Goal: Task Accomplishment & Management: Complete application form

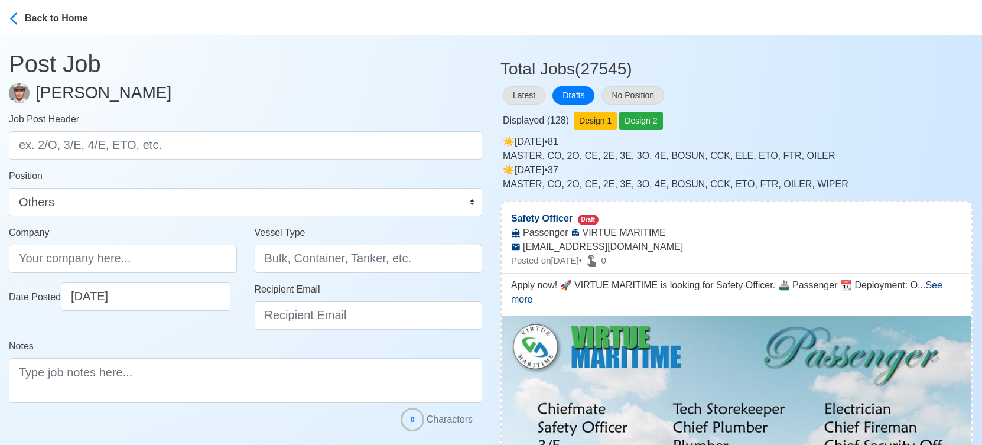
select select "Others"
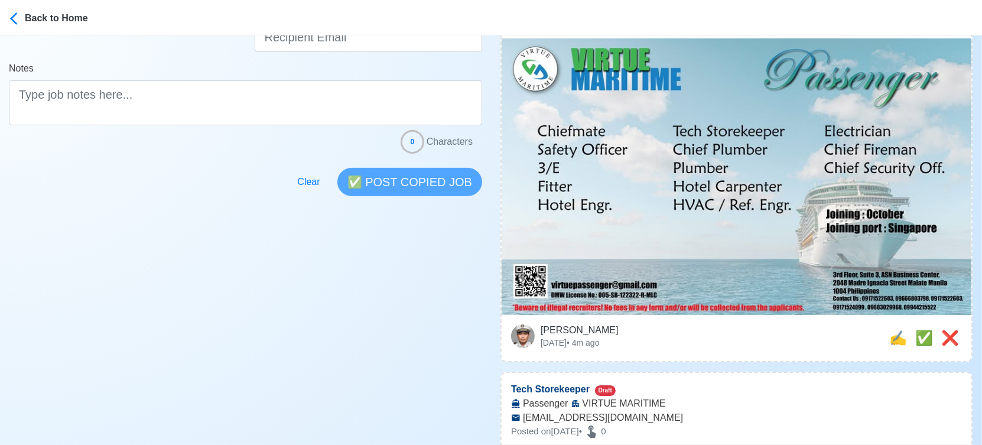
scroll to position [393, 0]
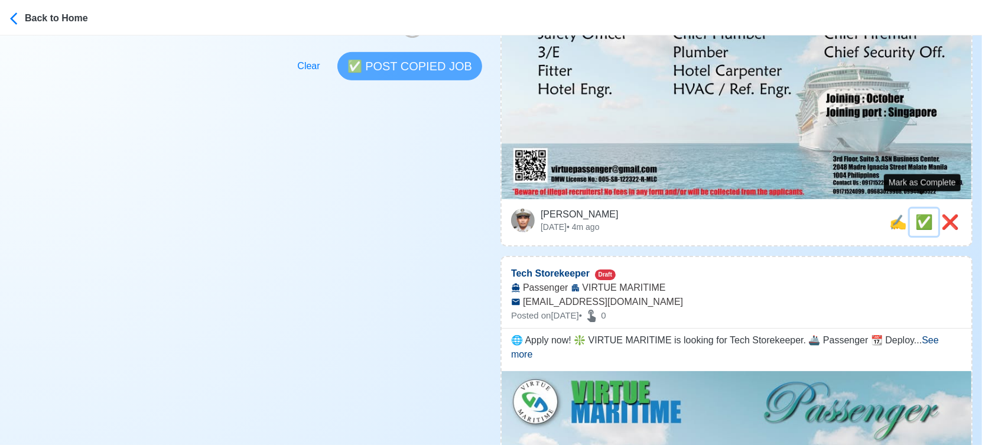
click at [923, 214] on span "✅" at bounding box center [924, 222] width 18 height 16
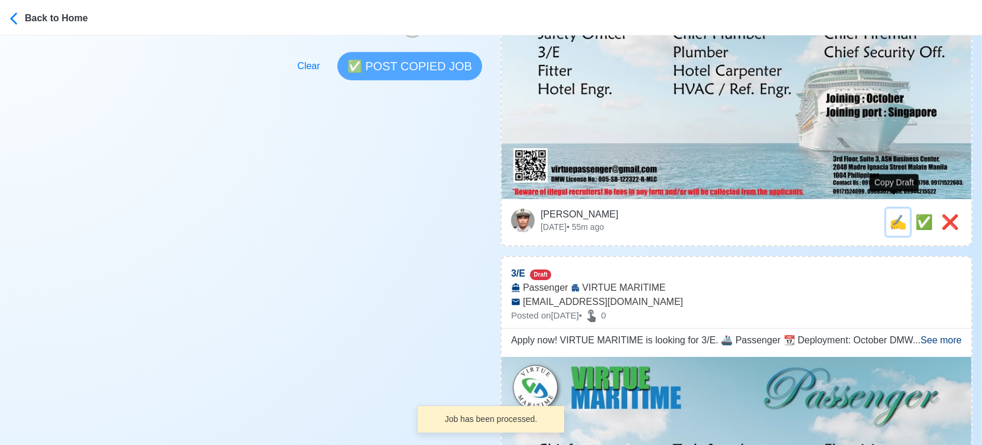
click at [894, 214] on span "✍️" at bounding box center [898, 222] width 18 height 16
type input "Tech Storekeeper"
select select
type input "VIRTUE MARITIME"
type input "Passenger"
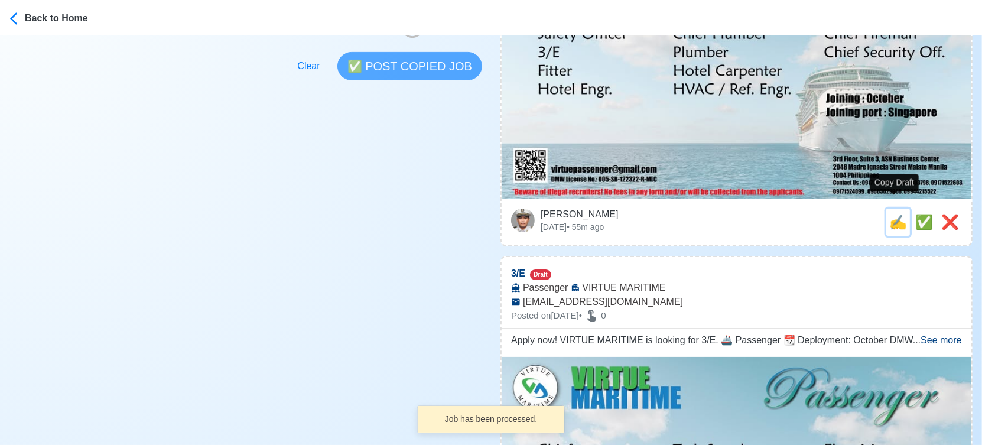
type input "[EMAIL_ADDRESS][DOMAIN_NAME]"
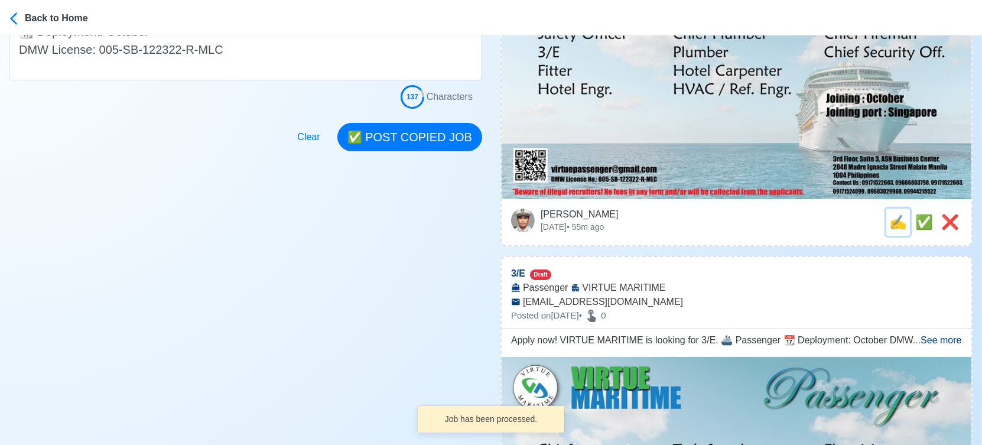
scroll to position [0, 0]
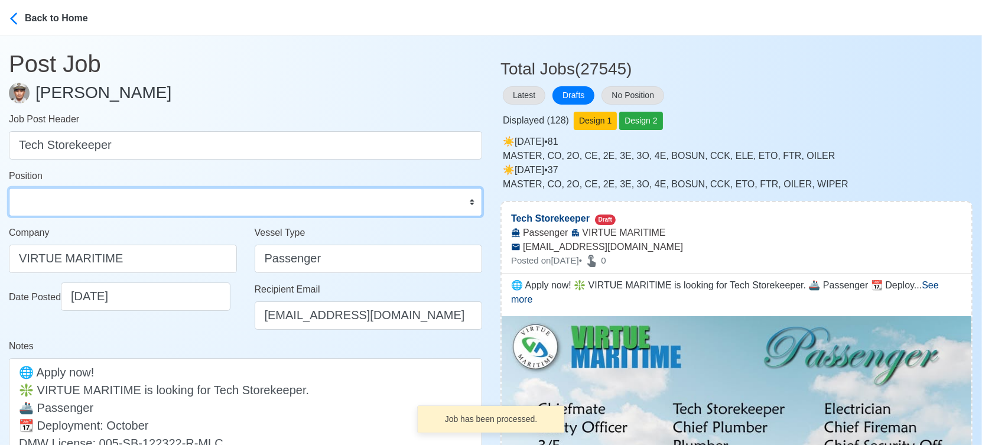
click at [71, 193] on select "Master Chief Officer 2nd Officer 3rd Officer Junior Officer Chief Engineer 2nd …" at bounding box center [245, 202] width 473 height 28
select select "Others"
click at [9, 188] on select "Master Chief Officer 2nd Officer 3rd Officer Junior Officer Chief Engineer 2nd …" at bounding box center [245, 202] width 473 height 28
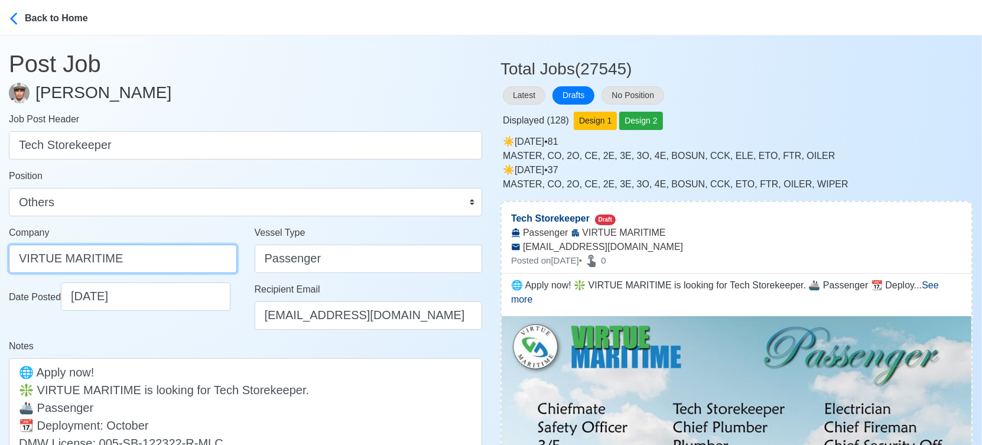
click at [166, 254] on input "VIRTUE MARITIME" at bounding box center [123, 258] width 228 height 28
paste input "SERVICES CORP."
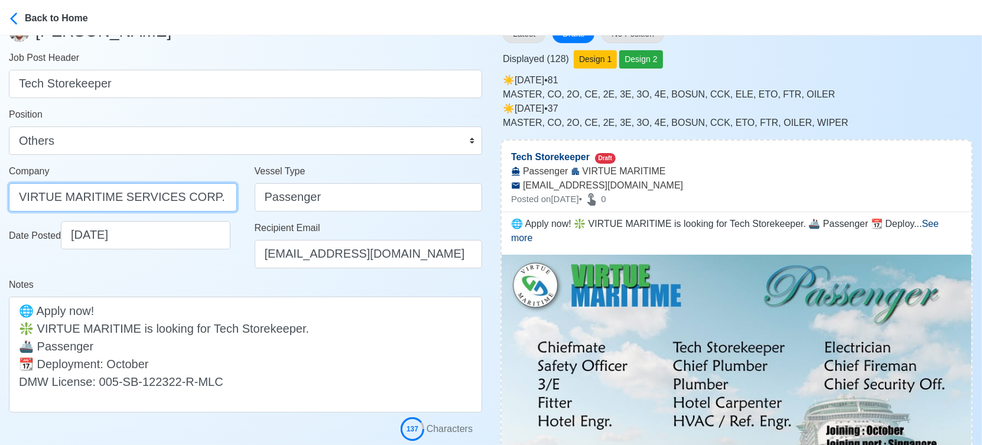
scroll to position [197, 0]
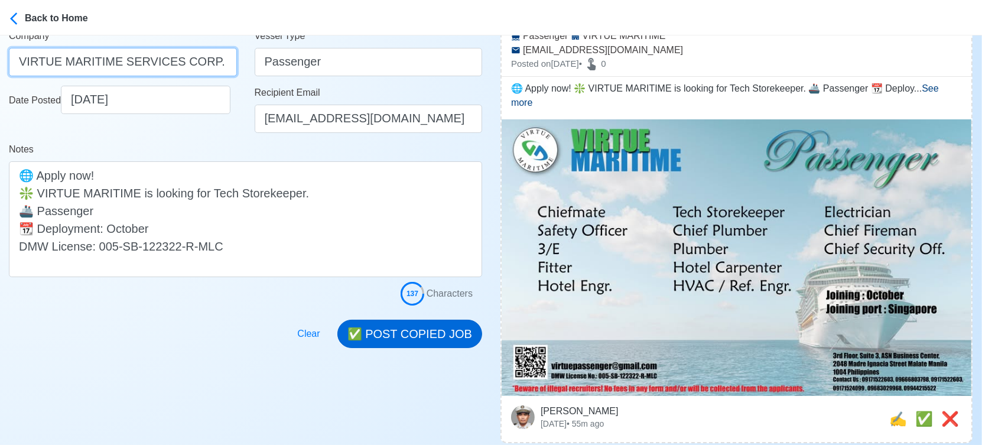
type input "VIRTUE MARITIME SERVICES CORP."
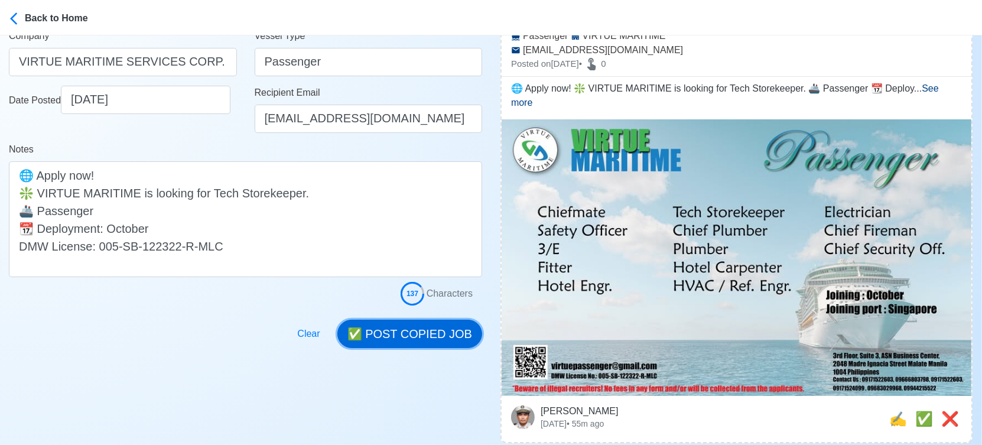
click at [434, 338] on button "✅ POST COPIED JOB" at bounding box center [409, 334] width 145 height 28
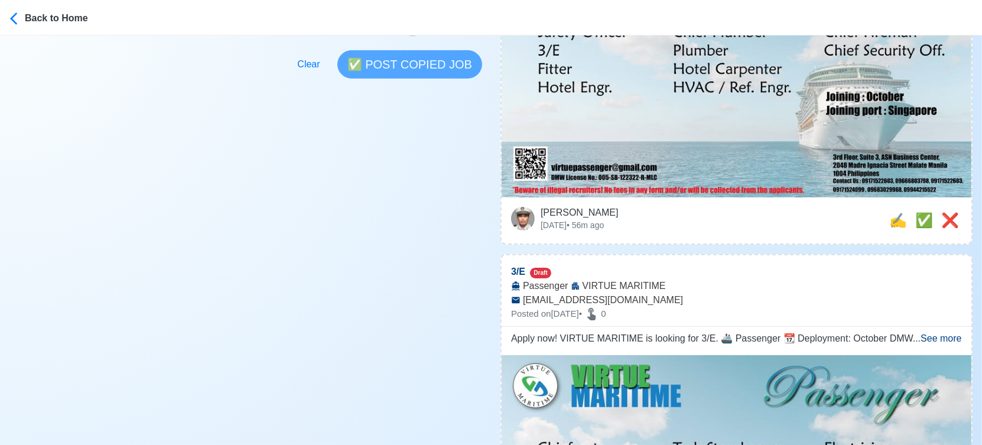
scroll to position [459, 0]
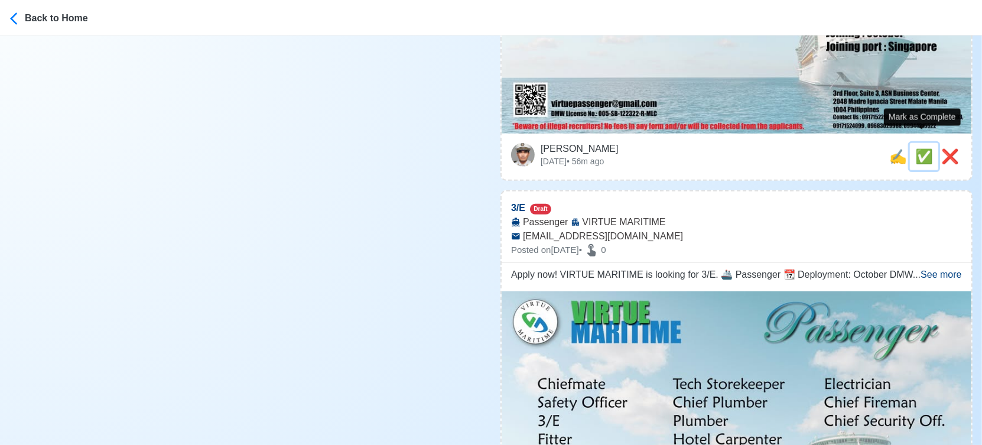
click at [920, 148] on span "✅" at bounding box center [924, 156] width 18 height 16
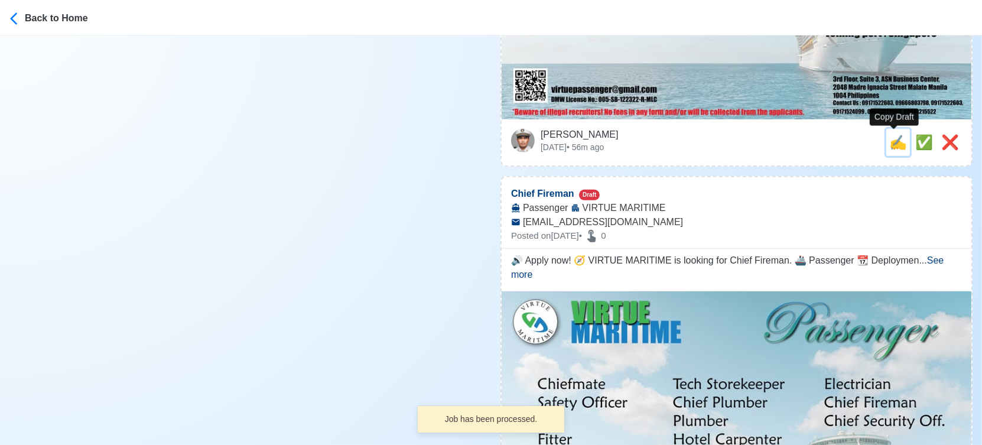
click at [895, 145] on span "✍️" at bounding box center [898, 142] width 18 height 16
type input "3/E"
select select
type input "VIRTUE MARITIME"
type input "Passenger"
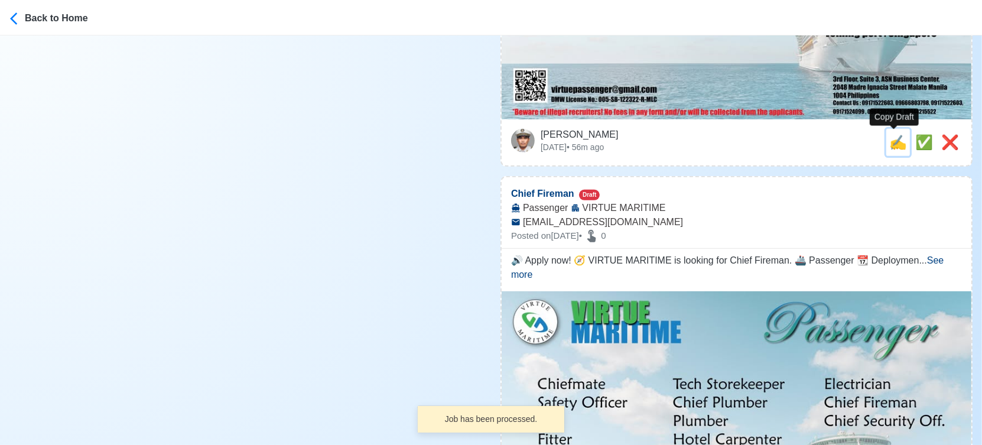
type input "[EMAIL_ADDRESS][DOMAIN_NAME]"
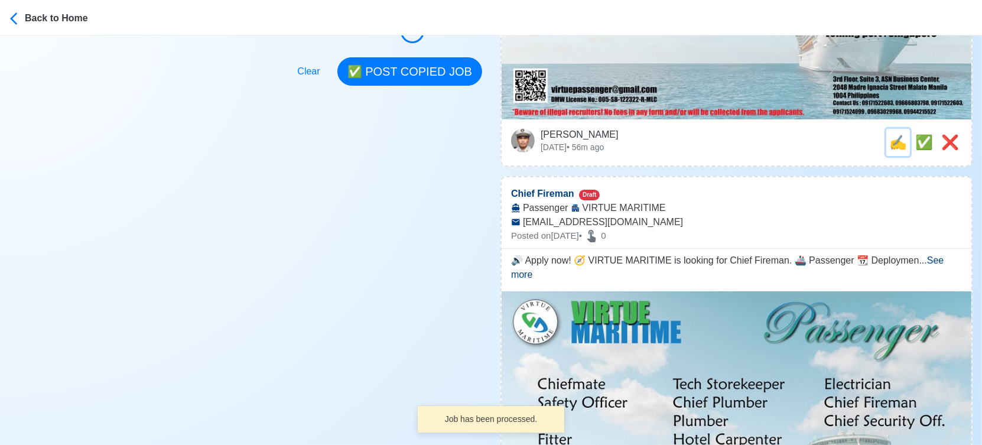
scroll to position [0, 0]
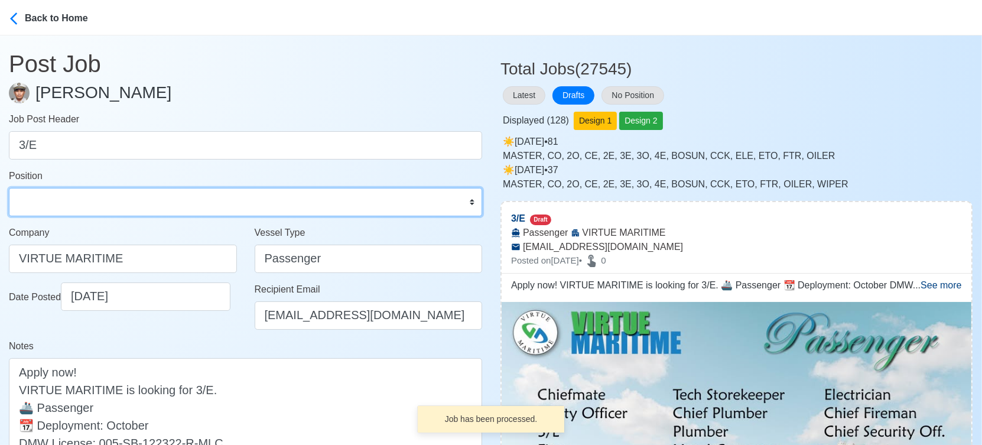
click at [109, 202] on select "Master Chief Officer 2nd Officer 3rd Officer Junior Officer Chief Engineer 2nd …" at bounding box center [245, 202] width 473 height 28
select select "3rd Engineer"
click at [9, 188] on select "Master Chief Officer 2nd Officer 3rd Officer Junior Officer Chief Engineer 2nd …" at bounding box center [245, 202] width 473 height 28
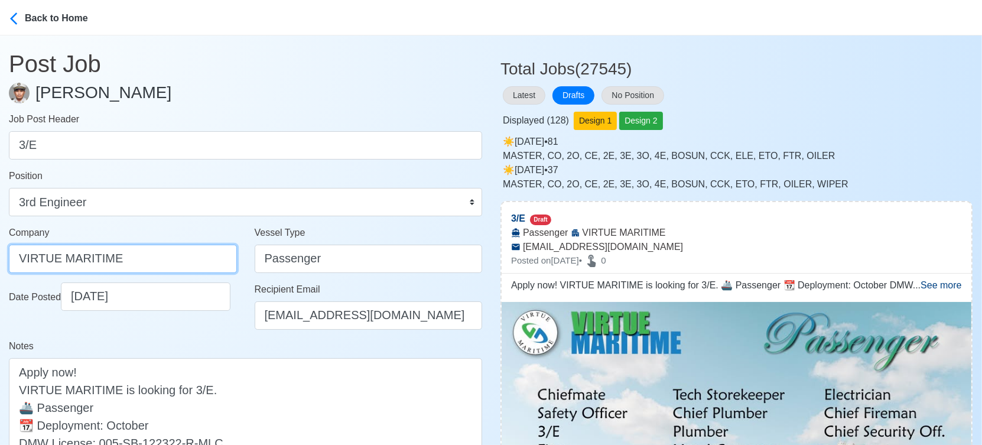
click at [168, 256] on input "VIRTUE MARITIME" at bounding box center [123, 258] width 228 height 28
paste input "SERVICES CORP."
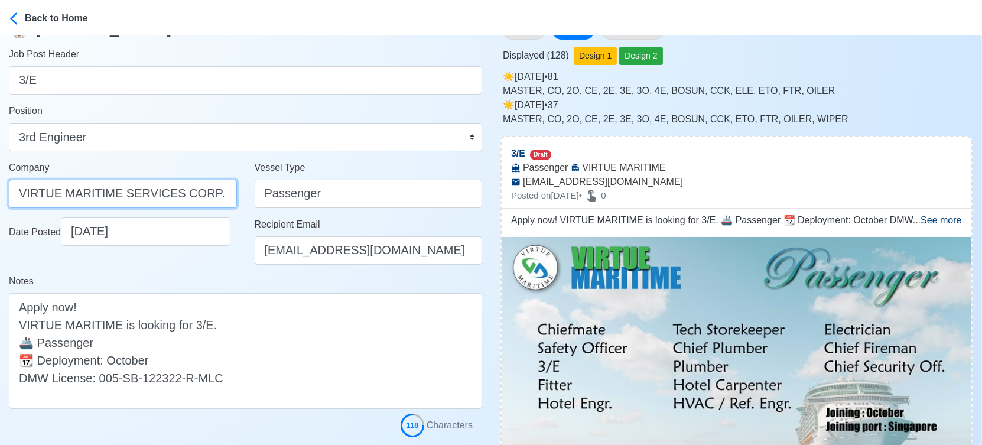
scroll to position [197, 0]
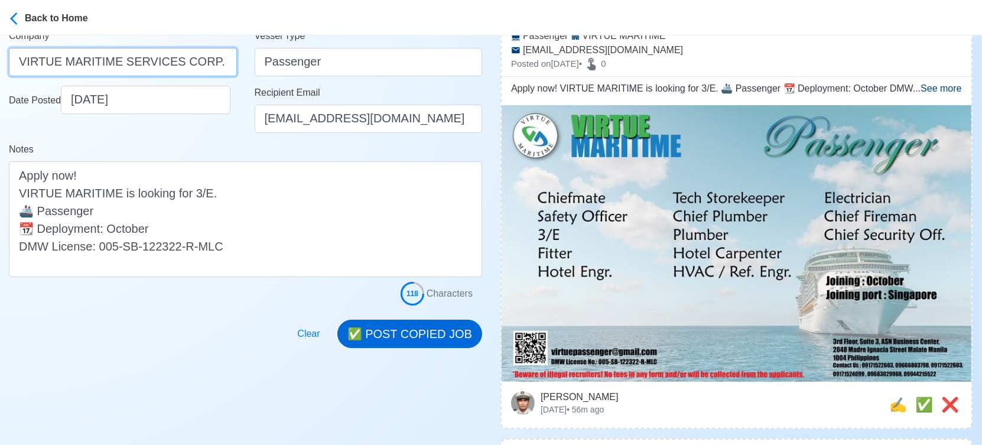
type input "VIRTUE MARITIME SERVICES CORP."
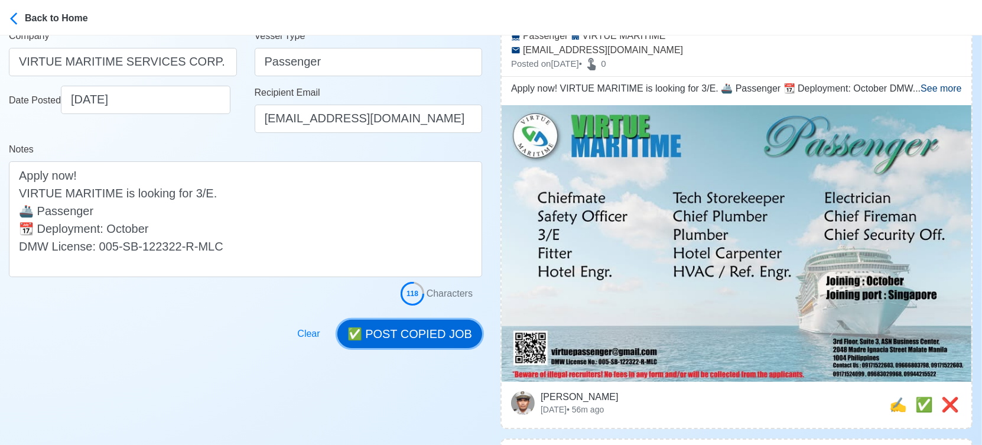
click at [420, 328] on button "✅ POST COPIED JOB" at bounding box center [409, 334] width 145 height 28
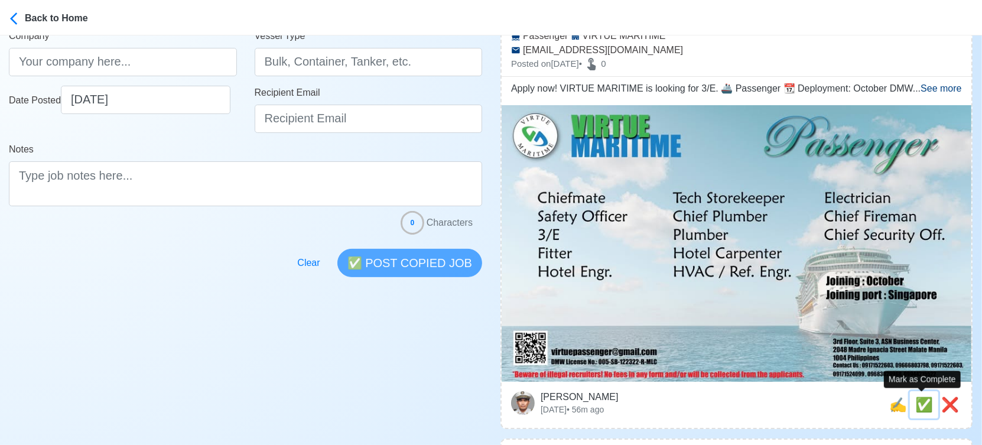
click at [925, 405] on span "✅" at bounding box center [924, 404] width 18 height 16
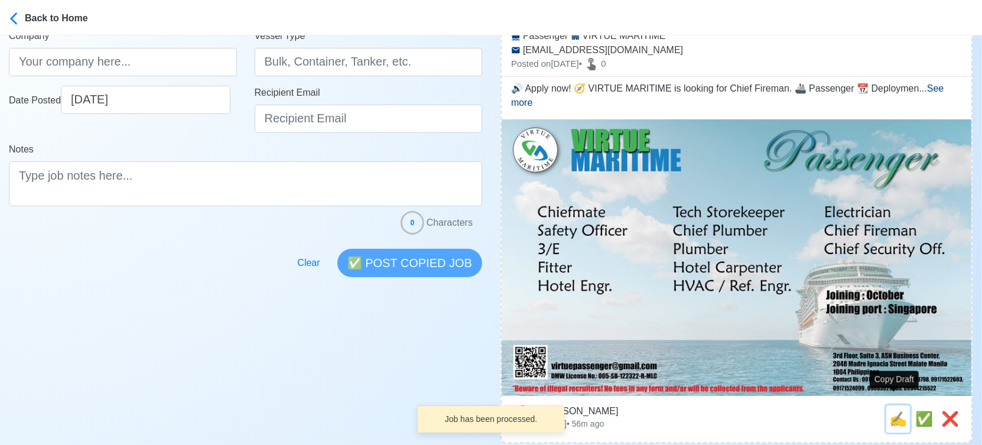
click at [889, 410] on span "✍️" at bounding box center [898, 418] width 18 height 16
type input "Chief Fireman"
select select
type input "VIRTUE MARITIME"
type input "Passenger"
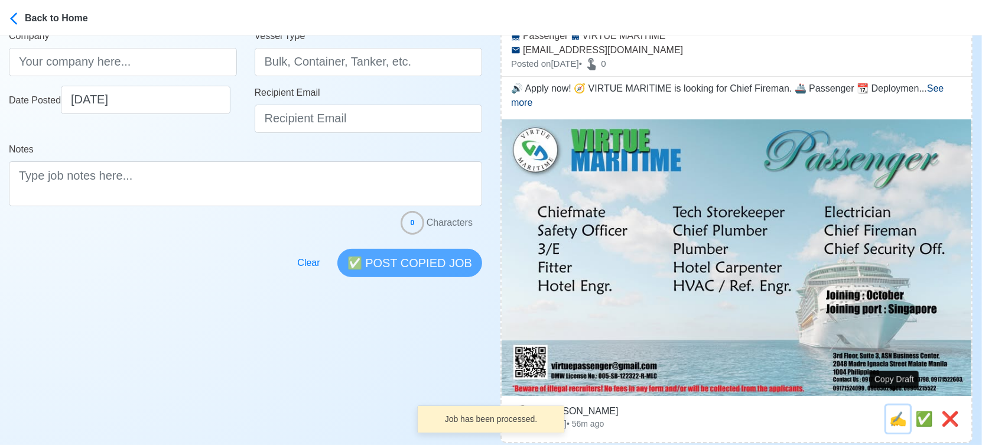
type input "[EMAIL_ADDRESS][DOMAIN_NAME]"
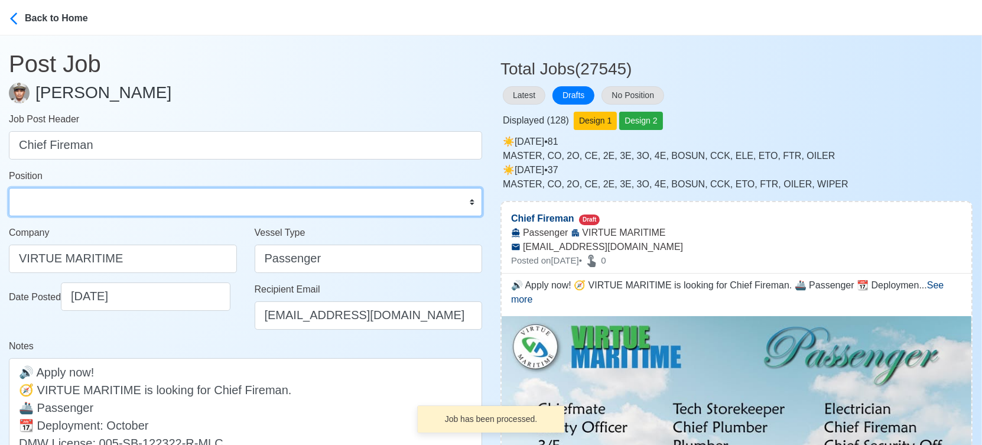
click at [57, 197] on select "Master Chief Officer 2nd Officer 3rd Officer Junior Officer Chief Engineer 2nd …" at bounding box center [245, 202] width 473 height 28
select select "Others"
click at [9, 188] on select "Master Chief Officer 2nd Officer 3rd Officer Junior Officer Chief Engineer 2nd …" at bounding box center [245, 202] width 473 height 28
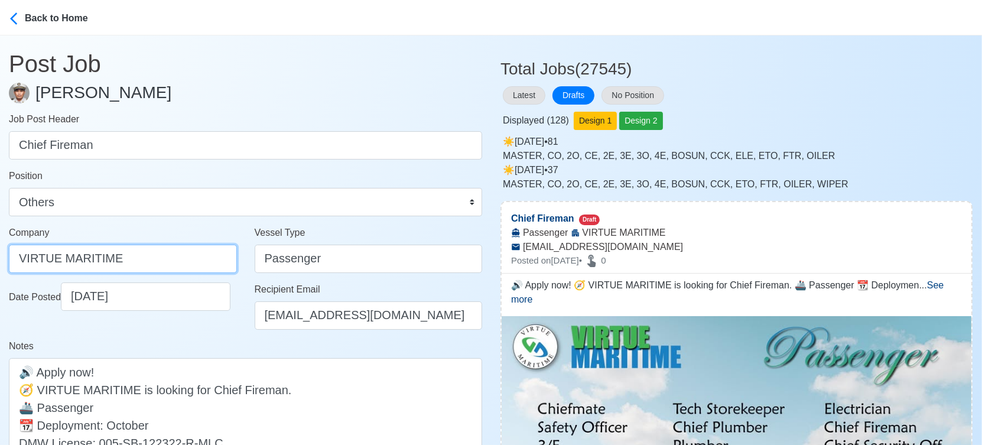
click at [175, 265] on input "VIRTUE MARITIME" at bounding box center [123, 258] width 228 height 28
paste input "SERVICES CORP."
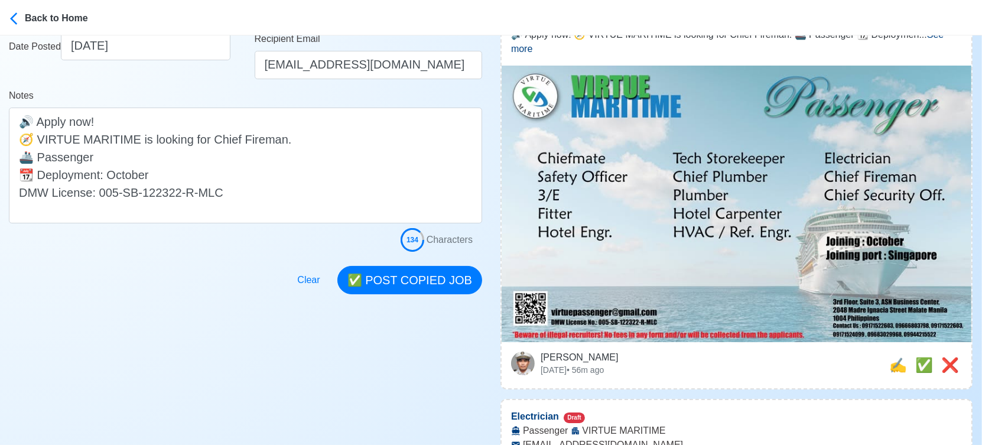
scroll to position [262, 0]
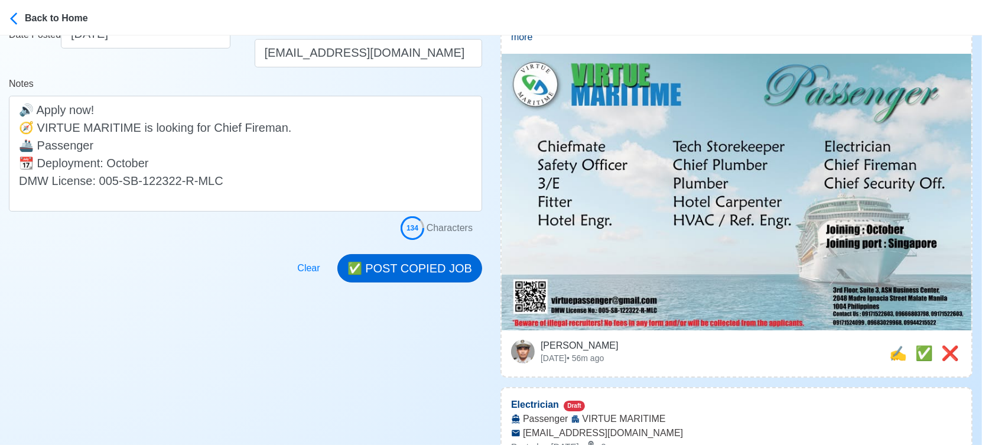
type input "VIRTUE MARITIME SERVICES CORP."
click at [415, 262] on button "✅ POST COPIED JOB" at bounding box center [409, 268] width 145 height 28
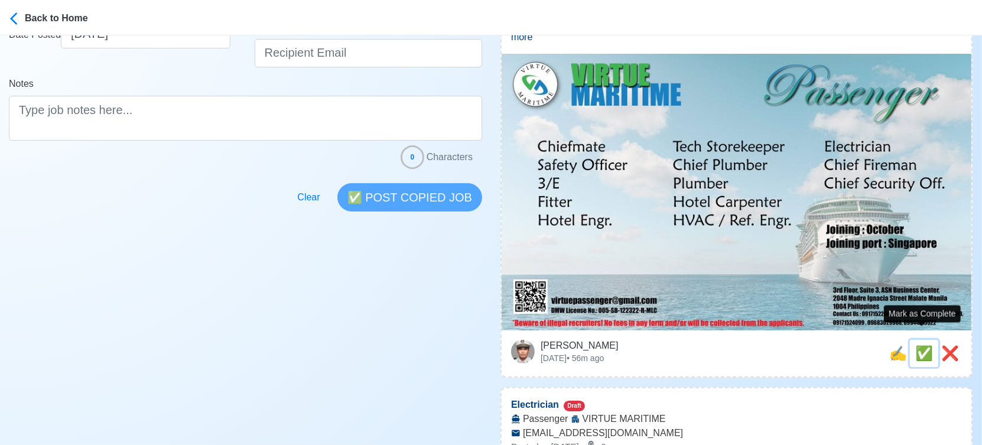
click at [922, 345] on span "✅" at bounding box center [924, 353] width 18 height 16
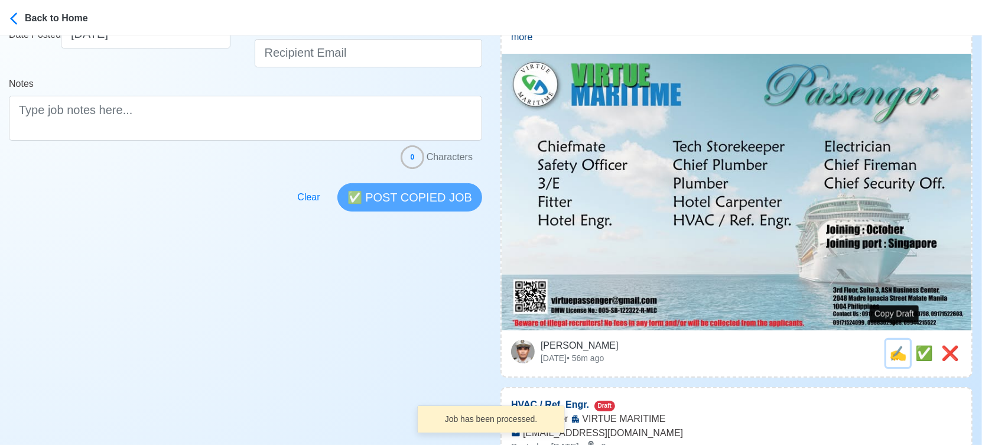
click at [893, 345] on span "✍️" at bounding box center [898, 353] width 18 height 16
type input "Electrician"
select select "Electrician"
type input "VIRTUE MARITIME"
type input "Passenger"
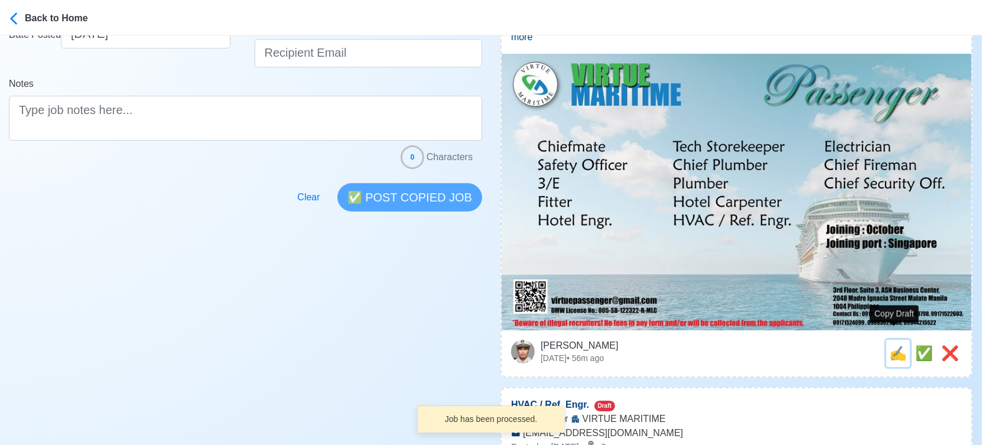
type input "[EMAIL_ADDRESS][DOMAIN_NAME]"
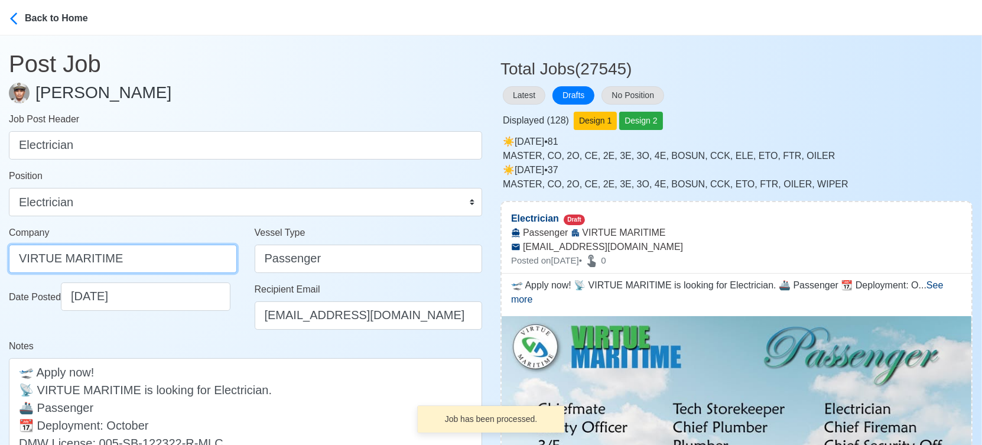
click at [161, 255] on input "VIRTUE MARITIME" at bounding box center [123, 258] width 228 height 28
paste input "SERVICES CORP."
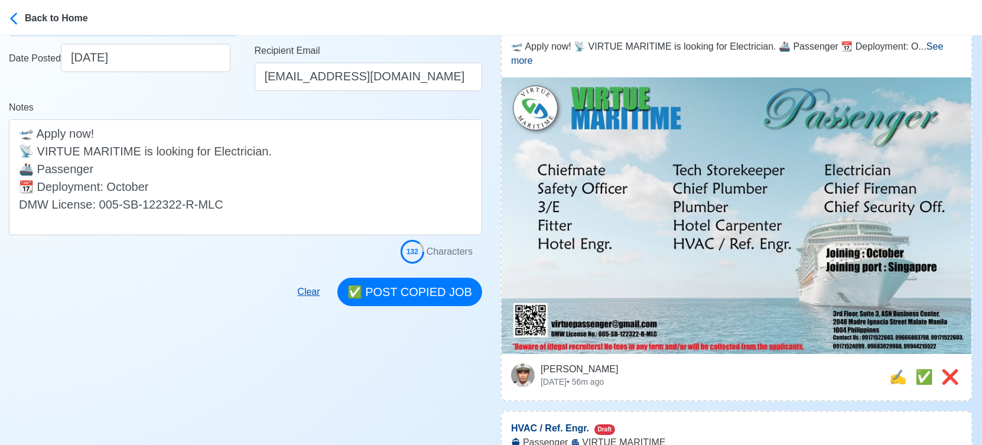
scroll to position [262, 0]
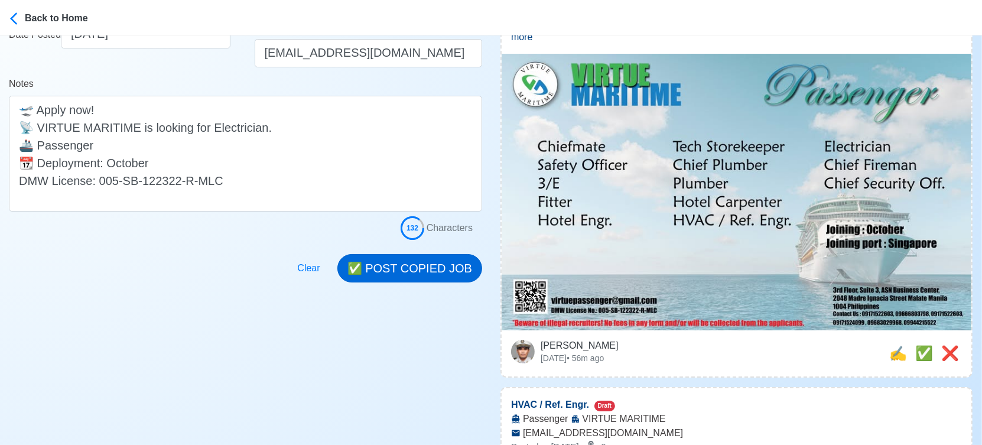
type input "VIRTUE MARITIME SERVICES CORP."
click at [426, 266] on button "✅ POST COPIED JOB" at bounding box center [409, 268] width 145 height 28
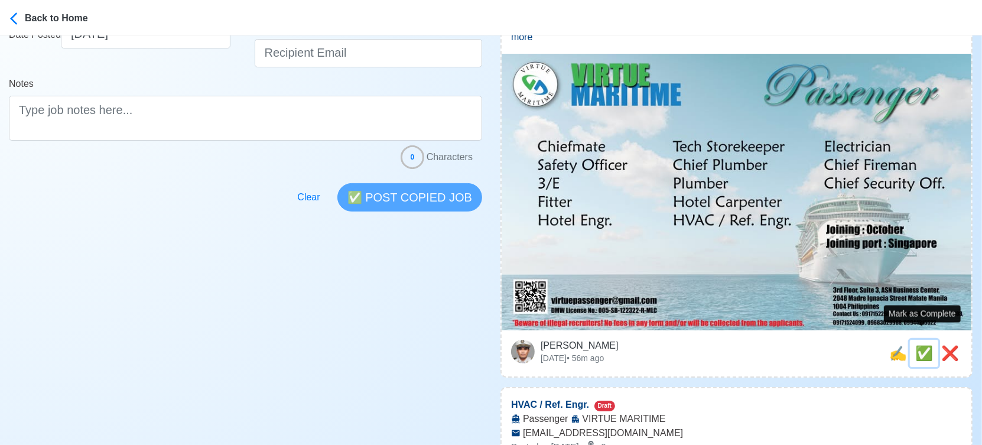
click at [921, 345] on span "✅" at bounding box center [924, 353] width 18 height 16
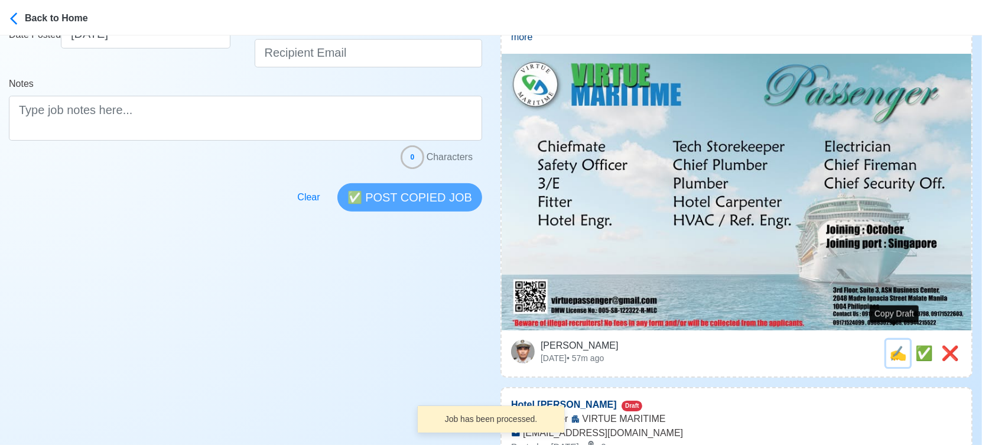
click at [891, 345] on span "✍️" at bounding box center [898, 353] width 18 height 16
type input "HVAC / Ref. Engr."
select select
type input "VIRTUE MARITIME"
type input "Passenger"
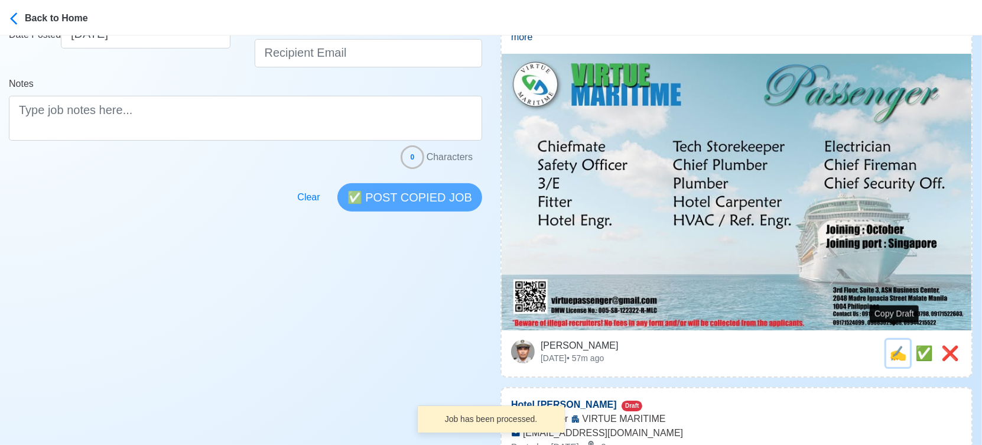
type input "[EMAIL_ADDRESS][DOMAIN_NAME]"
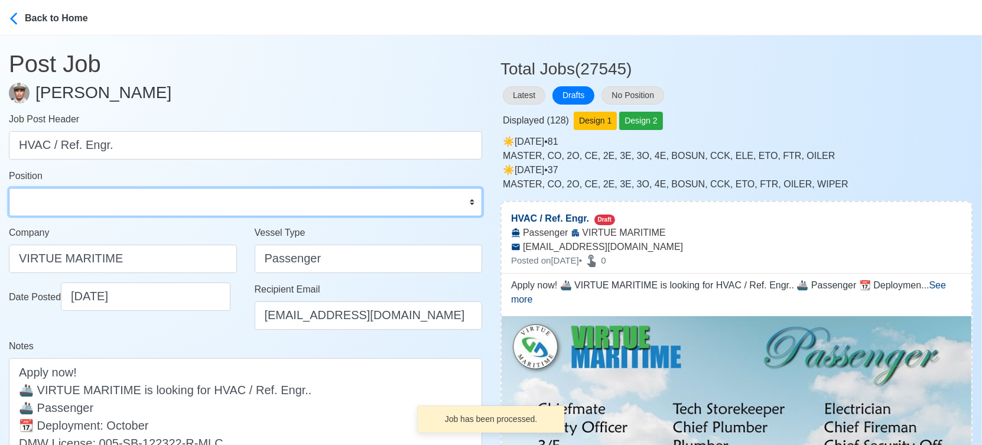
click at [126, 189] on select "Master Chief Officer 2nd Officer 3rd Officer Junior Officer Chief Engineer 2nd …" at bounding box center [245, 202] width 473 height 28
select select "Others"
click at [9, 188] on select "Master Chief Officer 2nd Officer 3rd Officer Junior Officer Chief Engineer 2nd …" at bounding box center [245, 202] width 473 height 28
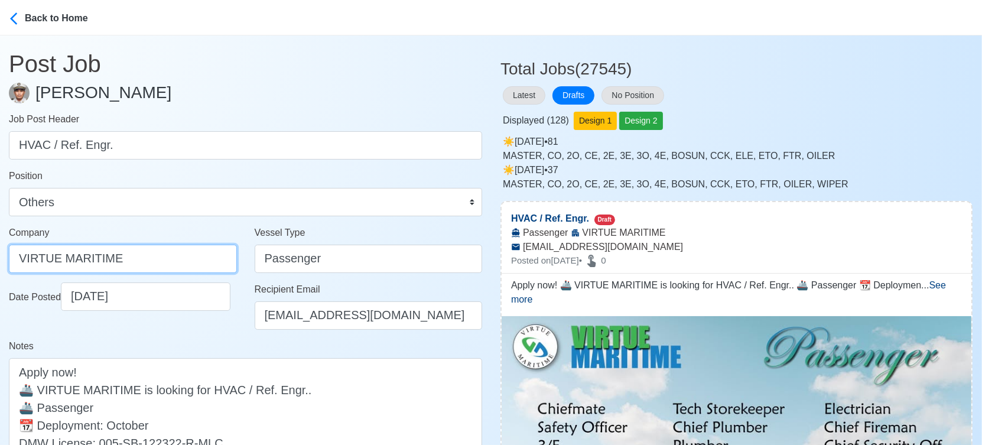
click at [152, 254] on input "VIRTUE MARITIME" at bounding box center [123, 258] width 228 height 28
paste input "SERVICES CORP."
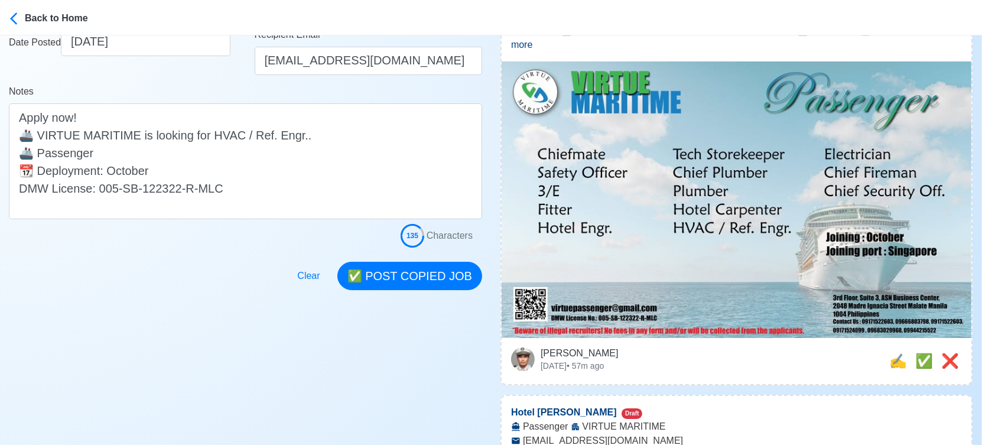
scroll to position [262, 0]
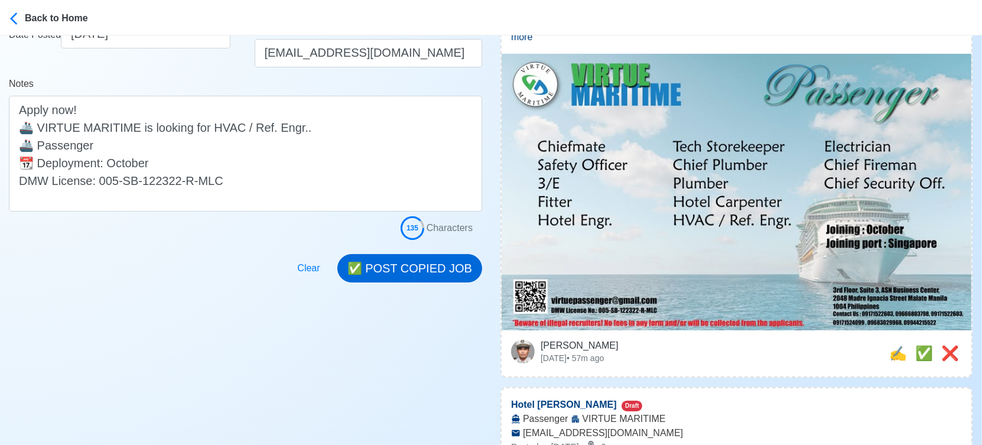
type input "VIRTUE MARITIME SERVICES CORP."
click at [449, 268] on button "✅ POST COPIED JOB" at bounding box center [409, 268] width 145 height 28
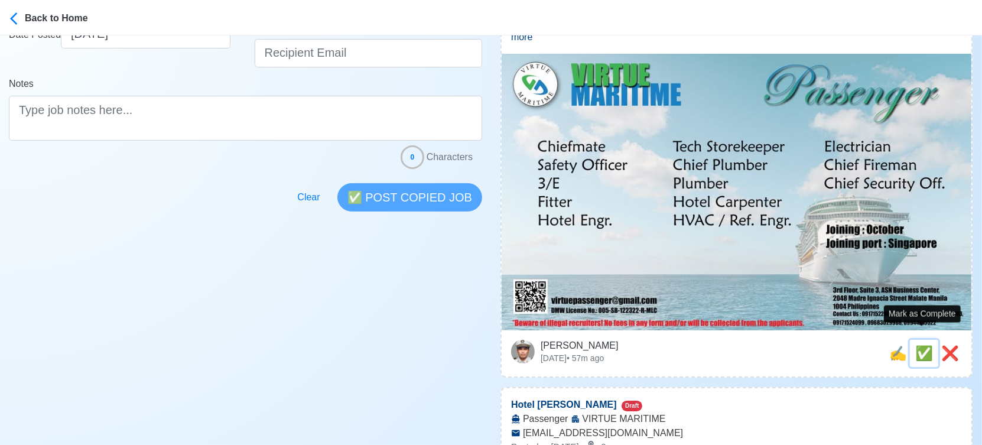
click at [923, 345] on span "✅" at bounding box center [924, 353] width 18 height 16
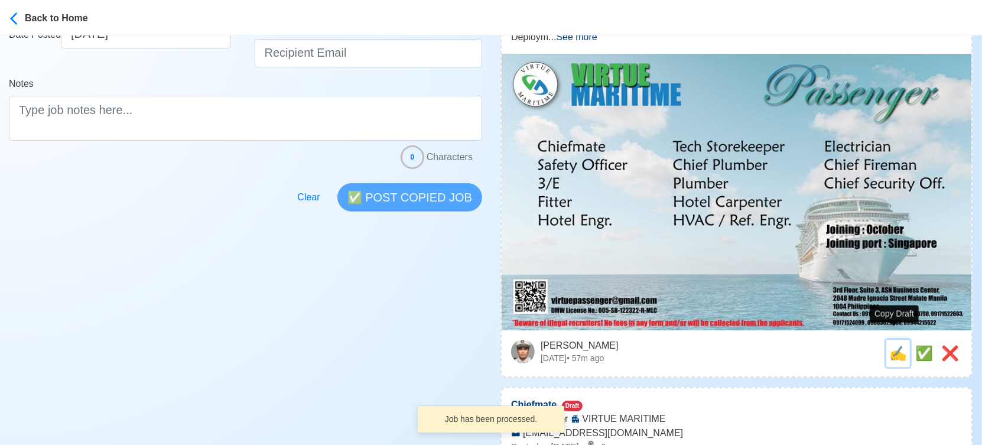
click at [891, 345] on span "✍️" at bounding box center [898, 353] width 18 height 16
type input "Hotel [PERSON_NAME]"
select select
type input "VIRTUE MARITIME"
type input "Passenger"
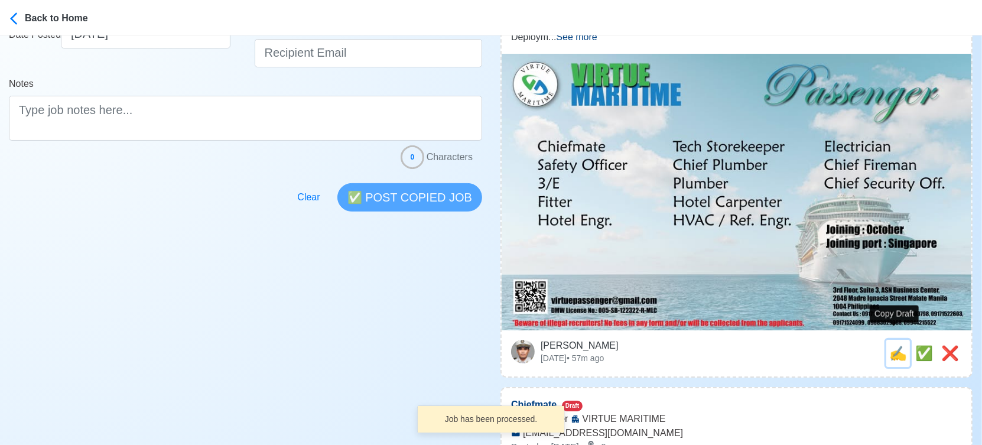
type input "[EMAIL_ADDRESS][DOMAIN_NAME]"
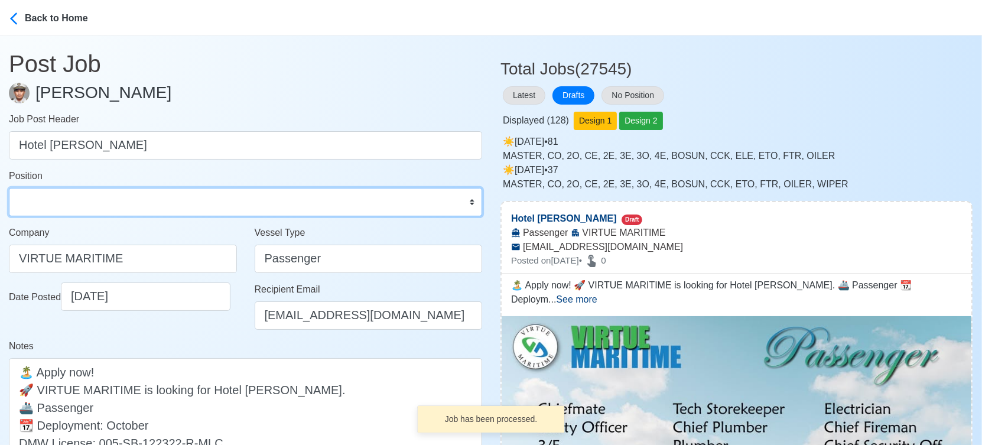
click at [100, 206] on select "Master Chief Officer 2nd Officer 3rd Officer Junior Officer Chief Engineer 2nd …" at bounding box center [245, 202] width 473 height 28
select select "Others"
click at [9, 188] on select "Master Chief Officer 2nd Officer 3rd Officer Junior Officer Chief Engineer 2nd …" at bounding box center [245, 202] width 473 height 28
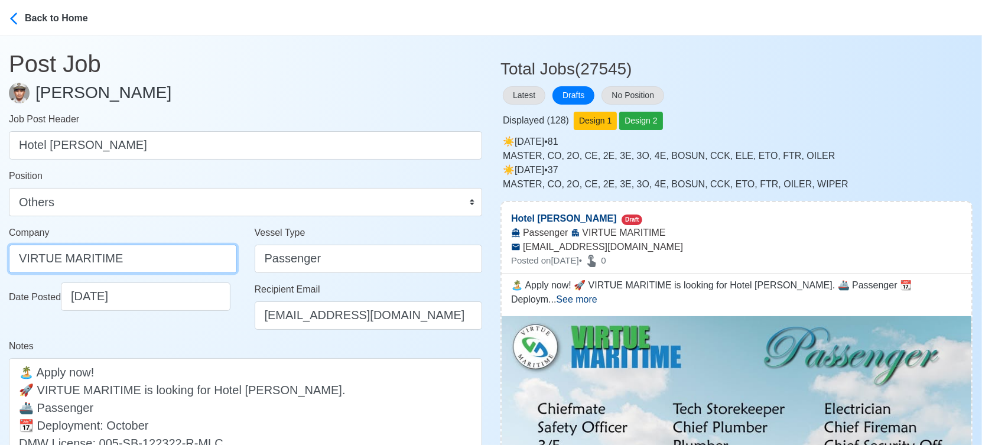
click at [156, 257] on input "VIRTUE MARITIME" at bounding box center [123, 258] width 228 height 28
paste input "SERVICES CORP."
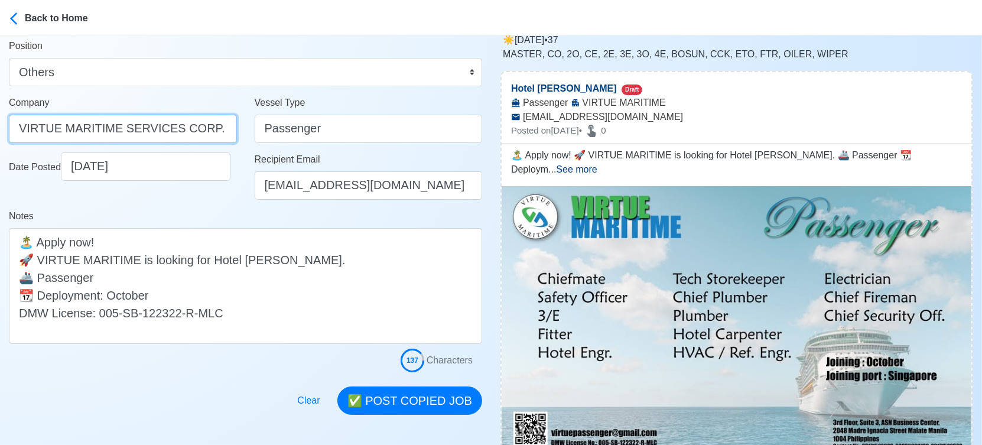
scroll to position [262, 0]
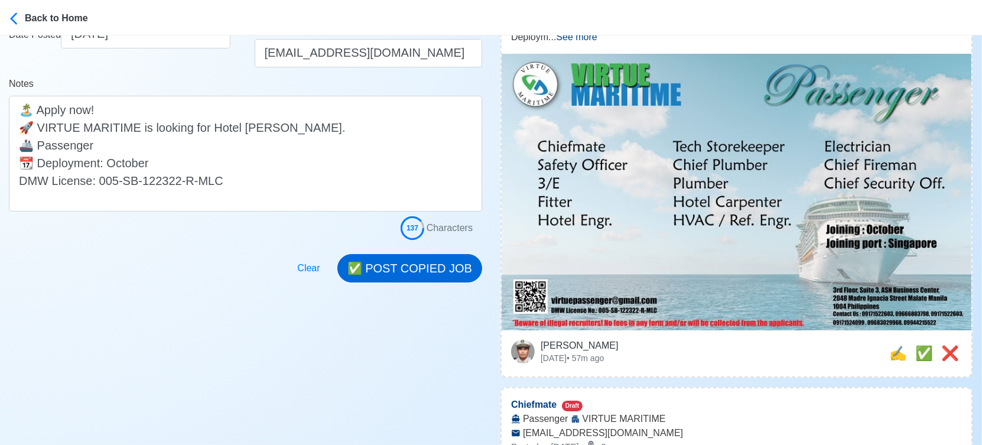
type input "VIRTUE MARITIME SERVICES CORP."
click at [398, 261] on button "✅ POST COPIED JOB" at bounding box center [409, 268] width 145 height 28
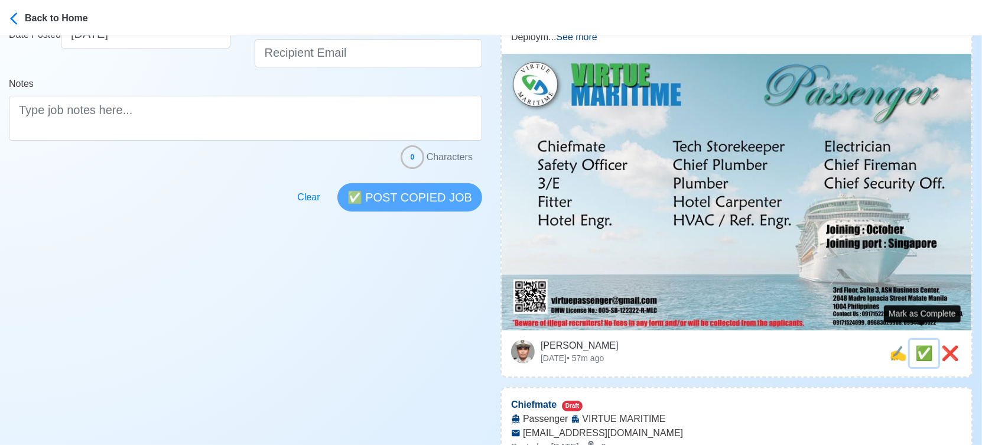
click at [921, 345] on span "✅" at bounding box center [924, 353] width 18 height 16
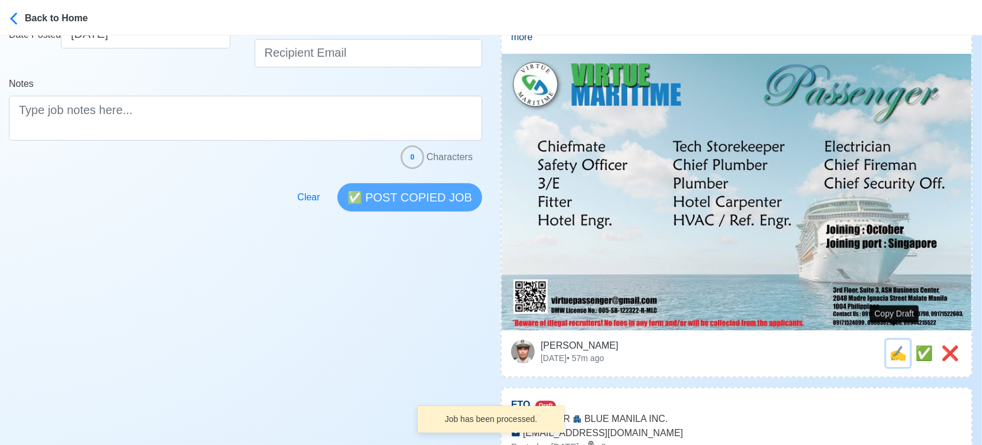
click at [891, 345] on span "✍️" at bounding box center [898, 353] width 18 height 16
type input "Chiefmate"
select select
type input "VIRTUE MARITIME"
type input "Passenger"
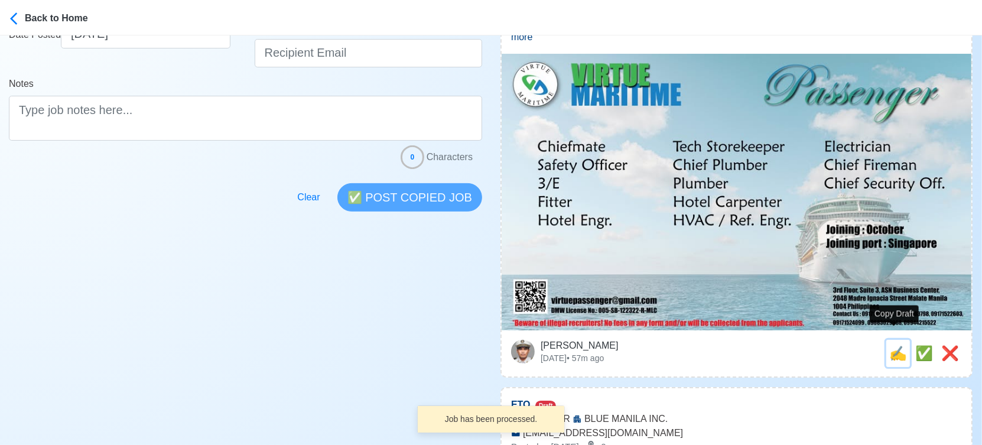
type input "[EMAIL_ADDRESS][DOMAIN_NAME]"
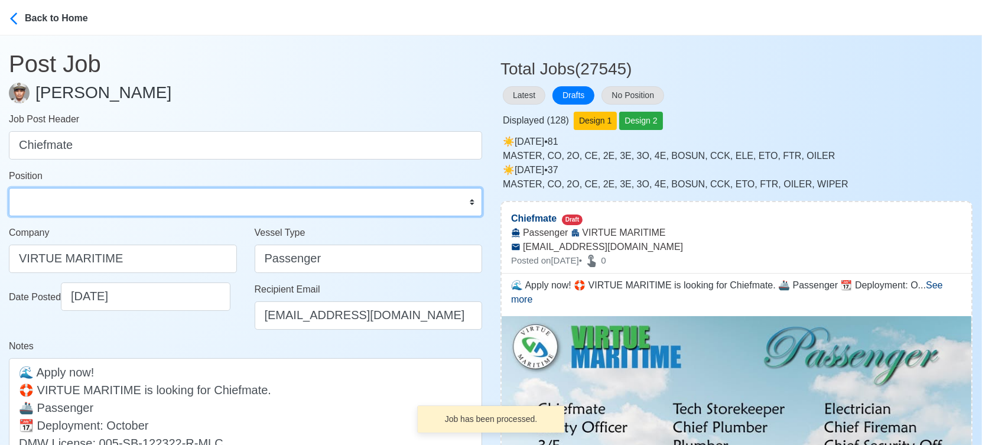
click at [79, 198] on select "Master Chief Officer 2nd Officer 3rd Officer Junior Officer Chief Engineer 2nd …" at bounding box center [245, 202] width 473 height 28
select select "Chief Officer"
click at [9, 188] on select "Master Chief Officer 2nd Officer 3rd Officer Junior Officer Chief Engineer 2nd …" at bounding box center [245, 202] width 473 height 28
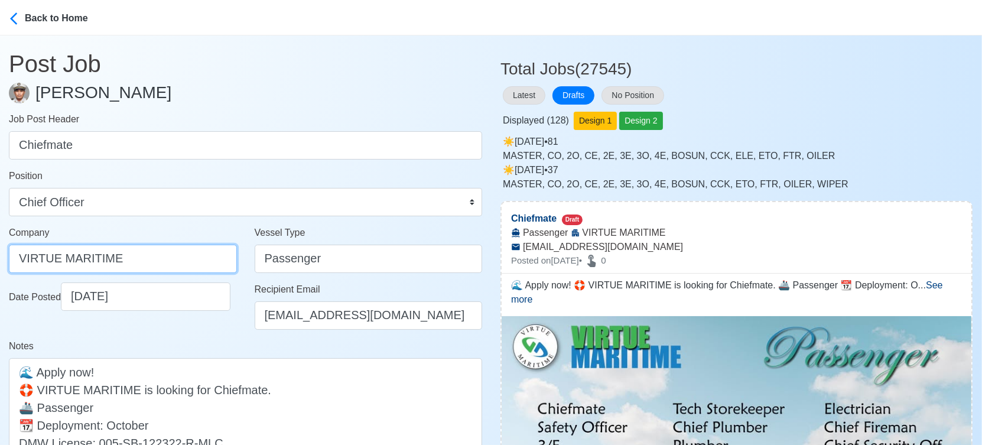
click at [201, 262] on input "VIRTUE MARITIME" at bounding box center [123, 258] width 228 height 28
paste input "SERVICES CORP."
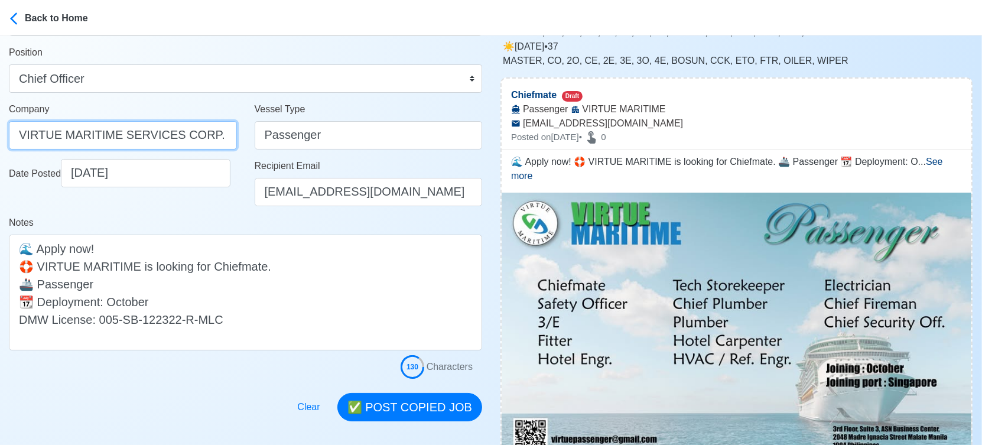
scroll to position [197, 0]
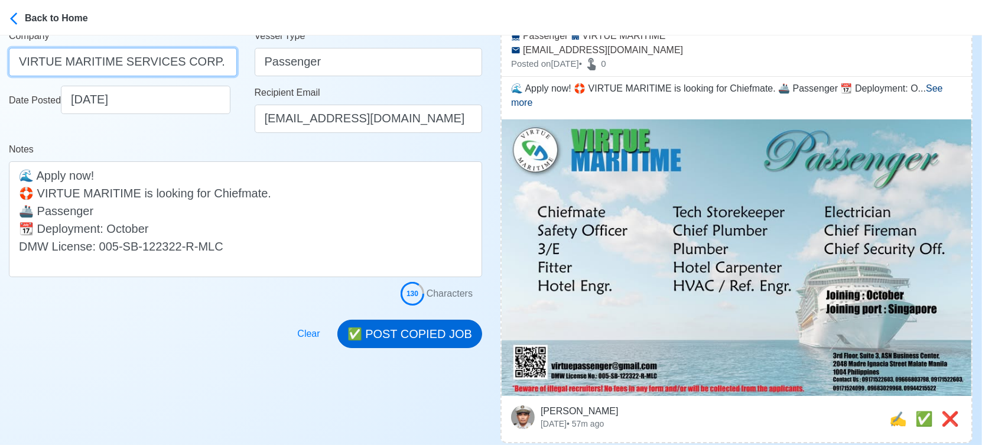
type input "VIRTUE MARITIME SERVICES CORP."
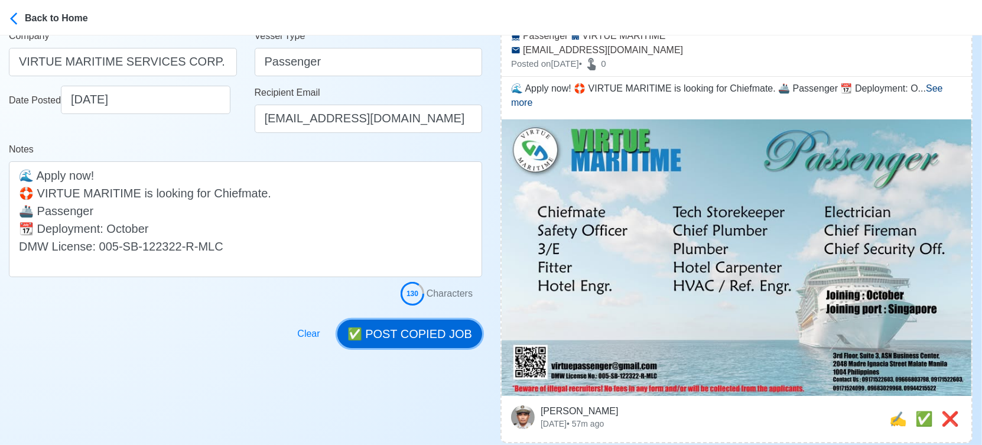
click at [393, 325] on button "✅ POST COPIED JOB" at bounding box center [409, 334] width 145 height 28
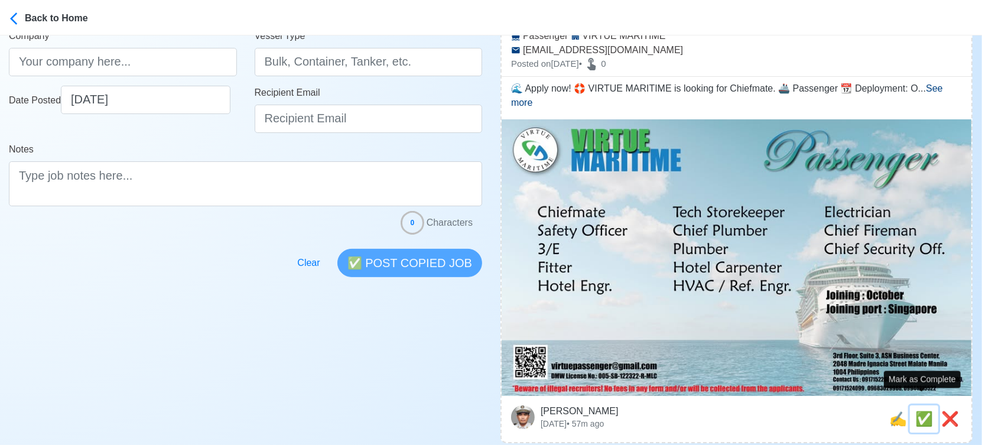
click at [917, 410] on span "✅" at bounding box center [924, 418] width 18 height 16
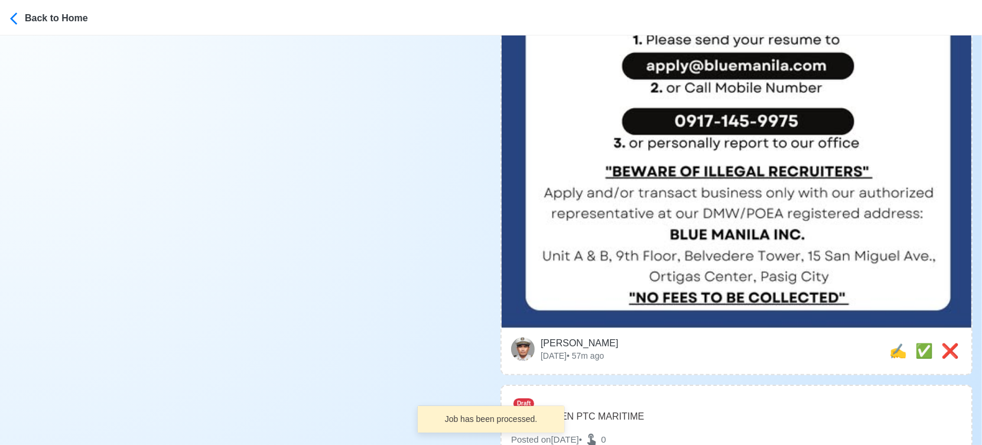
scroll to position [722, 0]
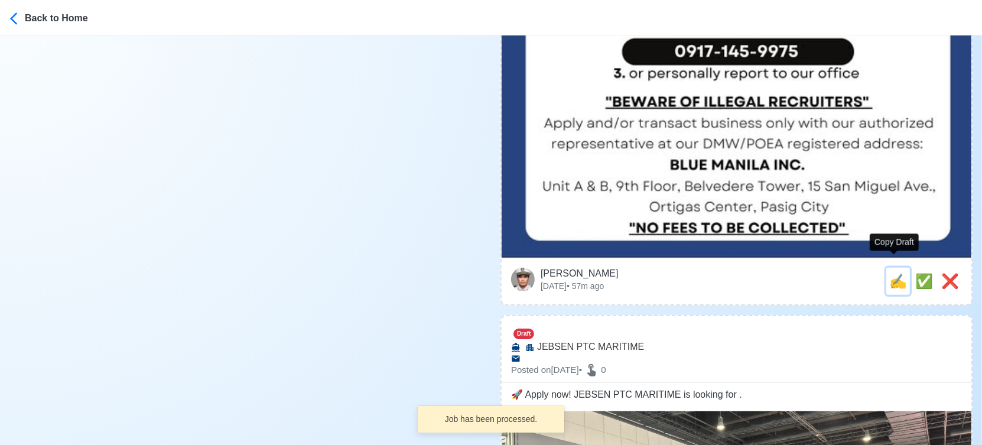
click at [889, 273] on span "✍️" at bounding box center [898, 281] width 18 height 16
type input "ETO"
select select
type input "BLUE MANILA INC."
type input "DREDGER"
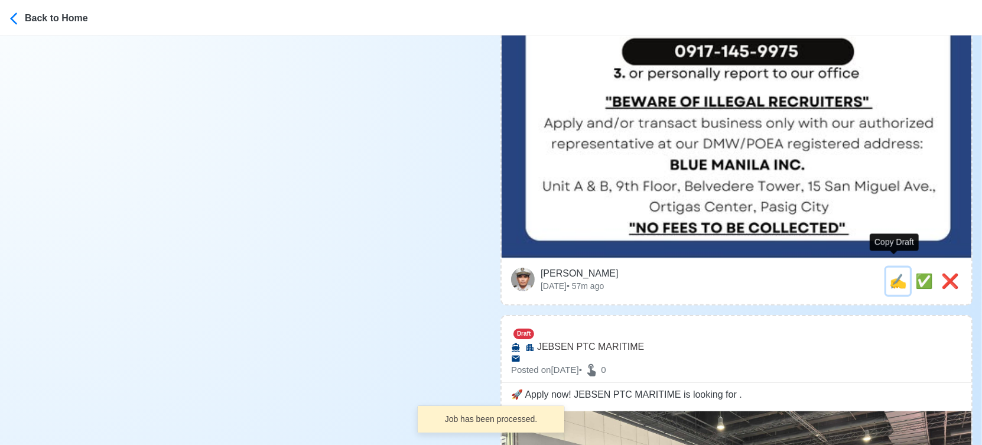
type input "[EMAIL_ADDRESS][DOMAIN_NAME]"
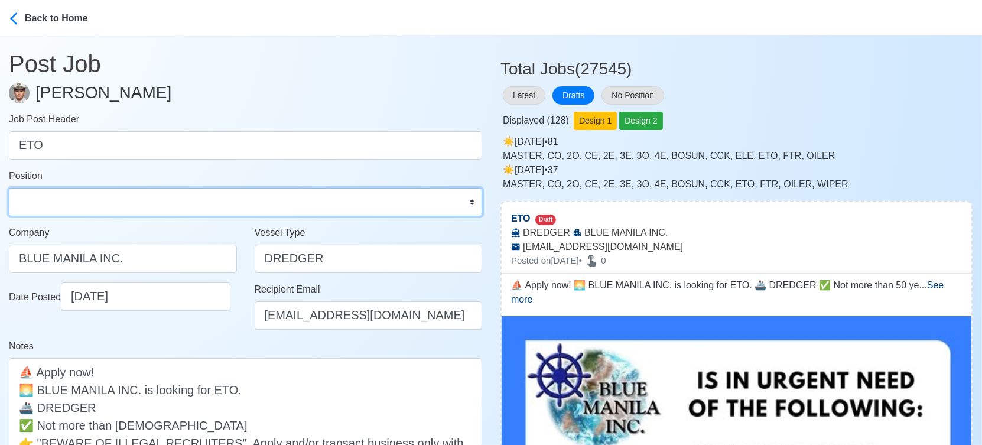
click at [164, 207] on select "Master Chief Officer 2nd Officer 3rd Officer Junior Officer Chief Engineer 2nd …" at bounding box center [245, 202] width 473 height 28
select select "ETO/ETR"
click at [9, 188] on select "Master Chief Officer 2nd Officer 3rd Officer Junior Officer Chief Engineer 2nd …" at bounding box center [245, 202] width 473 height 28
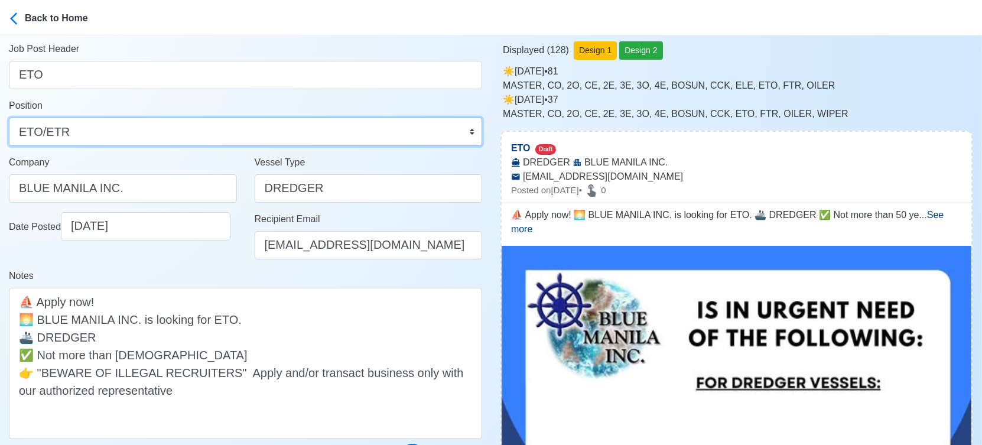
scroll to position [197, 0]
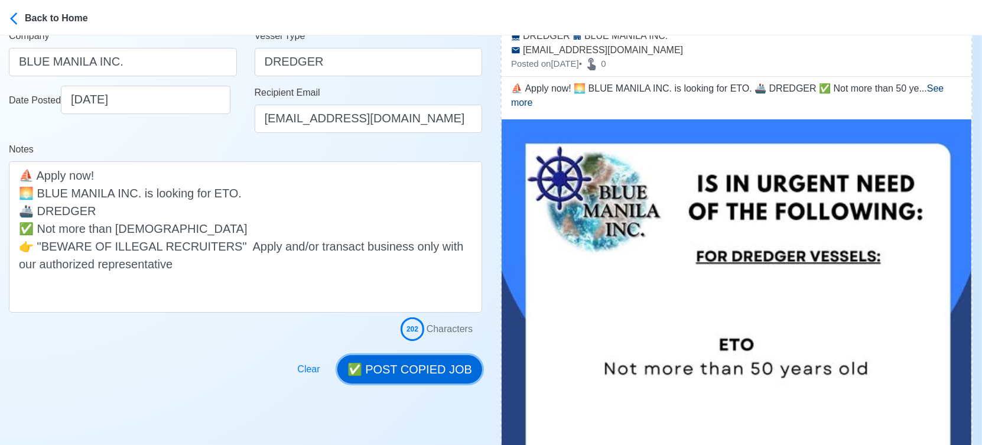
click at [430, 373] on button "✅ POST COPIED JOB" at bounding box center [409, 369] width 145 height 28
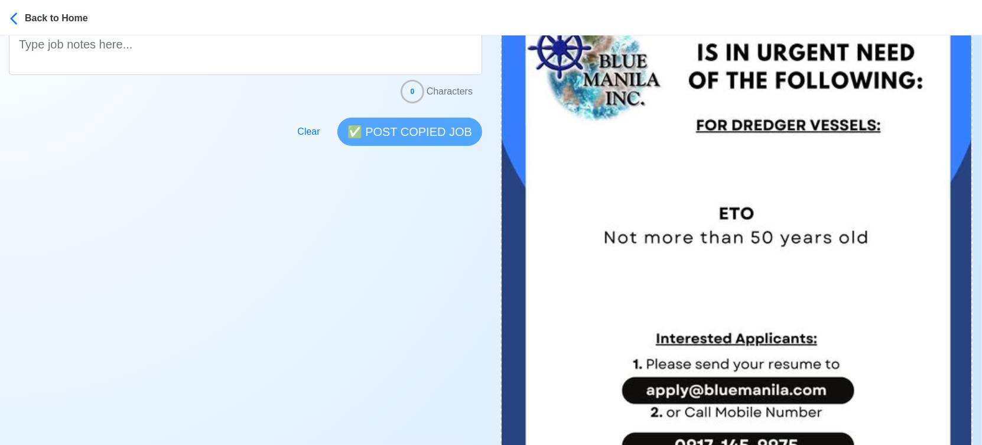
scroll to position [591, 0]
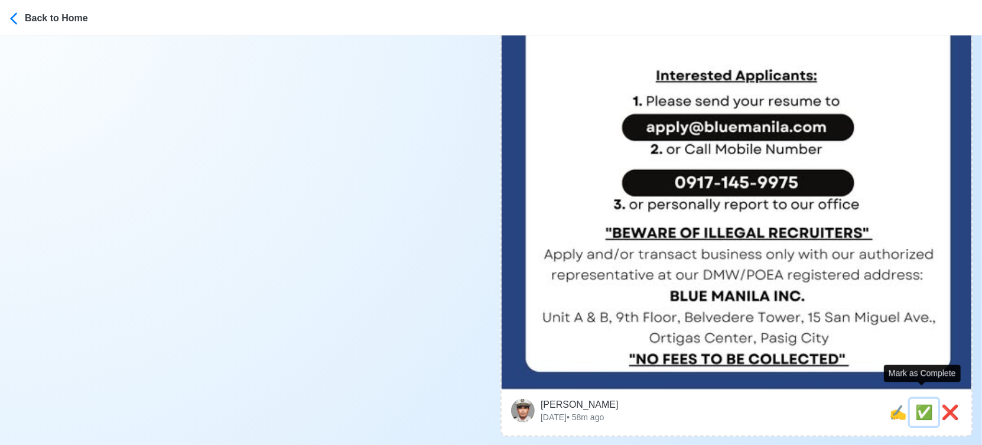
click at [924, 404] on span "✅" at bounding box center [924, 412] width 18 height 16
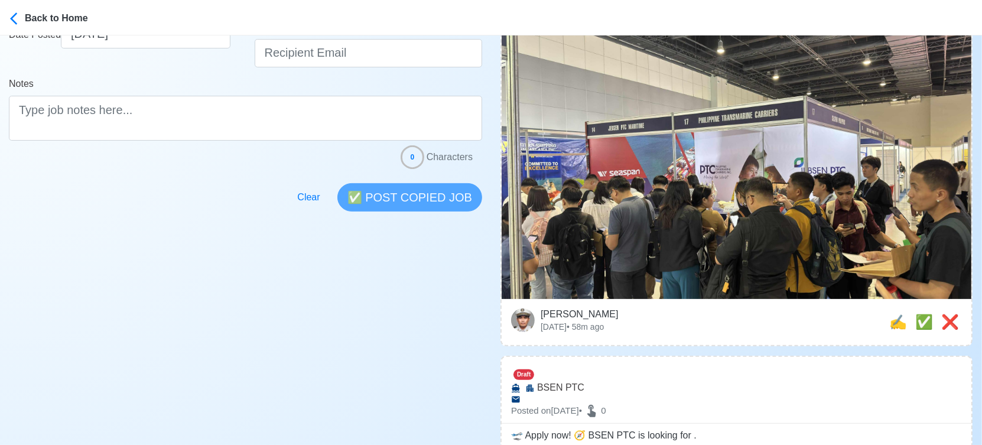
scroll to position [328, 0]
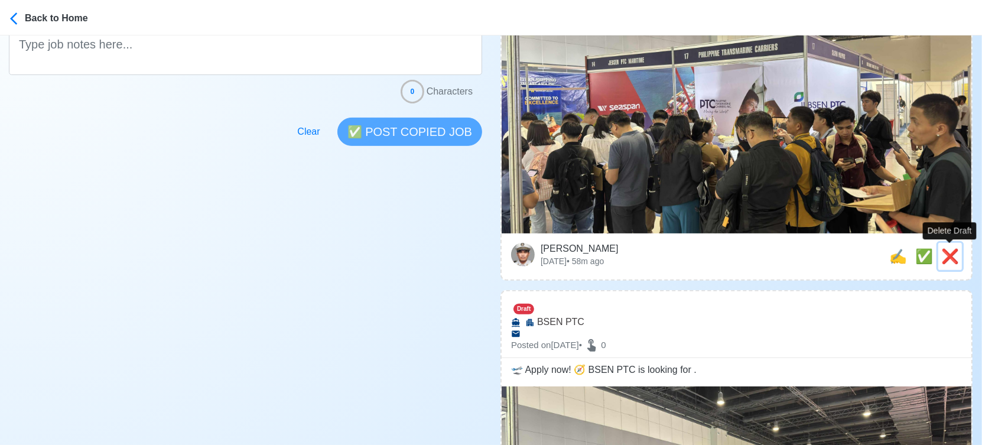
click at [951, 260] on span "❌" at bounding box center [950, 256] width 18 height 16
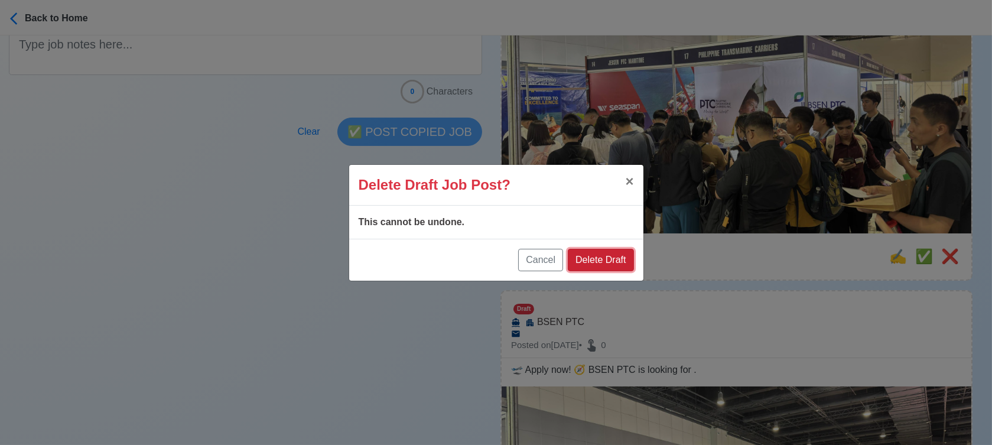
click at [615, 256] on button "Delete Draft" at bounding box center [601, 260] width 66 height 22
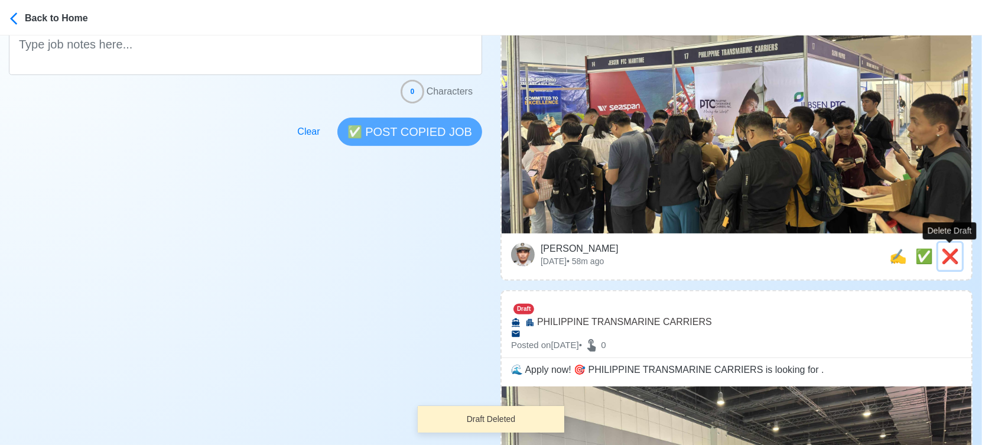
click at [951, 259] on span "❌" at bounding box center [950, 256] width 18 height 16
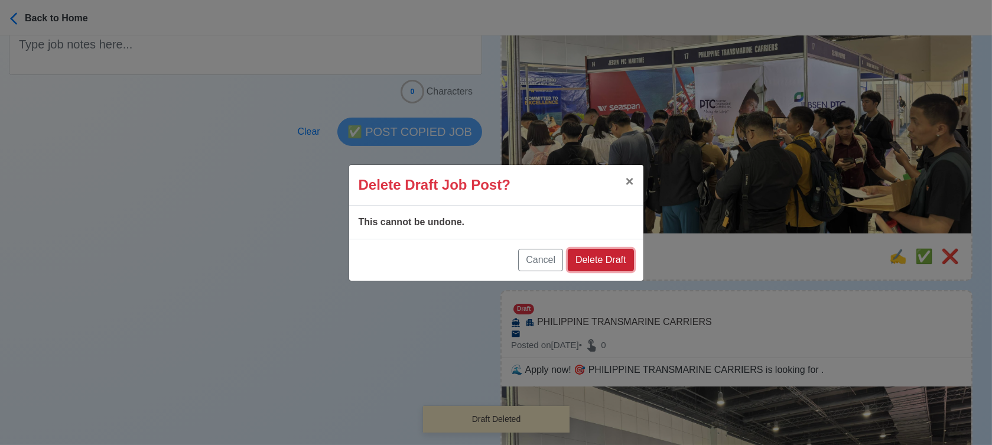
click at [611, 260] on button "Delete Draft" at bounding box center [601, 260] width 66 height 22
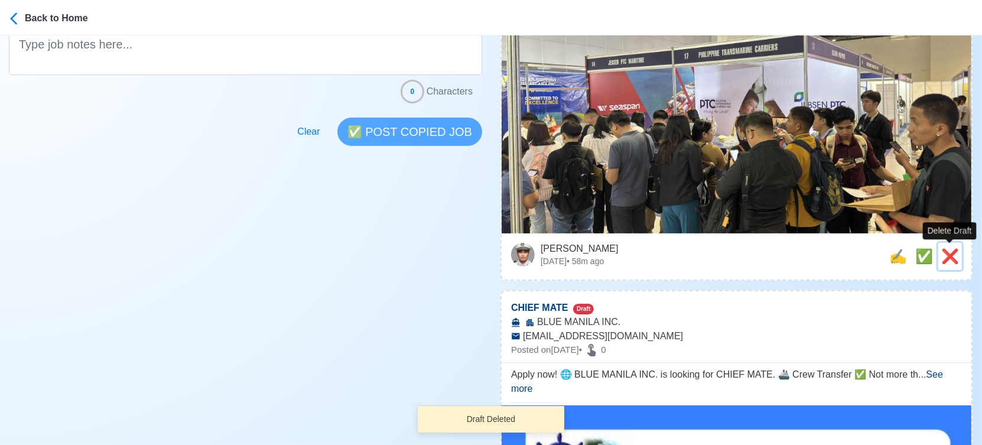
click at [951, 251] on span "❌" at bounding box center [950, 256] width 18 height 16
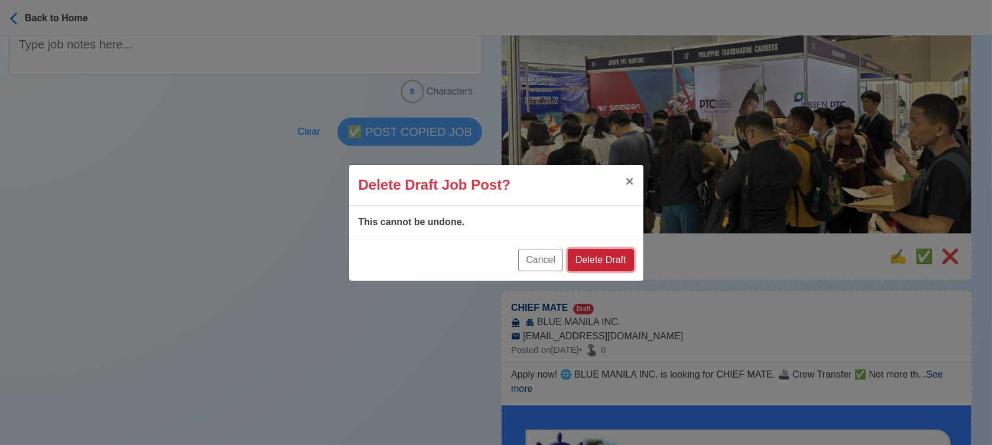
click at [595, 265] on button "Delete Draft" at bounding box center [601, 260] width 66 height 22
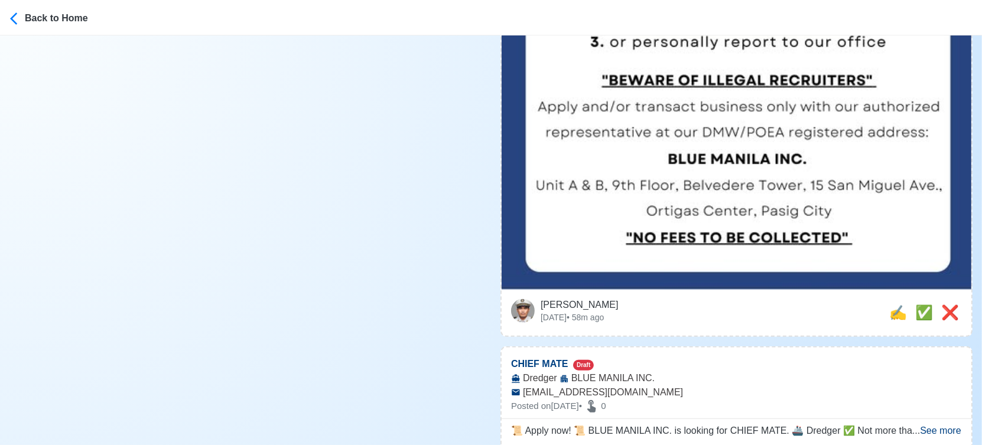
scroll to position [722, 0]
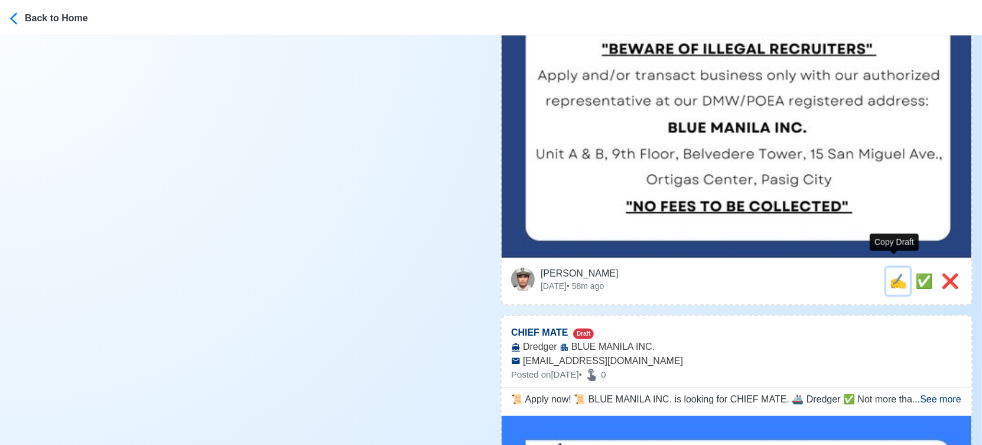
click at [893, 273] on span "✍️" at bounding box center [898, 281] width 18 height 16
type input "CHIEF MATE"
select select
type input "BLUE MANILA INC."
type input "[EMAIL_ADDRESS][DOMAIN_NAME]"
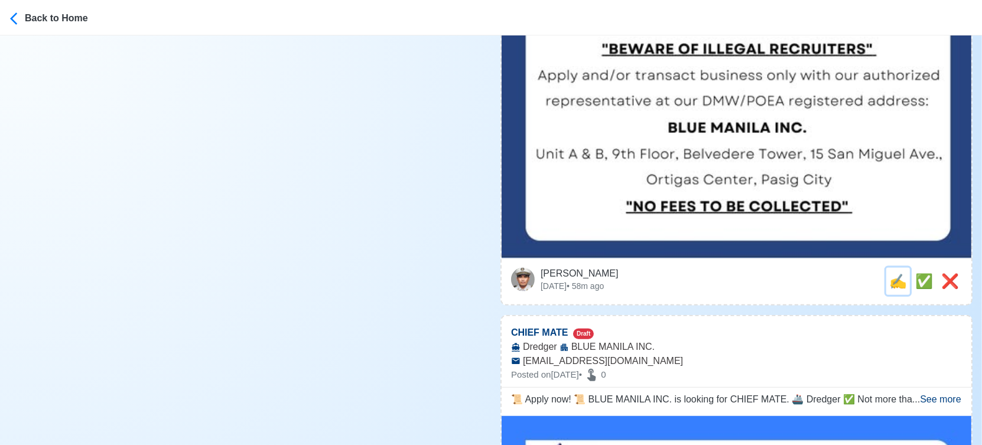
scroll to position [0, 0]
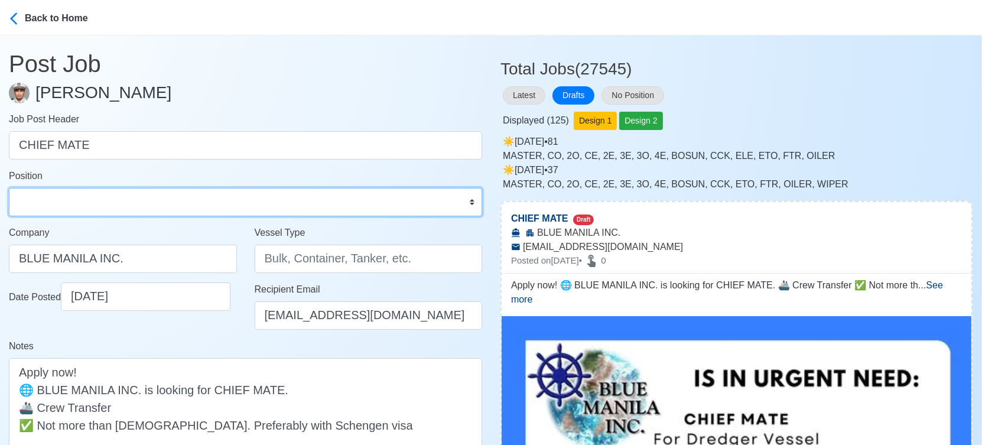
click at [168, 203] on select "Master Chief Officer 2nd Officer 3rd Officer Junior Officer Chief Engineer 2nd …" at bounding box center [245, 202] width 473 height 28
select select "Chief Officer"
click at [9, 188] on select "Master Chief Officer 2nd Officer 3rd Officer Junior Officer Chief Engineer 2nd …" at bounding box center [245, 202] width 473 height 28
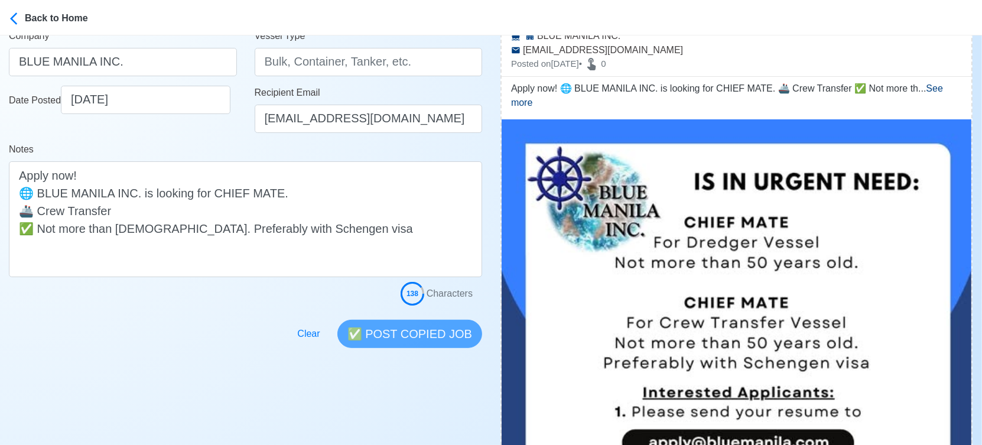
scroll to position [131, 0]
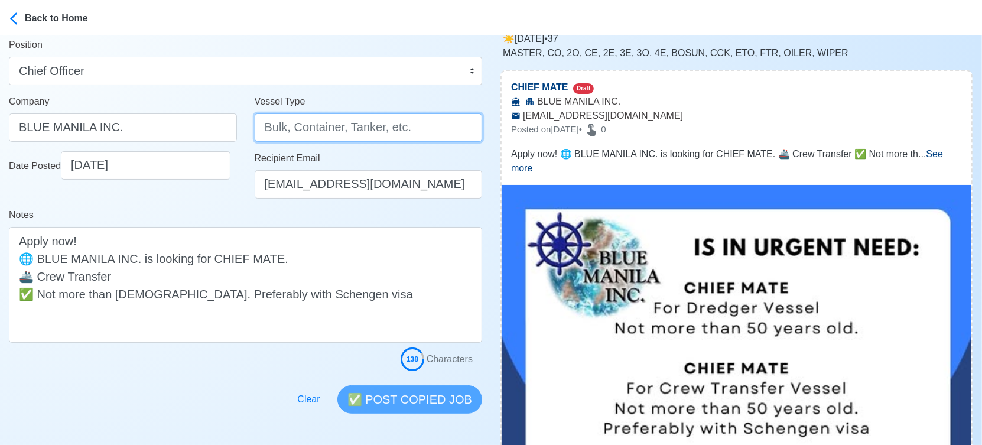
click at [304, 129] on input "Vessel Type" at bounding box center [369, 127] width 228 height 28
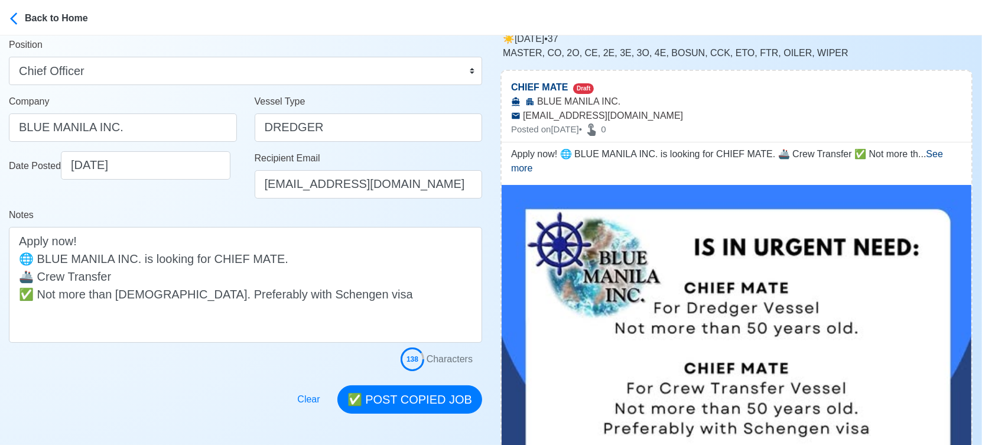
click at [161, 198] on div "Date Posted [DATE]" at bounding box center [123, 179] width 246 height 57
click at [275, 128] on input "DREDGER" at bounding box center [369, 127] width 228 height 28
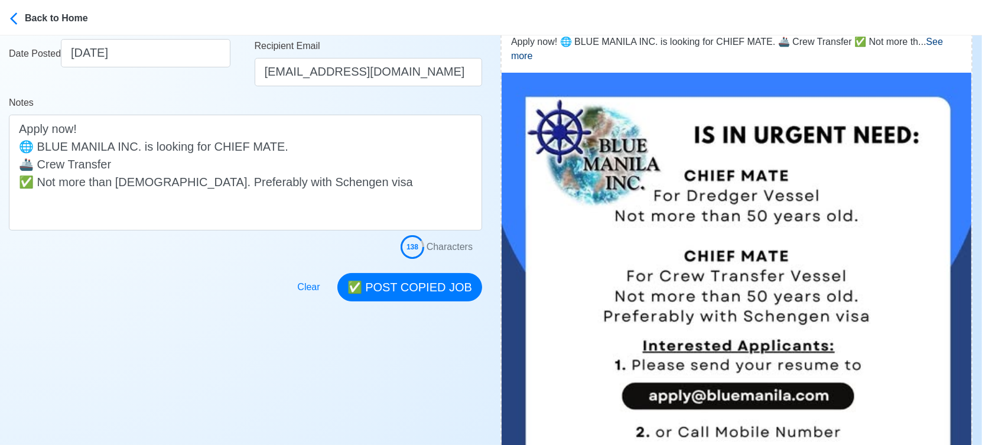
scroll to position [262, 0]
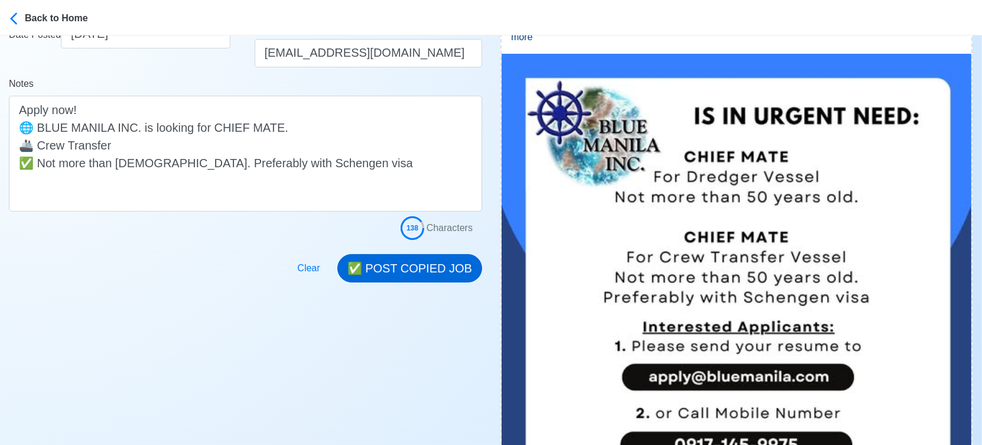
type input "CREW TRANSFER"
click at [425, 268] on button "✅ POST COPIED JOB" at bounding box center [409, 268] width 145 height 28
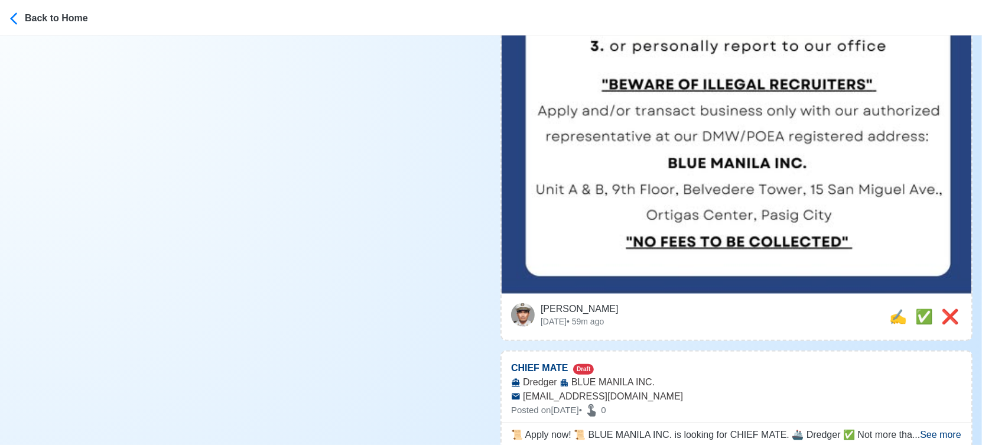
scroll to position [722, 0]
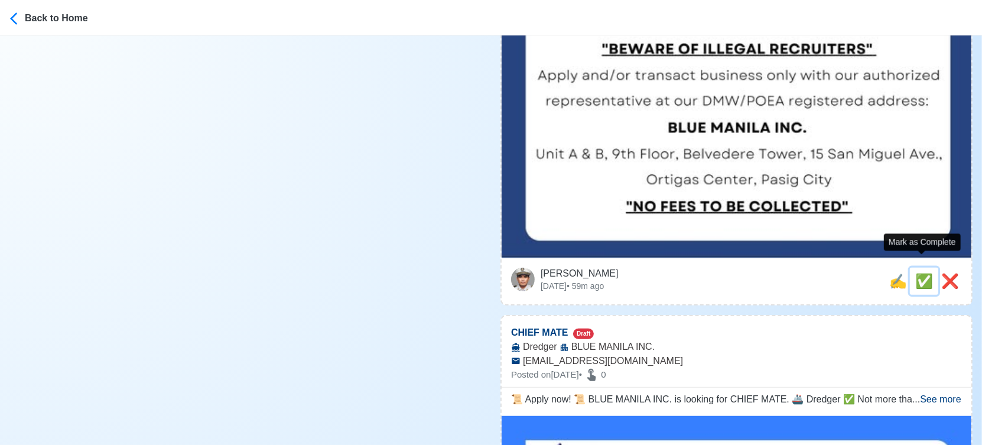
click at [922, 273] on span "✅" at bounding box center [924, 281] width 18 height 16
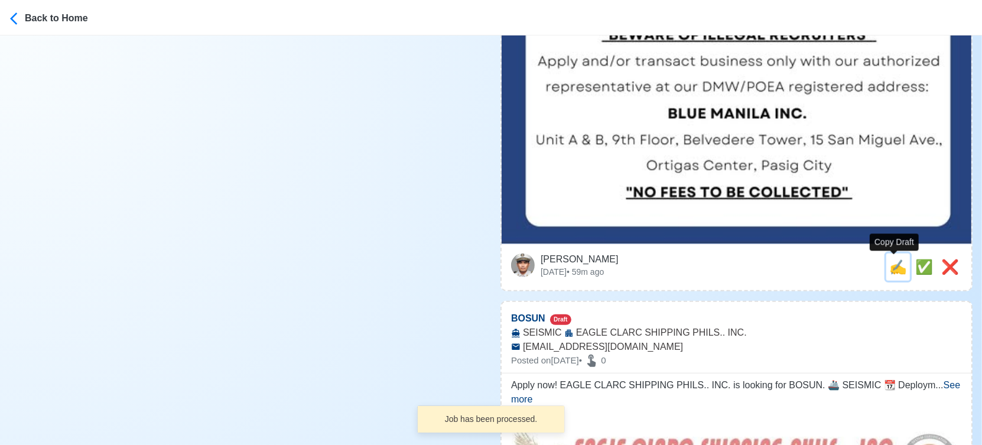
click at [899, 266] on span "✍️" at bounding box center [898, 267] width 18 height 16
type input "CHIEF MATE"
select select
type input "BLUE MANILA INC."
type input "Dredger"
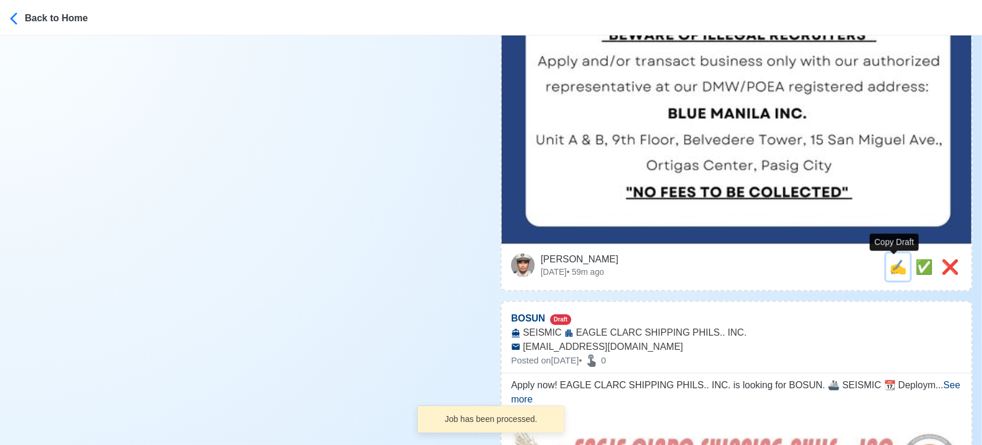
type input "[EMAIL_ADDRESS][DOMAIN_NAME]"
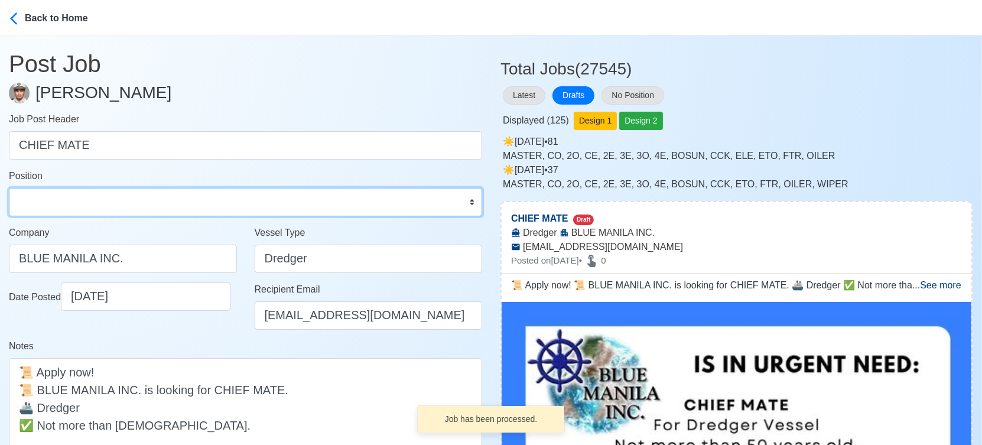
click at [94, 203] on select "Master Chief Officer 2nd Officer 3rd Officer Junior Officer Chief Engineer 2nd …" at bounding box center [245, 202] width 473 height 28
select select "Chief Officer"
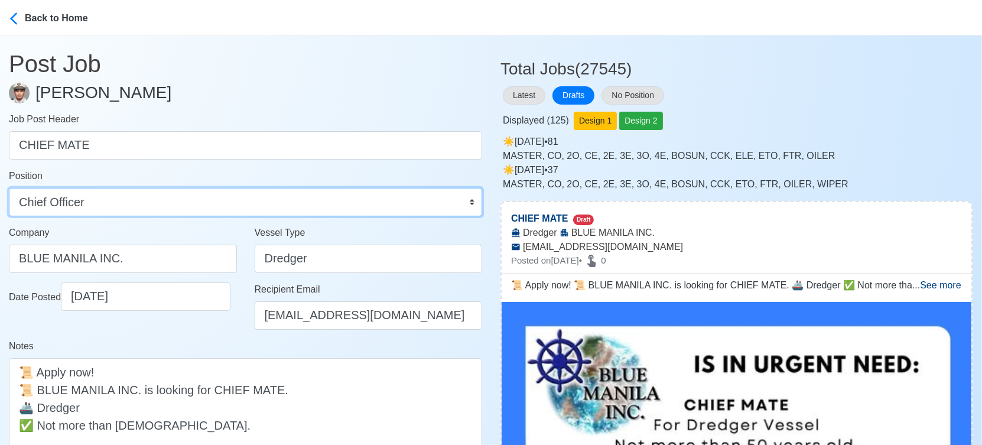
click at [9, 188] on select "Master Chief Officer 2nd Officer 3rd Officer Junior Officer Chief Engineer 2nd …" at bounding box center [245, 202] width 473 height 28
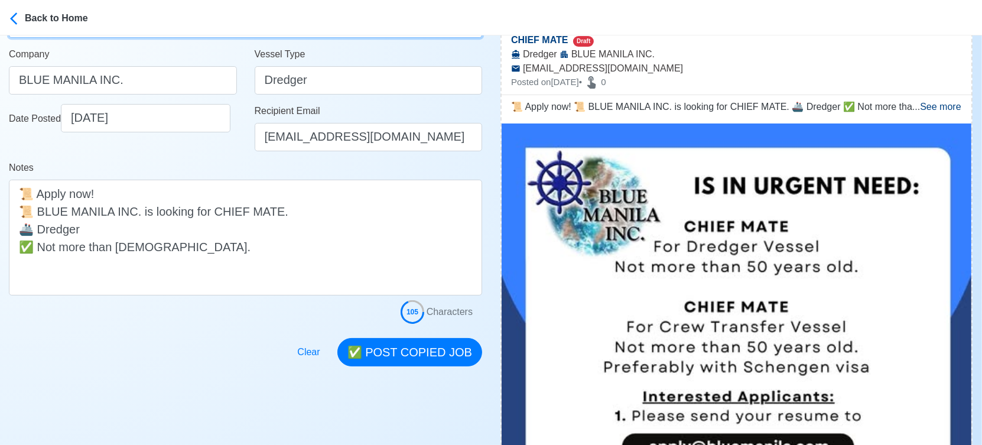
scroll to position [197, 0]
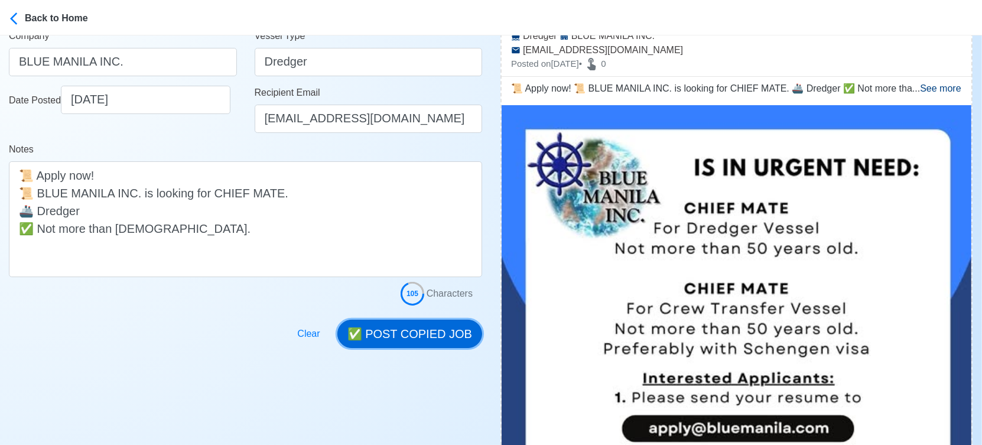
click at [425, 330] on button "✅ POST COPIED JOB" at bounding box center [409, 334] width 145 height 28
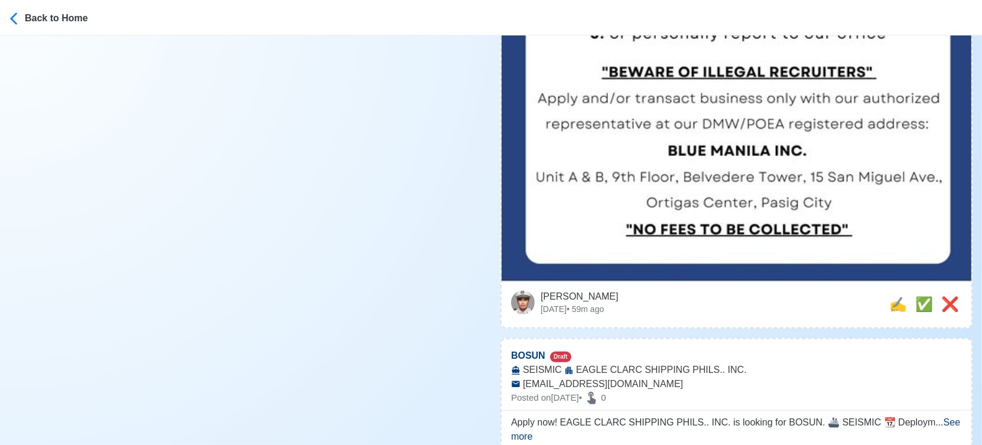
scroll to position [722, 0]
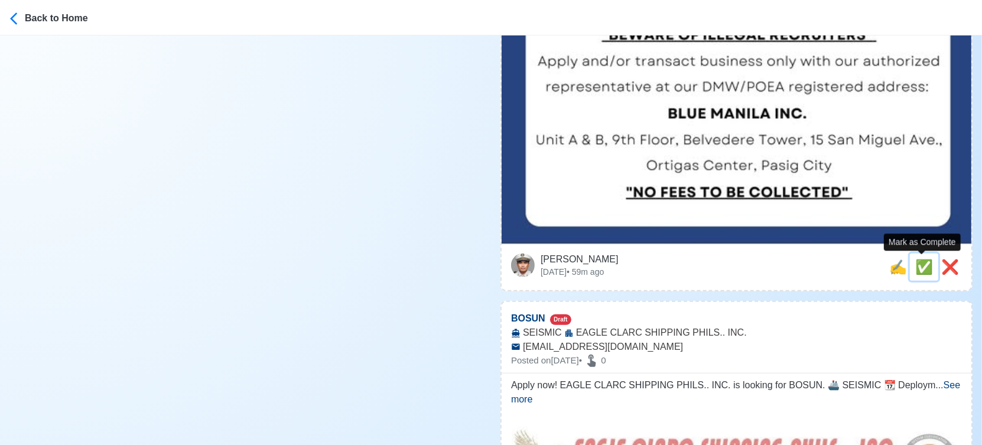
click at [922, 266] on span "✅" at bounding box center [924, 267] width 18 height 16
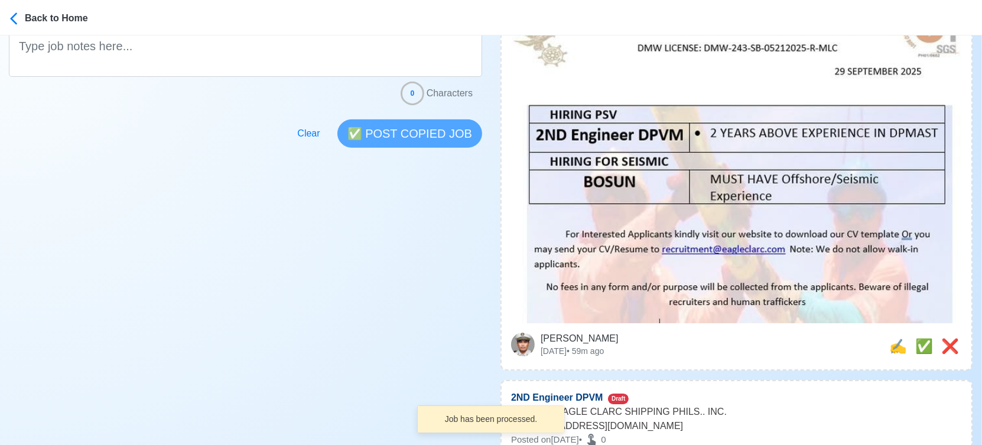
scroll to position [328, 0]
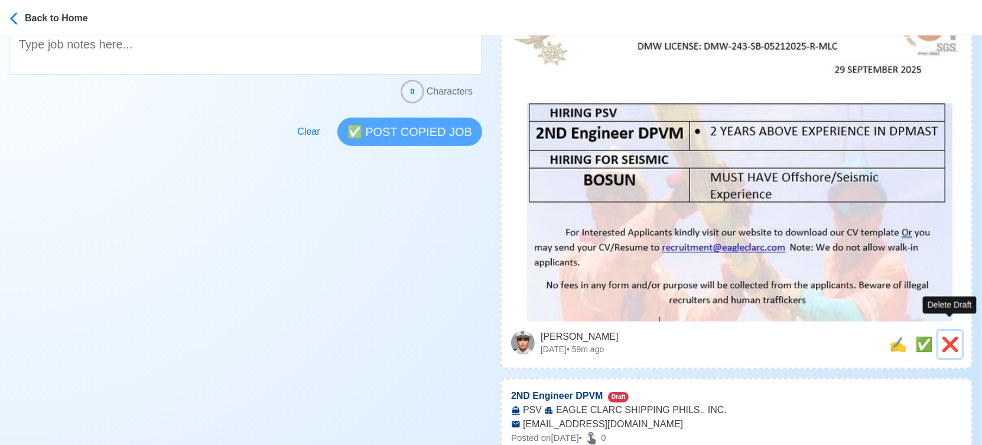
click at [949, 336] on span "❌" at bounding box center [950, 344] width 18 height 16
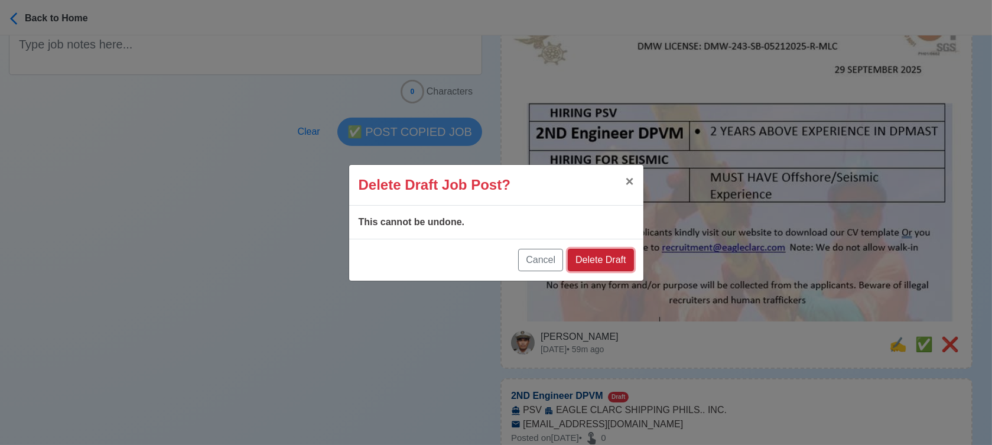
click at [621, 259] on button "Delete Draft" at bounding box center [601, 260] width 66 height 22
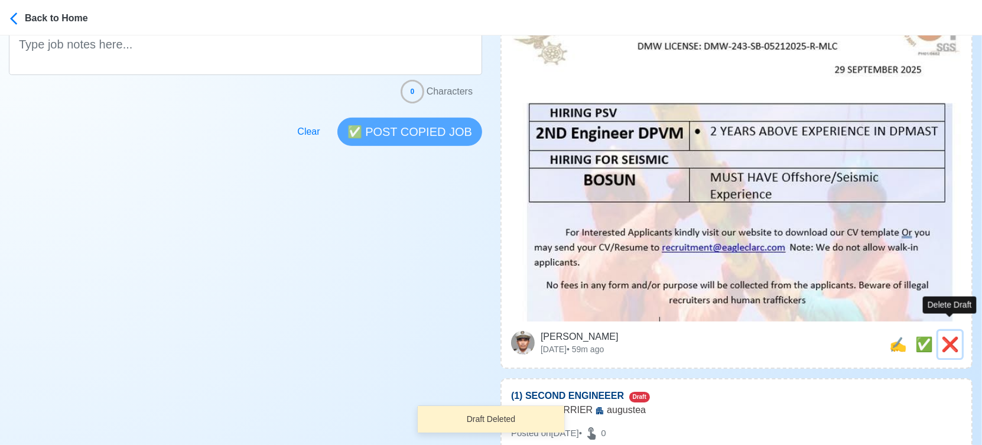
click at [955, 336] on span "❌" at bounding box center [950, 344] width 18 height 16
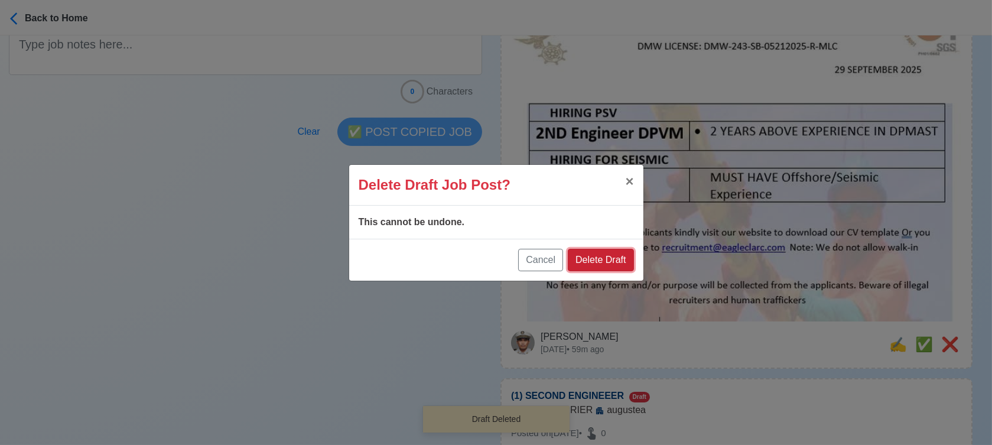
click at [607, 259] on button "Delete Draft" at bounding box center [601, 260] width 66 height 22
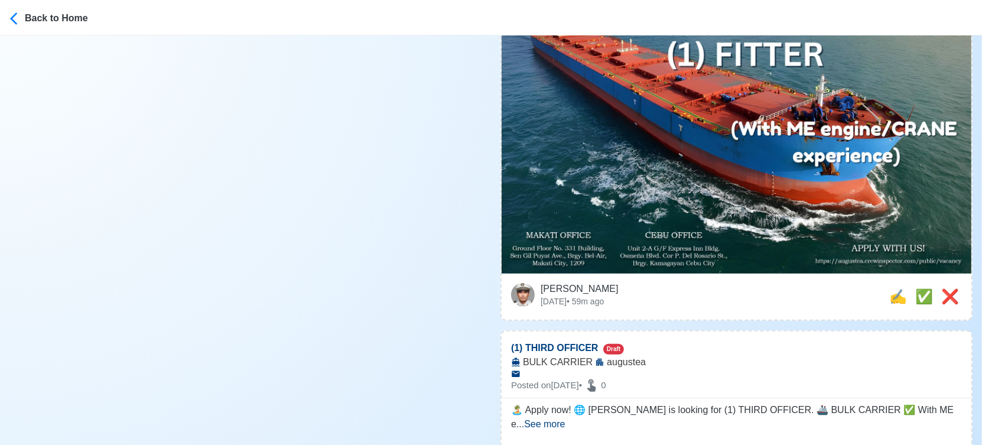
scroll to position [656, 0]
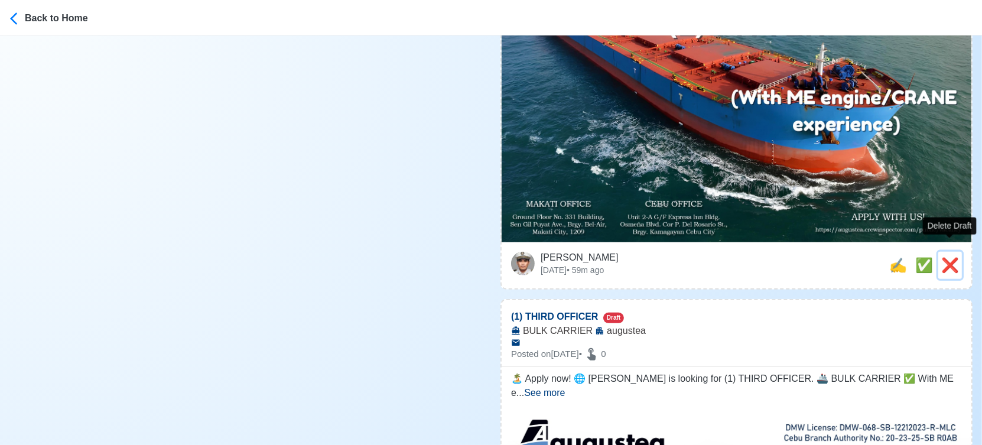
click at [946, 257] on span "❌" at bounding box center [950, 265] width 18 height 16
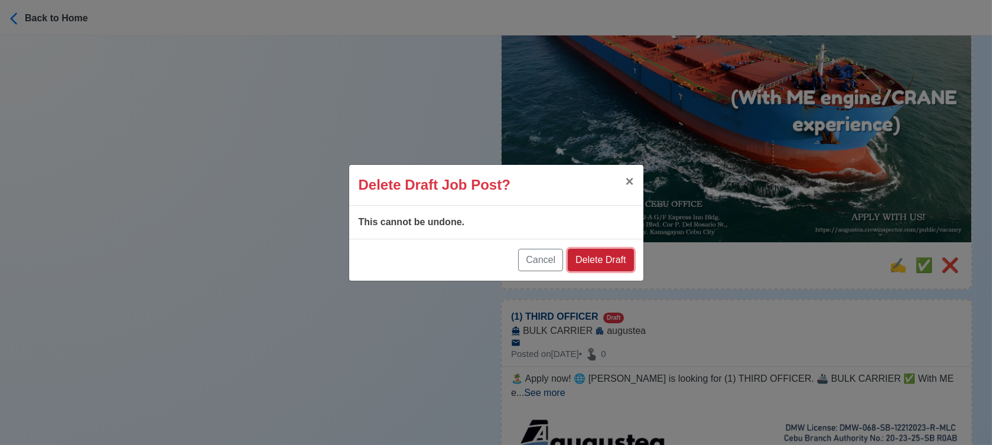
click at [633, 254] on button "Delete Draft" at bounding box center [601, 260] width 66 height 22
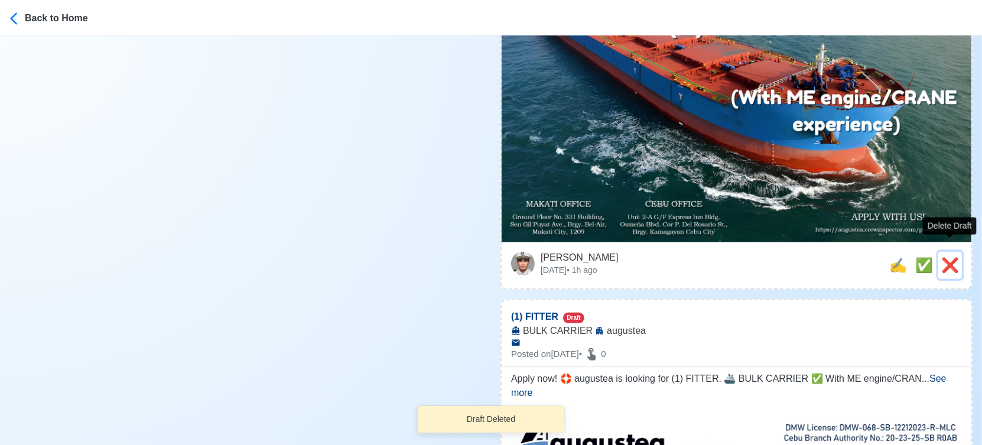
click at [956, 257] on span "❌" at bounding box center [950, 265] width 18 height 16
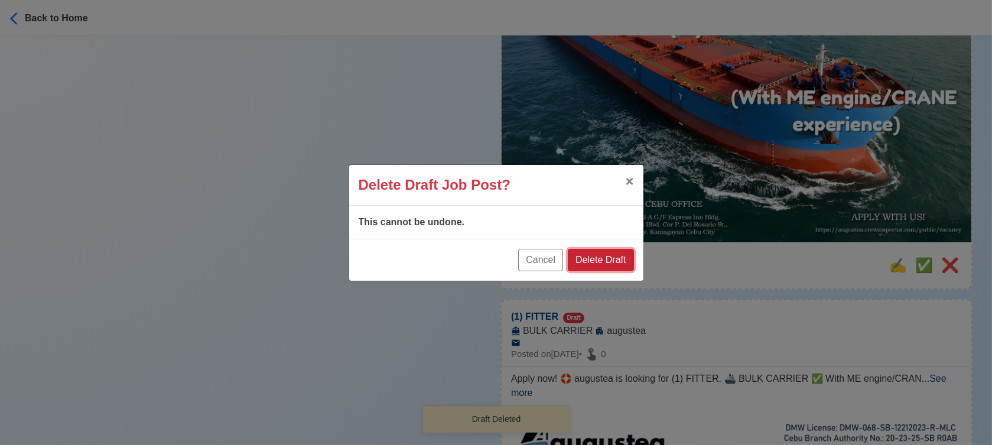
click at [630, 260] on button "Delete Draft" at bounding box center [601, 260] width 66 height 22
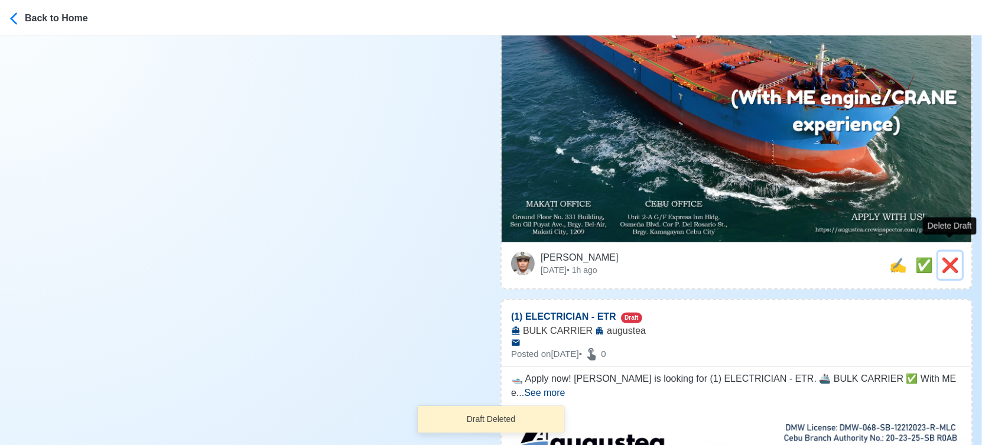
click at [945, 257] on span "❌" at bounding box center [950, 265] width 18 height 16
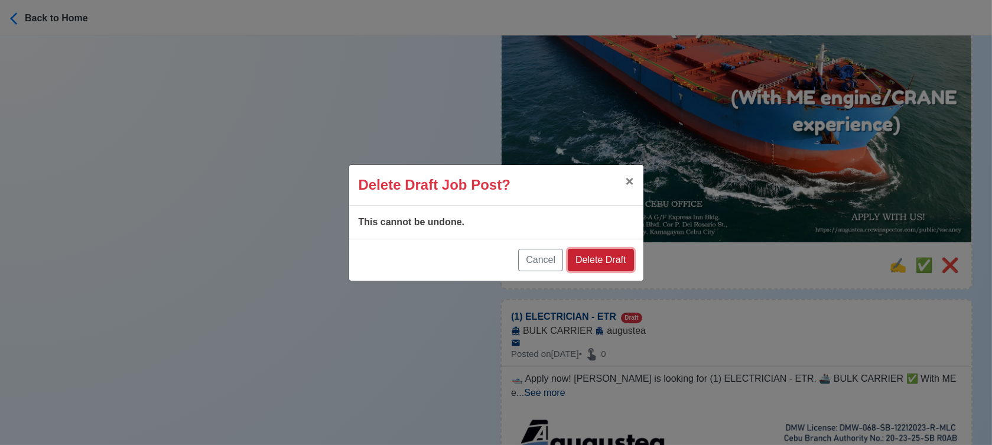
click at [608, 258] on button "Delete Draft" at bounding box center [601, 260] width 66 height 22
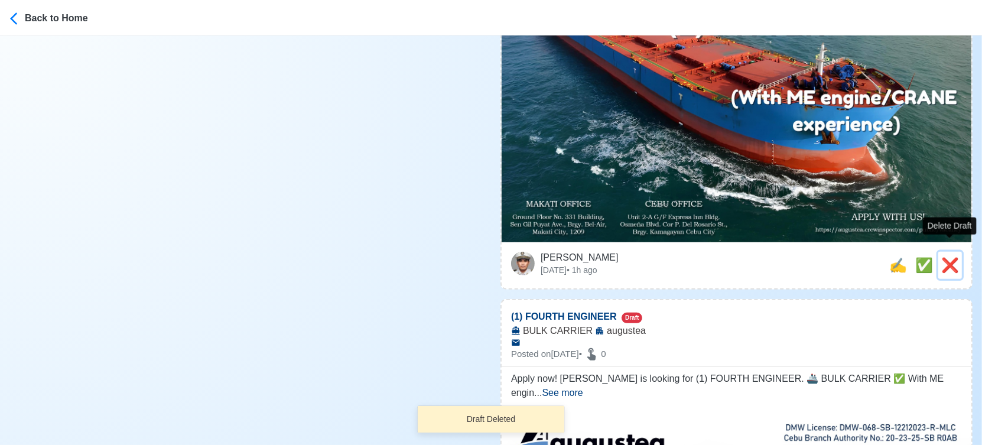
click at [953, 257] on span "❌" at bounding box center [950, 265] width 18 height 16
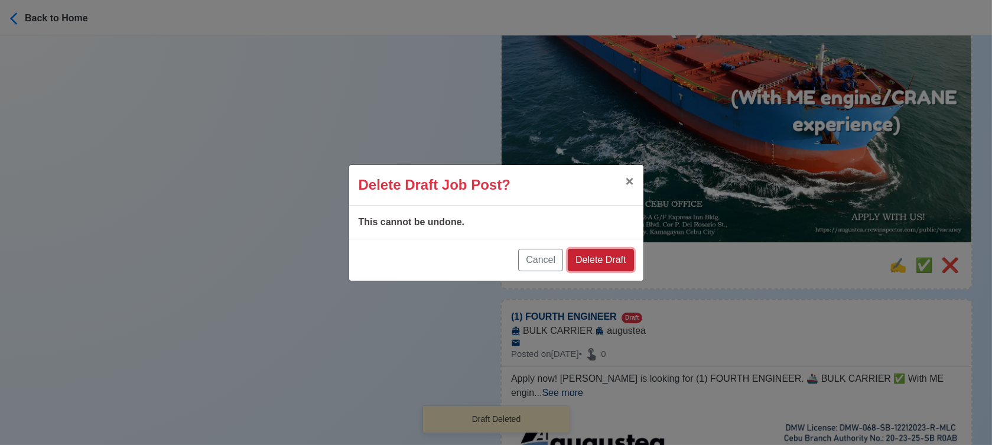
click at [602, 252] on button "Delete Draft" at bounding box center [601, 260] width 66 height 22
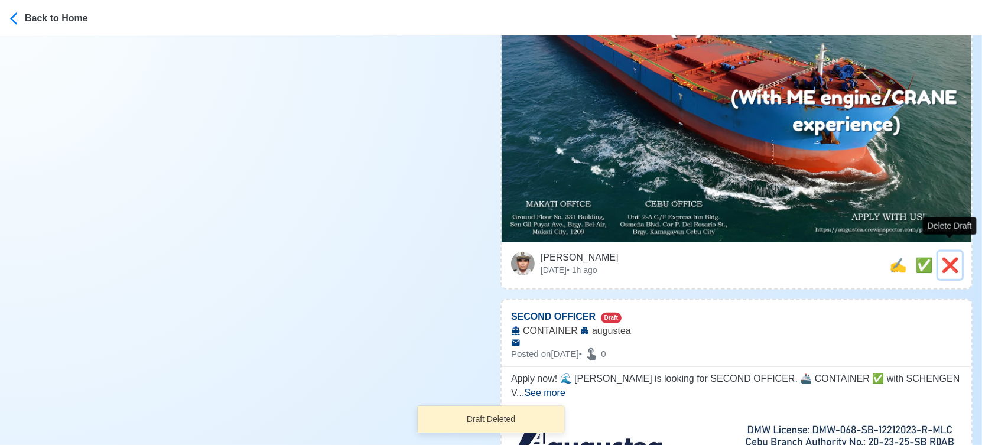
click at [950, 257] on span "❌" at bounding box center [950, 265] width 18 height 16
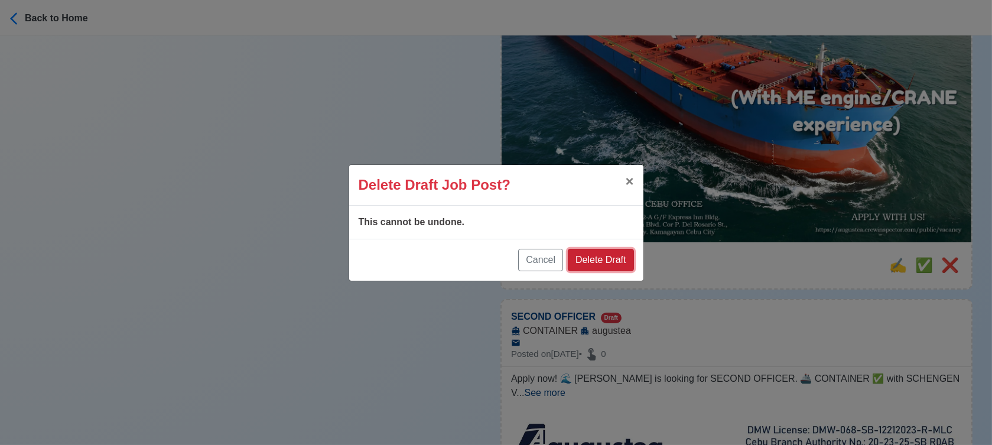
click at [624, 262] on button "Delete Draft" at bounding box center [601, 260] width 66 height 22
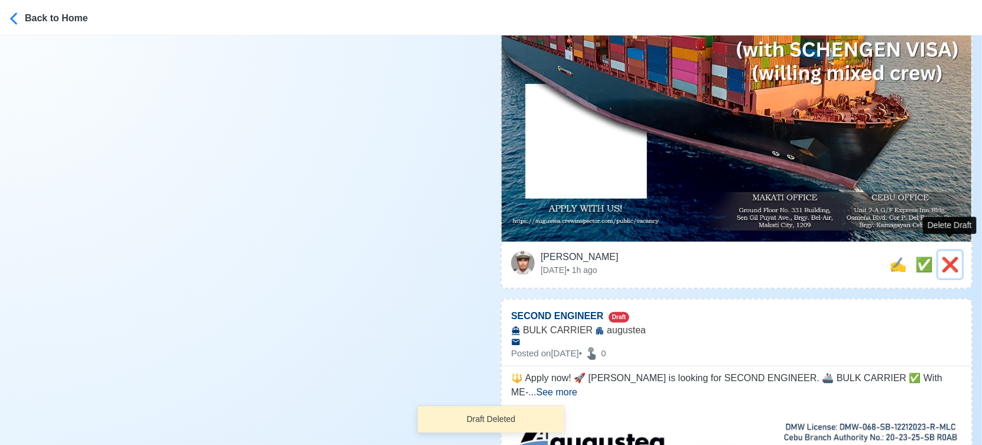
click at [953, 256] on span "❌" at bounding box center [950, 264] width 18 height 16
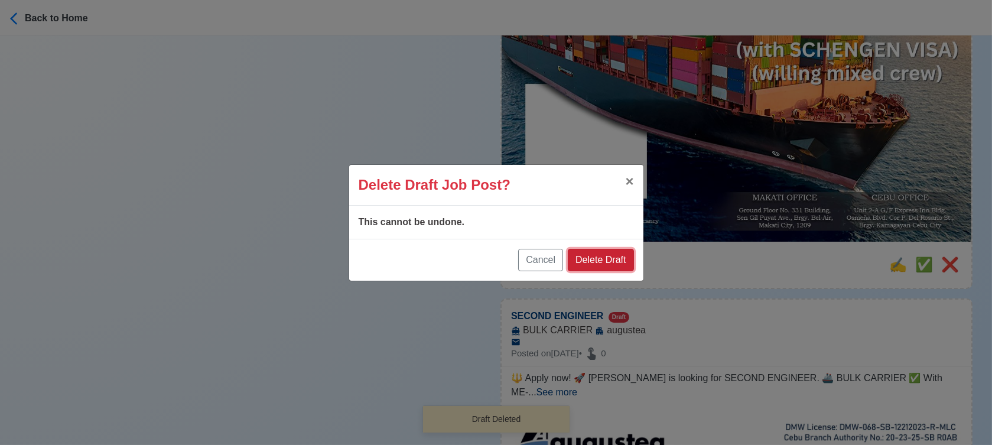
click at [608, 258] on button "Delete Draft" at bounding box center [601, 260] width 66 height 22
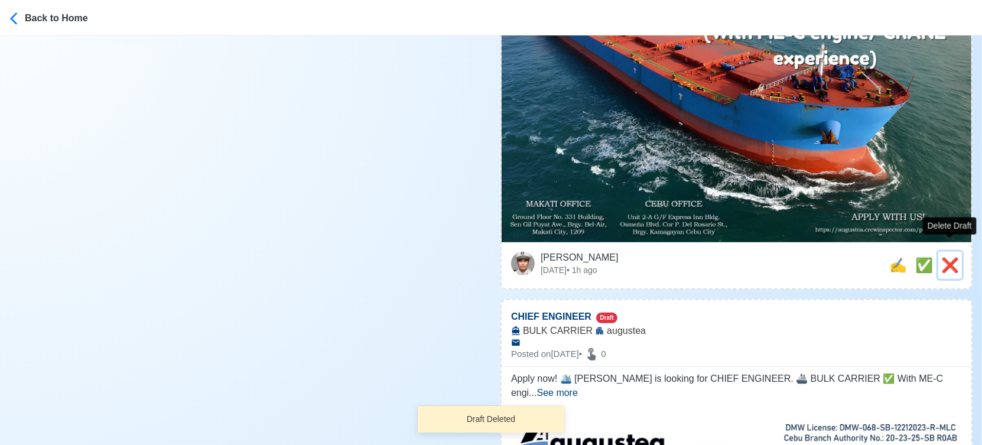
click at [947, 257] on span "❌" at bounding box center [950, 265] width 18 height 16
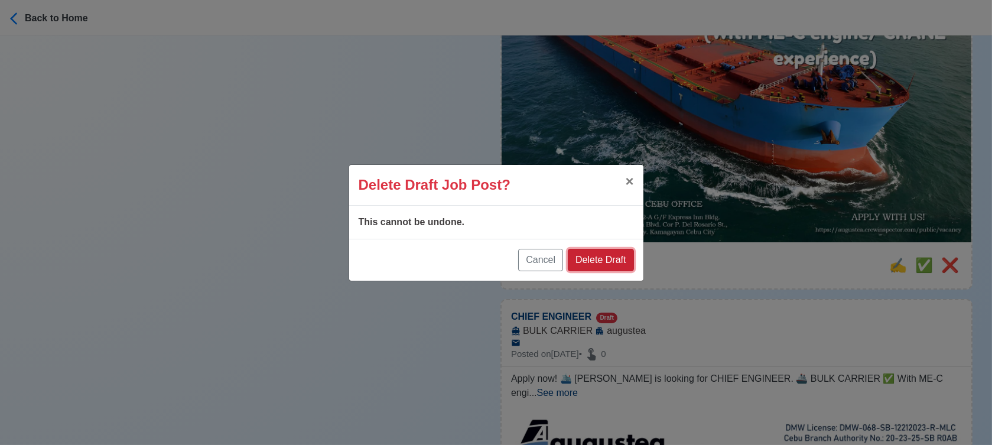
click at [621, 262] on button "Delete Draft" at bounding box center [601, 260] width 66 height 22
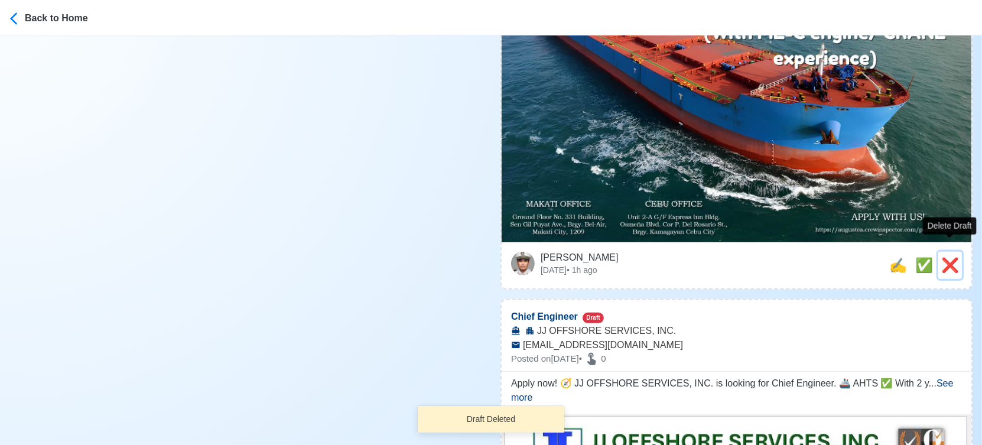
click at [947, 257] on span "❌" at bounding box center [950, 265] width 18 height 16
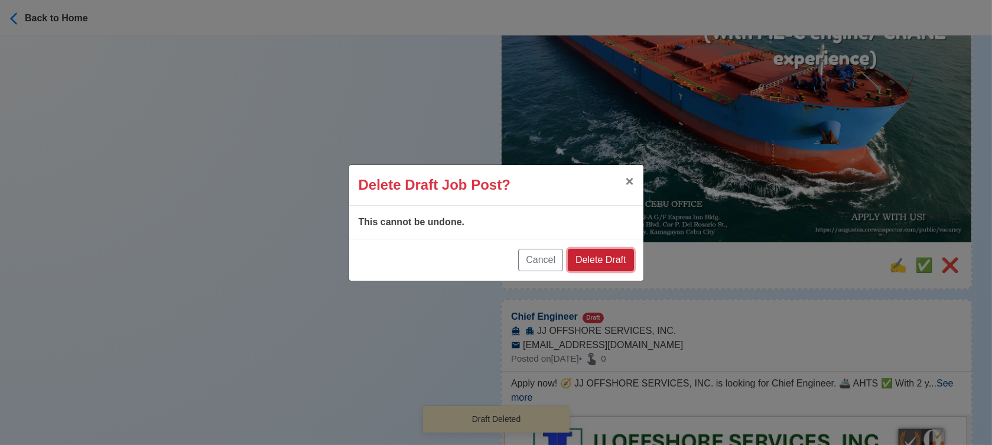
click at [614, 266] on button "Delete Draft" at bounding box center [601, 260] width 66 height 22
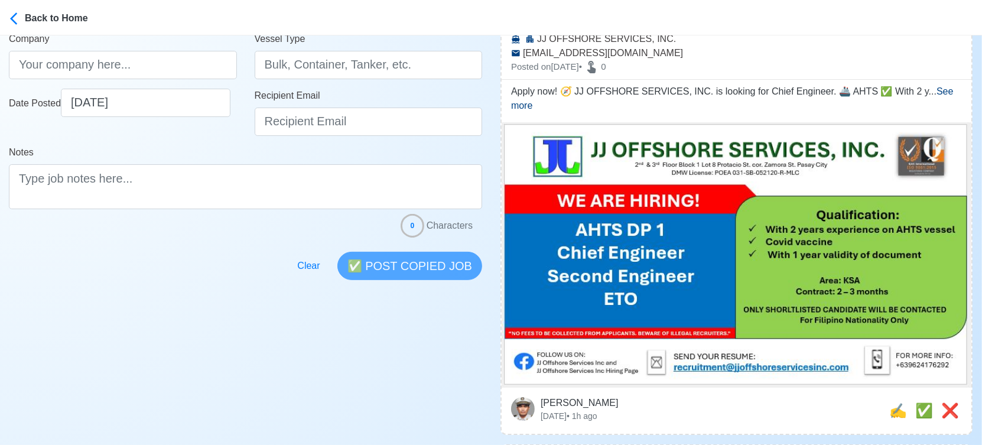
scroll to position [197, 0]
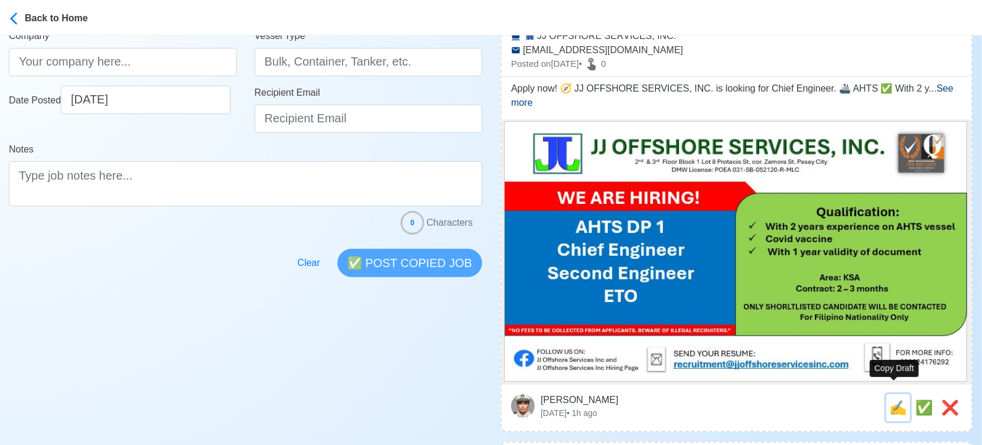
click at [890, 399] on span "✍️" at bounding box center [898, 407] width 18 height 16
type input "Chief Engineer"
select select "Chief Engineer"
type input "JJ OFFSHORE SERVICES, INC."
type input "[EMAIL_ADDRESS][DOMAIN_NAME]"
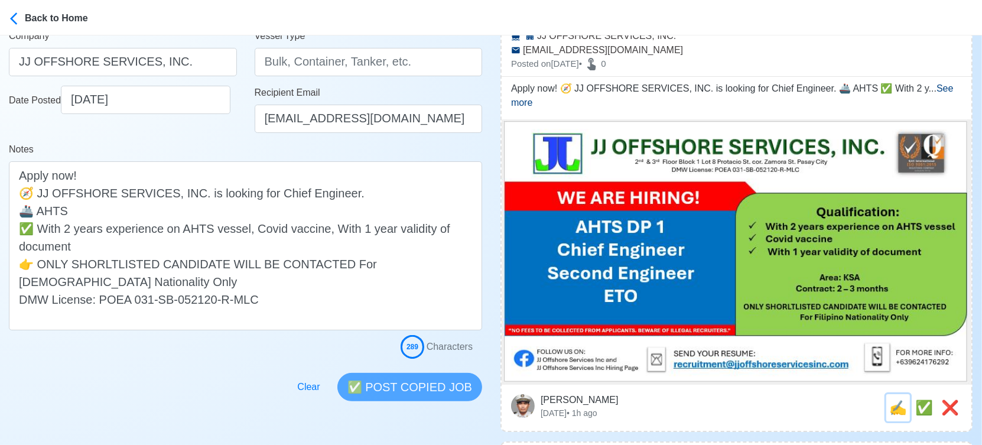
scroll to position [131, 0]
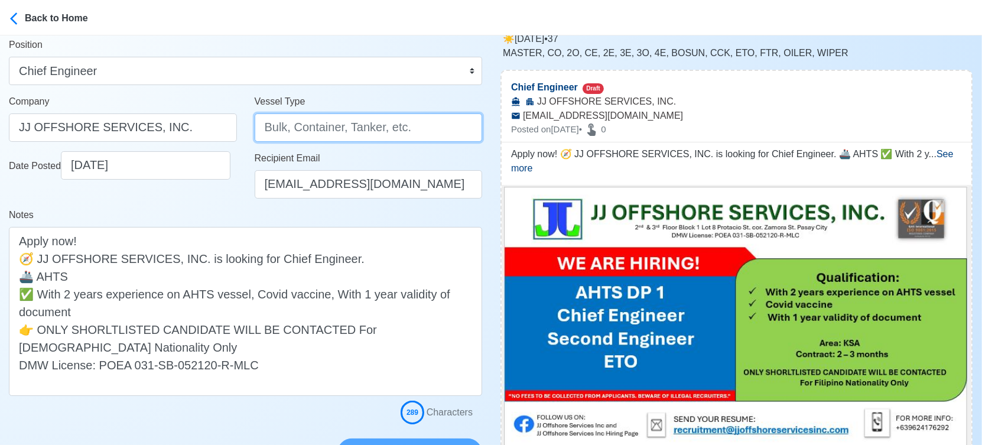
click at [350, 132] on input "Vessel Type" at bounding box center [369, 127] width 228 height 28
drag, startPoint x: 297, startPoint y: 128, endPoint x: 337, endPoint y: 120, distance: 41.0
click at [337, 120] on input "AHTS DP1" at bounding box center [369, 127] width 228 height 28
type input "AHTS DP1"
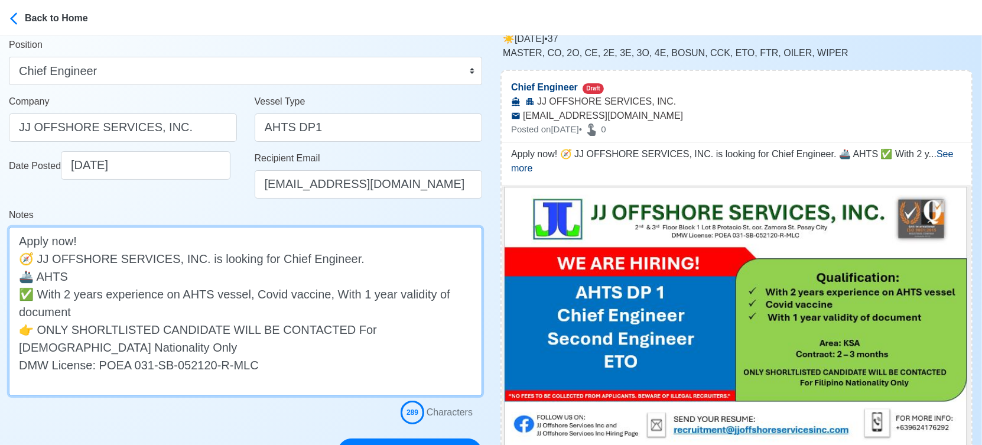
click at [169, 278] on textarea "Apply now! 🧭 JJ OFFSHORE SERVICES, INC. is looking for Chief Engineer. 🚢 AHTS ✅…" at bounding box center [245, 311] width 473 height 169
paste textarea "DP1"
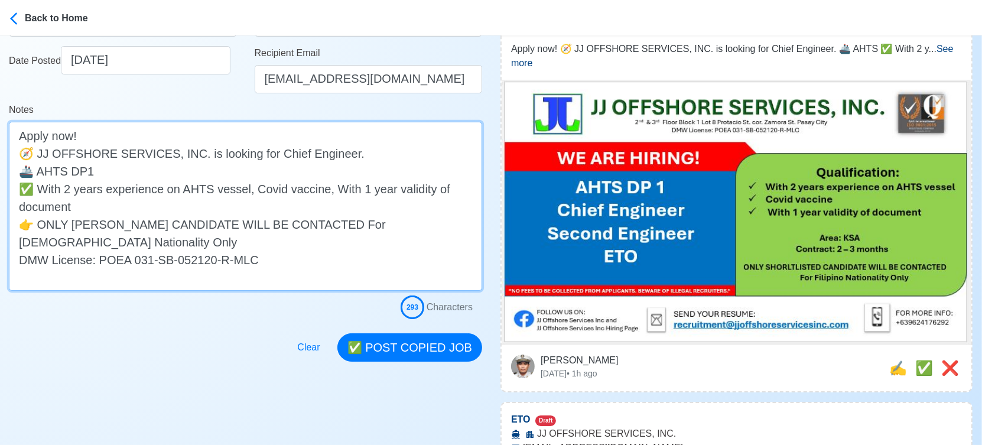
scroll to position [262, 0]
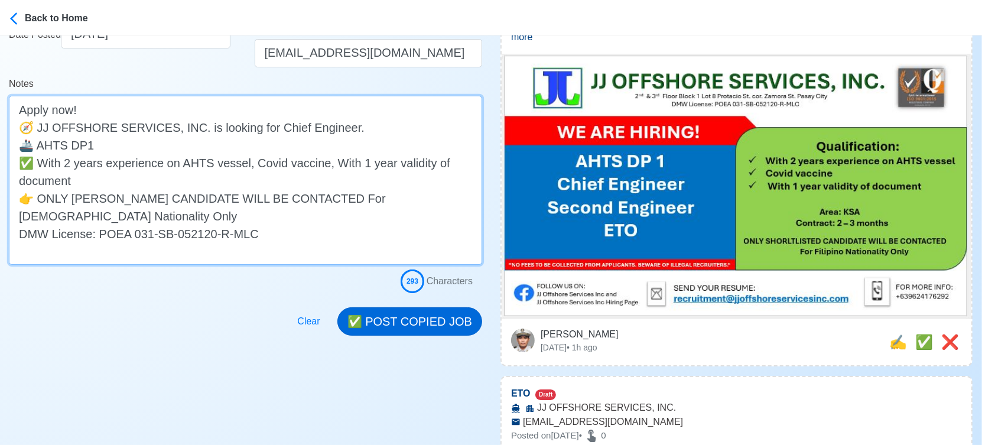
type textarea "Apply now! 🧭 JJ OFFSHORE SERVICES, INC. is looking for Chief Engineer. 🚢 AHTS D…"
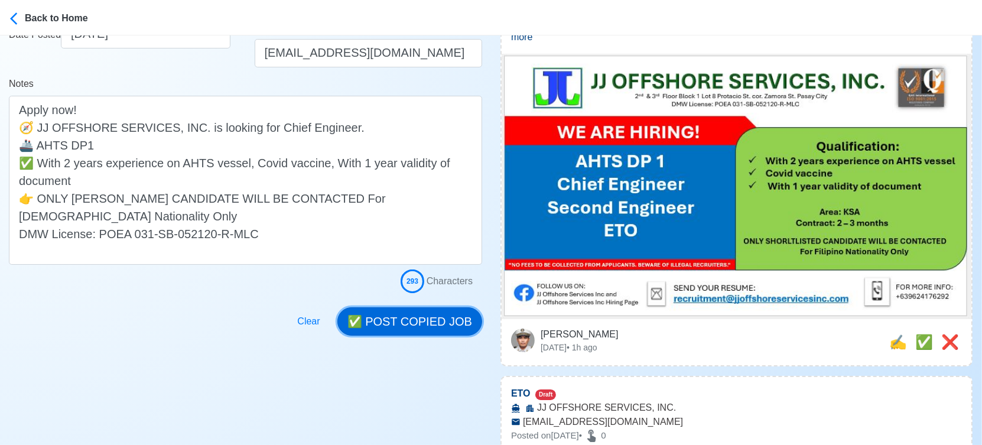
click at [416, 316] on button "✅ POST COPIED JOB" at bounding box center [409, 321] width 145 height 28
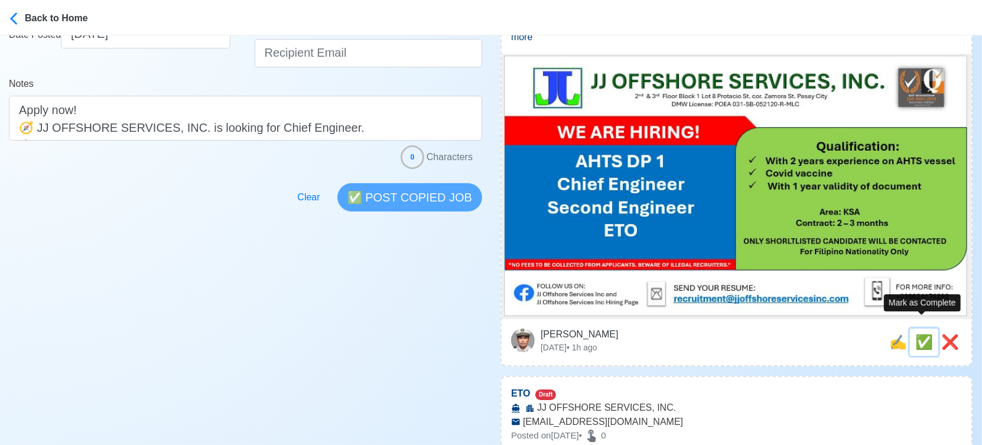
click at [924, 334] on span "✅" at bounding box center [924, 342] width 18 height 16
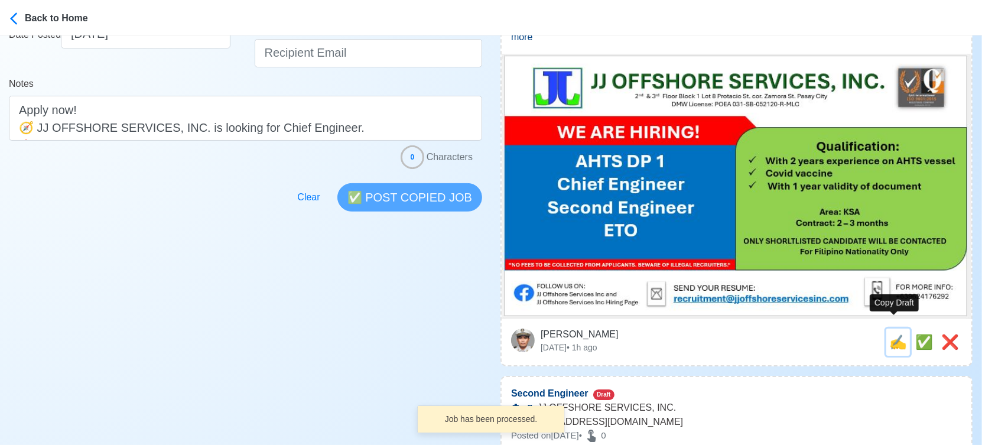
click at [896, 334] on span "✍️" at bounding box center [898, 342] width 18 height 16
type input "ETO"
select select
type input "JJ OFFSHORE SERVICES, INC."
type input "[EMAIL_ADDRESS][DOMAIN_NAME]"
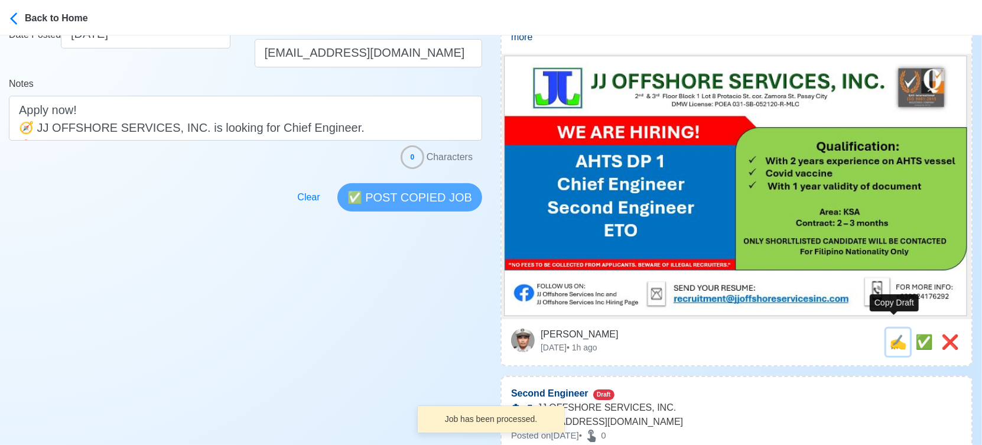
scroll to position [0, 0]
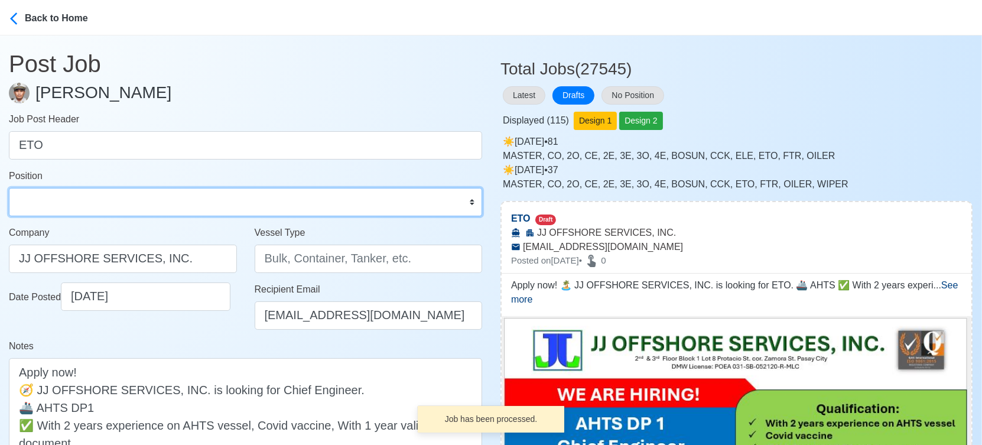
click at [167, 200] on select "Master Chief Officer 2nd Officer 3rd Officer Junior Officer Chief Engineer 2nd …" at bounding box center [245, 202] width 473 height 28
select select "ETO/ETR"
click at [9, 188] on select "Master Chief Officer 2nd Officer 3rd Officer Junior Officer Chief Engineer 2nd …" at bounding box center [245, 202] width 473 height 28
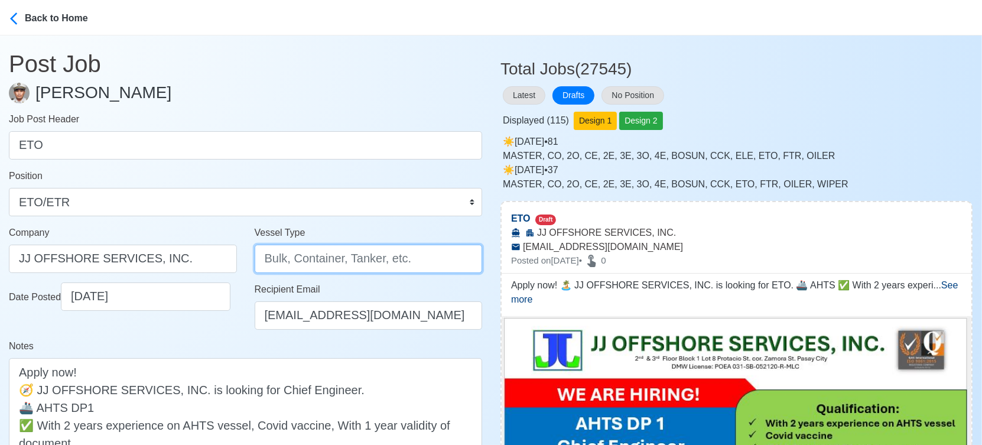
click at [312, 262] on input "Vessel Type" at bounding box center [369, 258] width 228 height 28
paste input "DP1"
type input "AHTS DP1"
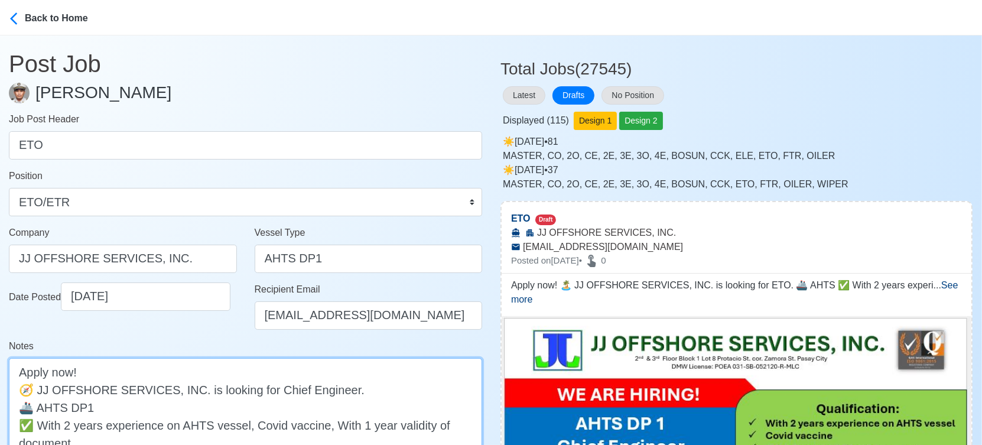
click at [149, 405] on textarea "Apply now! 🏝️ JJ OFFSHORE SERVICES, INC. is looking for ETO. 🚢 AHTS ✅ With 2 ye…" at bounding box center [245, 442] width 473 height 169
paste textarea "DP1"
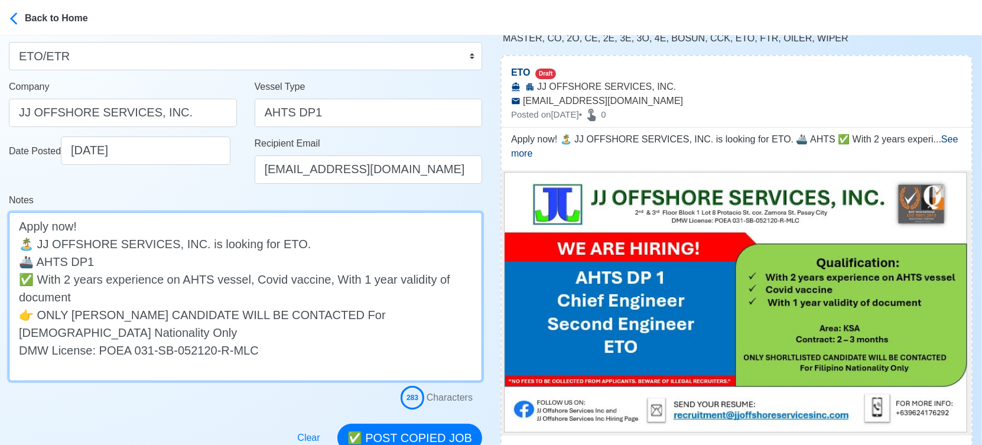
scroll to position [262, 0]
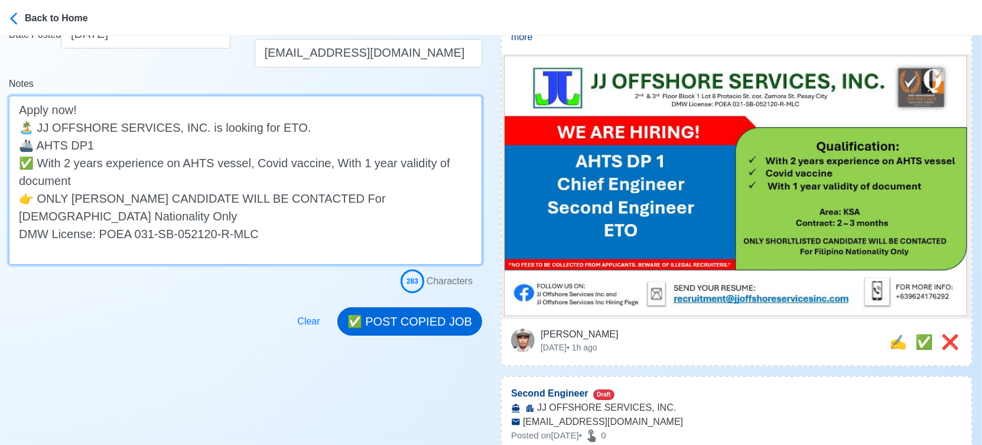
type textarea "Apply now! 🏝️ JJ OFFSHORE SERVICES, INC. is looking for ETO. 🚢 AHTS DP1 ✅ With …"
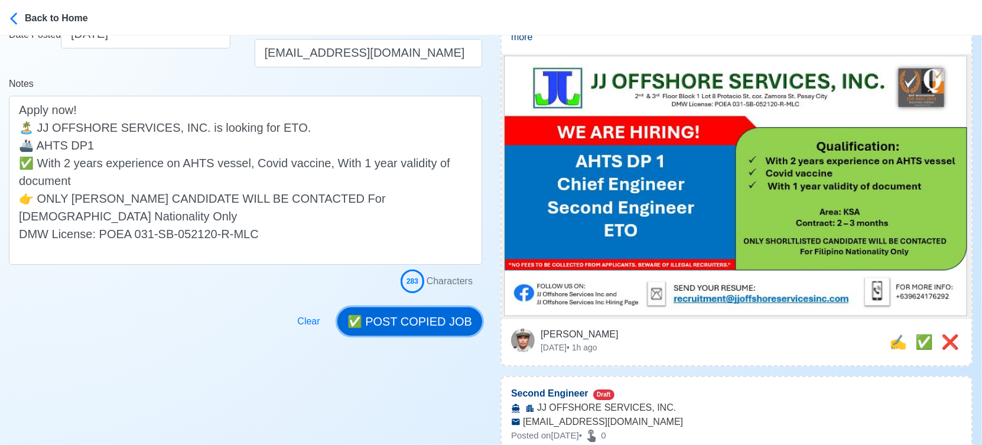
click at [421, 316] on button "✅ POST COPIED JOB" at bounding box center [409, 321] width 145 height 28
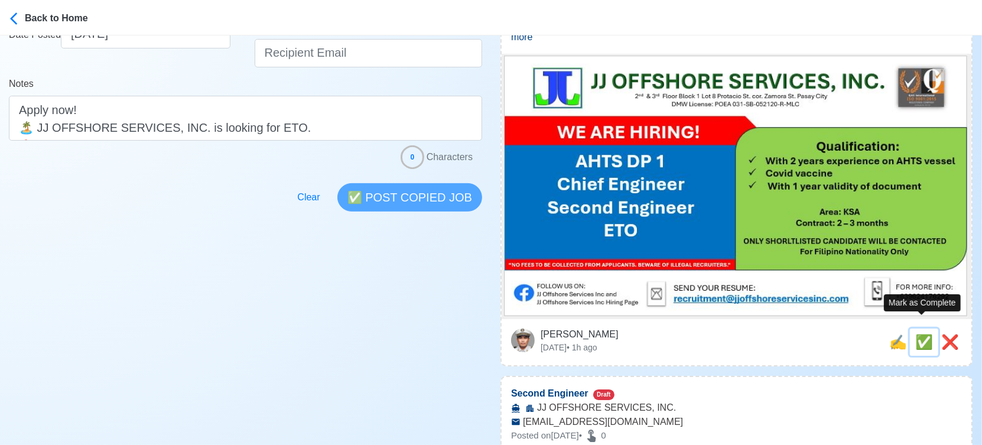
click at [918, 334] on span "✅" at bounding box center [924, 342] width 18 height 16
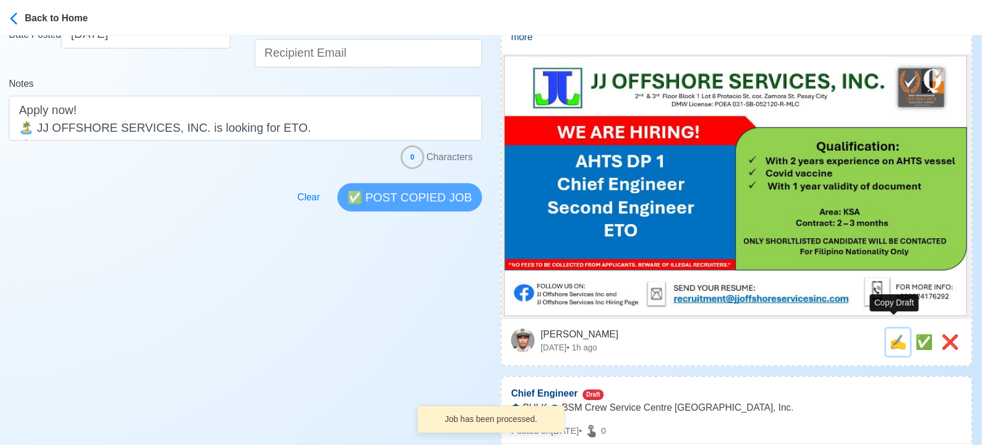
click at [894, 334] on span "✍️" at bounding box center [898, 342] width 18 height 16
type input "Second Engineer"
select select
type input "JJ OFFSHORE SERVICES, INC."
type input "[EMAIL_ADDRESS][DOMAIN_NAME]"
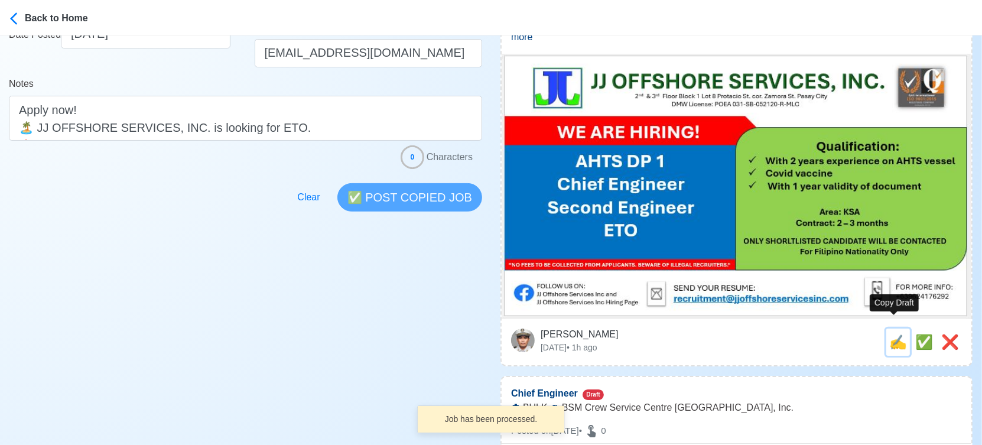
scroll to position [0, 0]
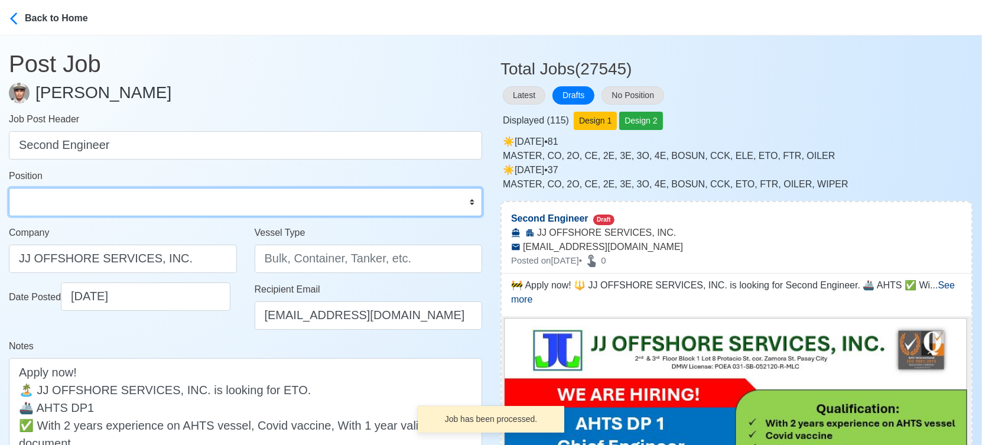
drag, startPoint x: 134, startPoint y: 194, endPoint x: 128, endPoint y: 193, distance: 5.9
click at [133, 193] on select "Master Chief Officer 2nd Officer 3rd Officer Junior Officer Chief Engineer 2nd …" at bounding box center [245, 202] width 473 height 28
select select "2nd Engineer"
click at [9, 188] on select "Master Chief Officer 2nd Officer 3rd Officer Junior Officer Chief Engineer 2nd …" at bounding box center [245, 202] width 473 height 28
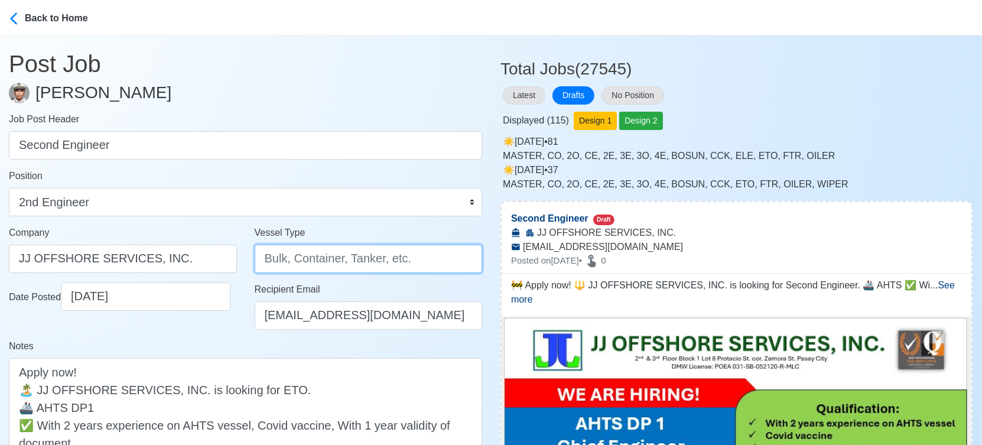
click at [382, 252] on input "Vessel Type" at bounding box center [369, 258] width 228 height 28
paste input "DP1"
type input "AHTS DP1"
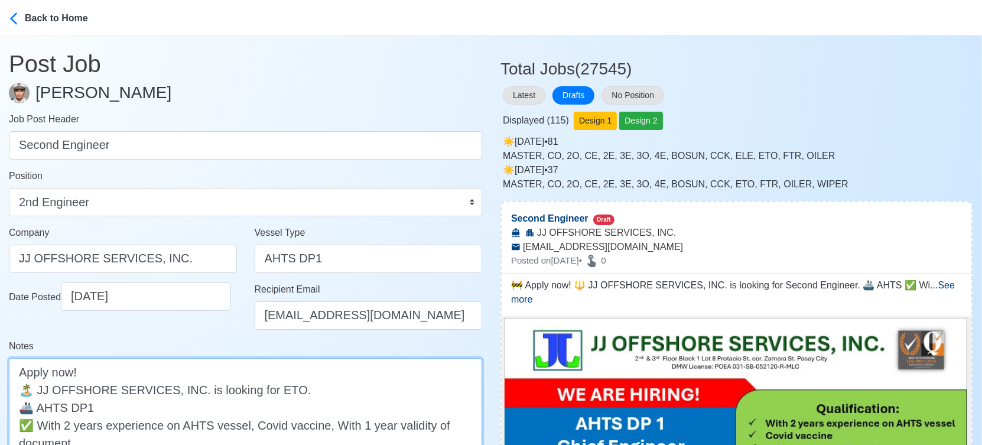
click at [180, 405] on textarea "🚧 Apply now! 🔱 JJ OFFSHORE SERVICES, INC. is looking for Second Engineer. 🚢 AHT…" at bounding box center [245, 442] width 473 height 169
paste textarea "DP1"
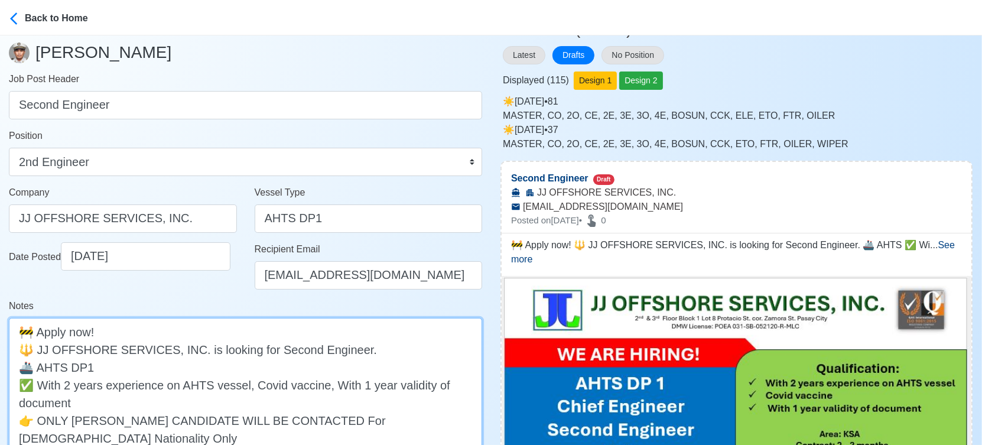
scroll to position [262, 0]
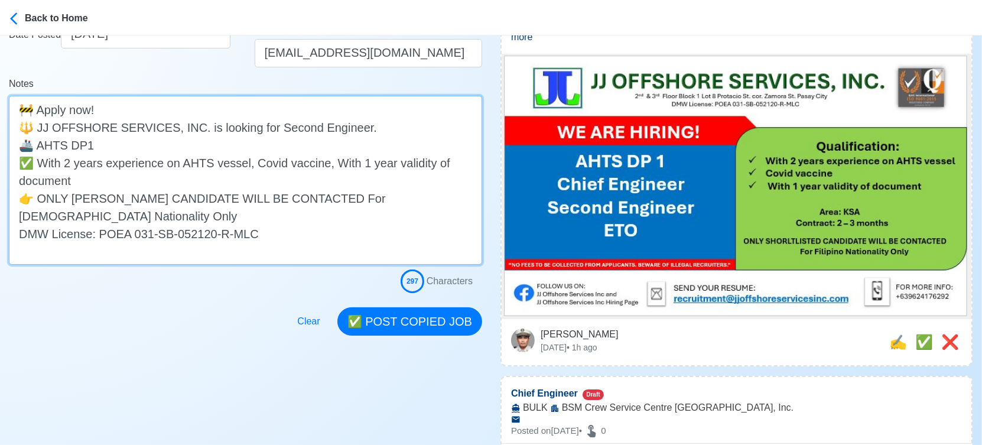
type textarea "🚧 Apply now! 🔱 JJ OFFSHORE SERVICES, INC. is looking for Second Engineer. 🚢 AHT…"
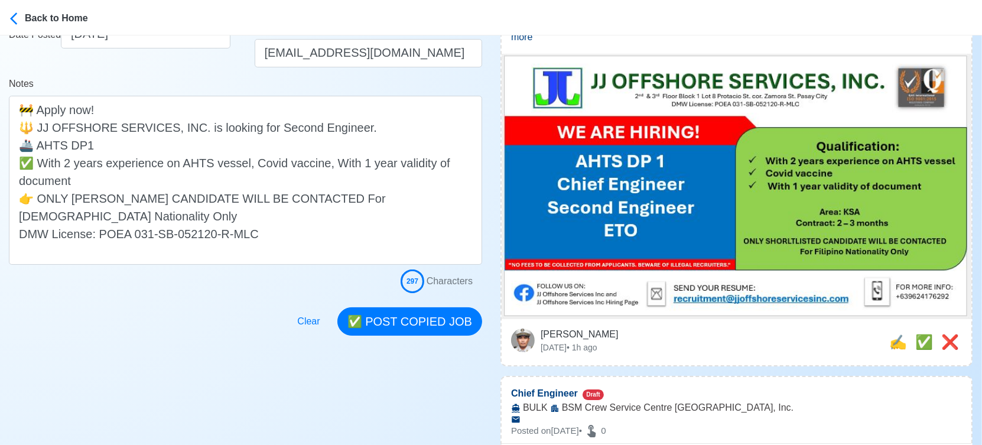
click at [425, 306] on div "Clear ✅ POST COPIED JOB" at bounding box center [385, 314] width 193 height 43
click at [429, 326] on button "✅ POST COPIED JOB" at bounding box center [409, 321] width 145 height 28
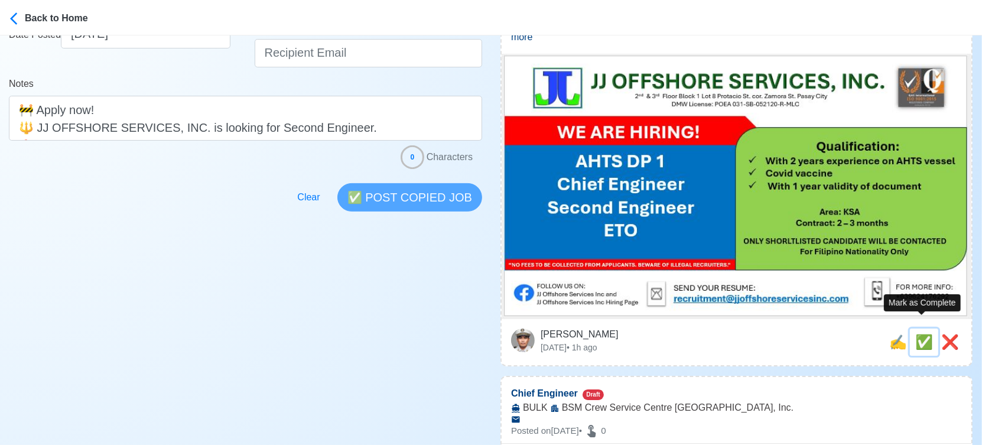
click at [915, 334] on span "✅" at bounding box center [924, 342] width 18 height 16
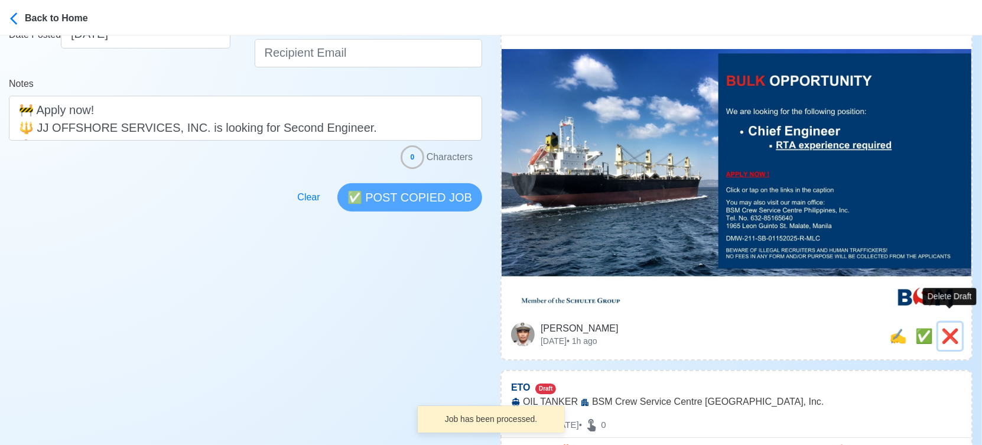
click at [945, 328] on span "❌" at bounding box center [950, 336] width 18 height 16
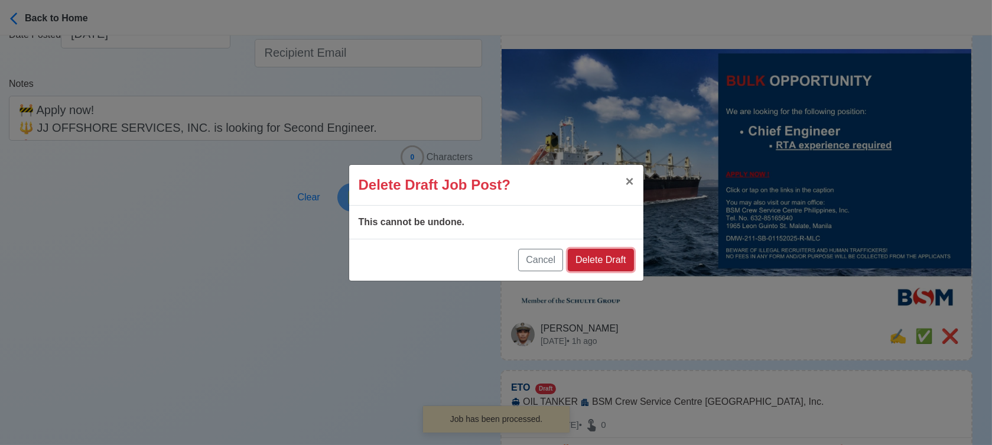
click at [601, 257] on button "Delete Draft" at bounding box center [601, 260] width 66 height 22
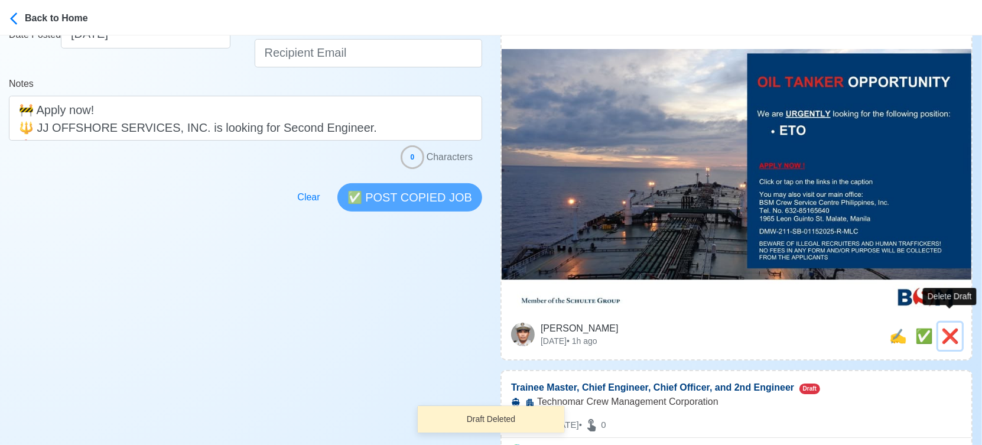
click at [946, 328] on span "❌" at bounding box center [950, 336] width 18 height 16
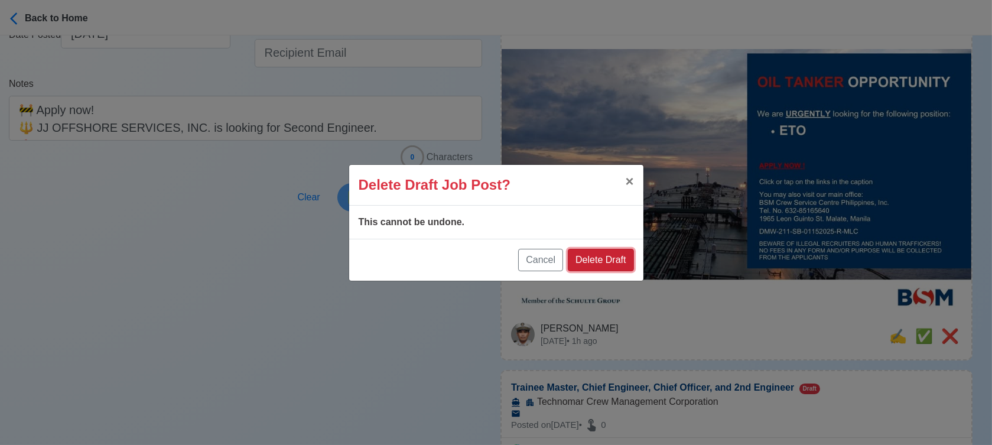
click at [601, 253] on button "Delete Draft" at bounding box center [601, 260] width 66 height 22
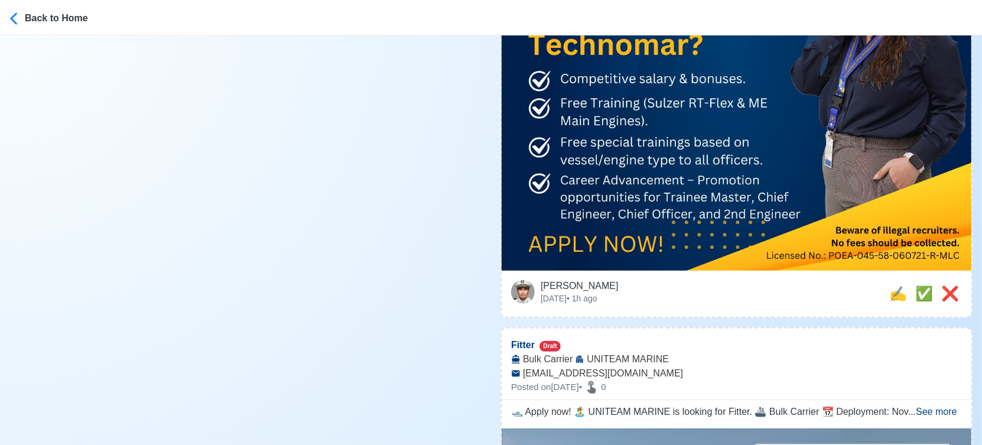
scroll to position [591, 0]
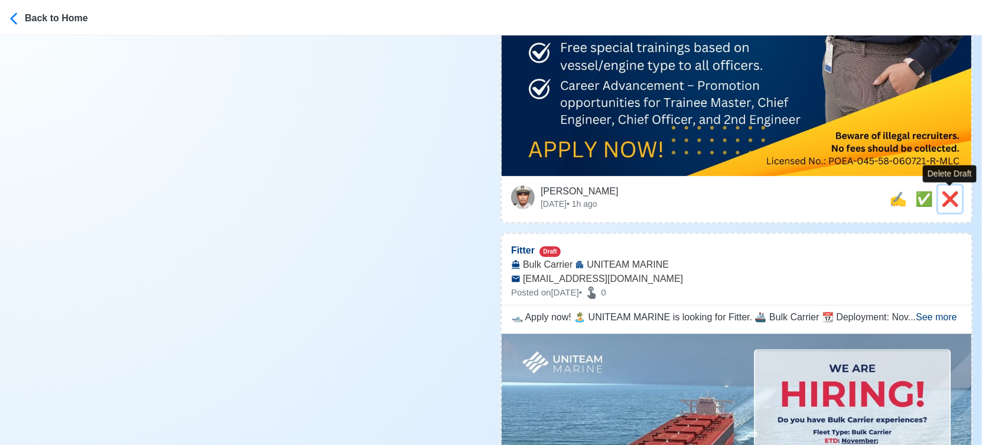
click at [953, 196] on span "❌" at bounding box center [950, 199] width 18 height 16
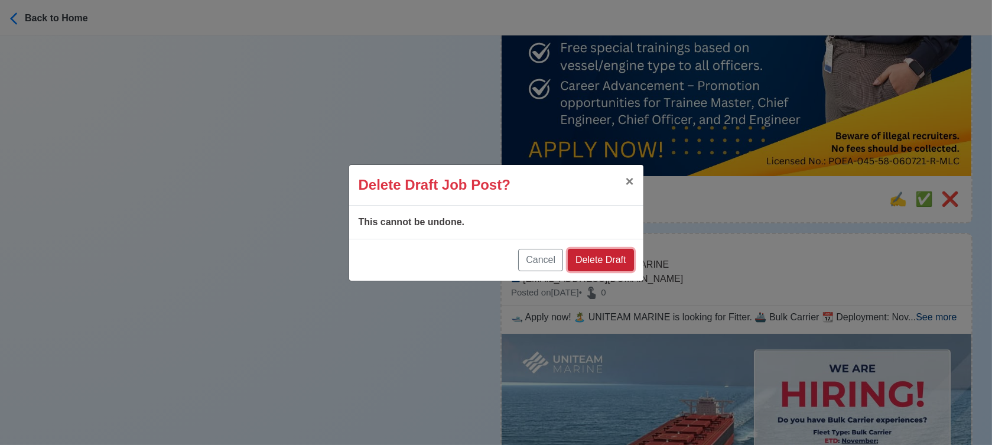
click at [599, 262] on button "Delete Draft" at bounding box center [601, 260] width 66 height 22
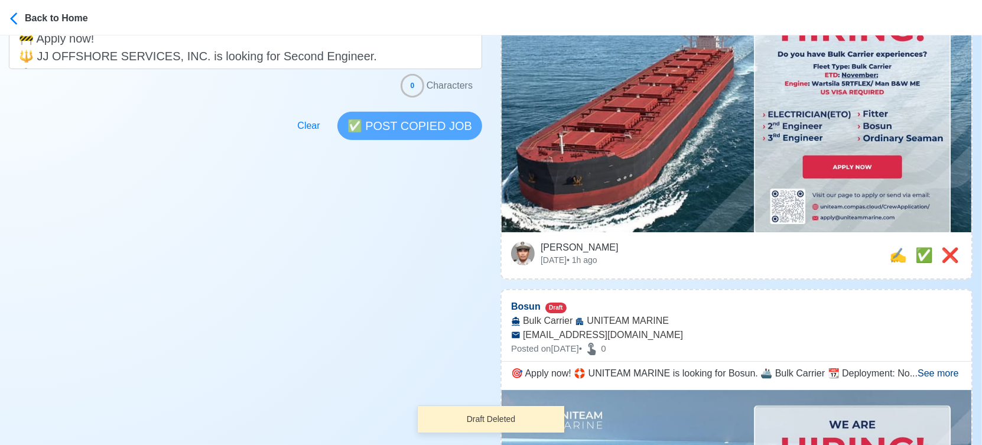
scroll to position [197, 0]
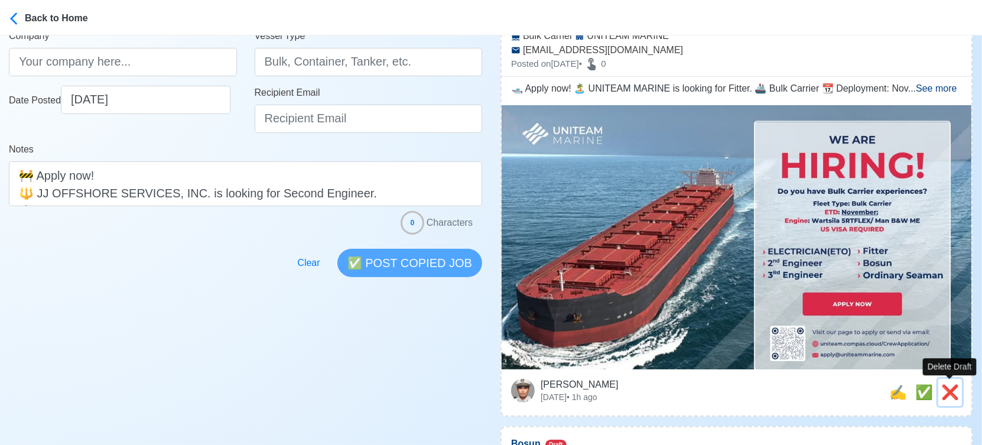
click at [947, 390] on span "❌" at bounding box center [950, 392] width 18 height 16
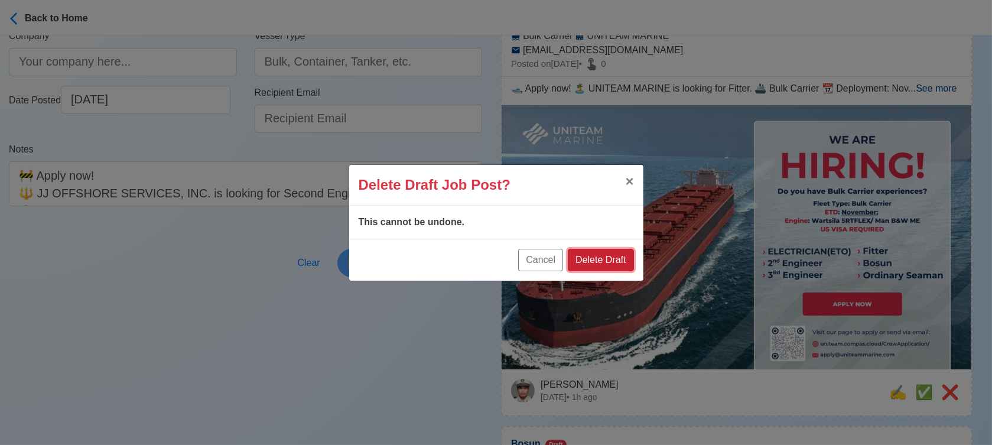
click at [612, 257] on button "Delete Draft" at bounding box center [601, 260] width 66 height 22
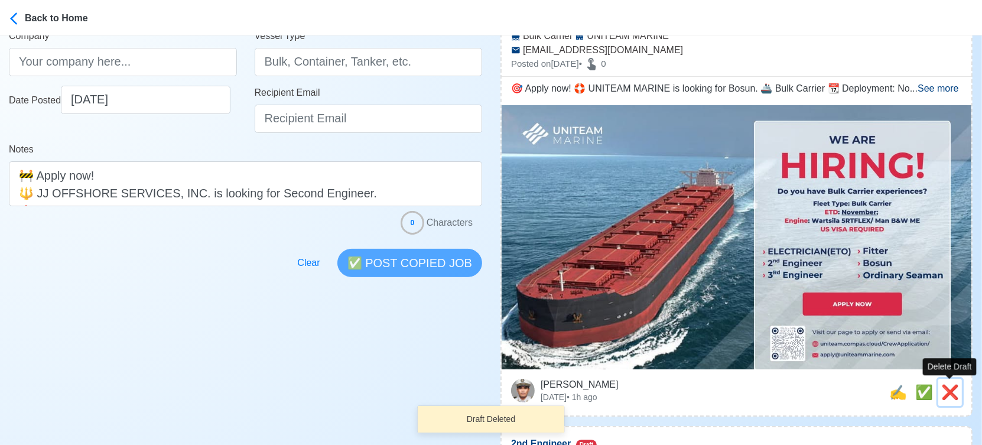
click at [950, 393] on span "❌" at bounding box center [950, 392] width 18 height 16
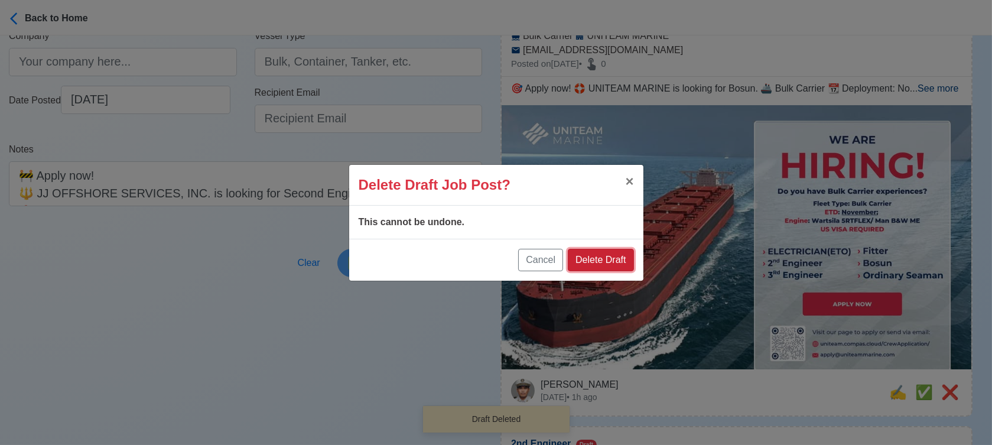
click at [617, 253] on button "Delete Draft" at bounding box center [601, 260] width 66 height 22
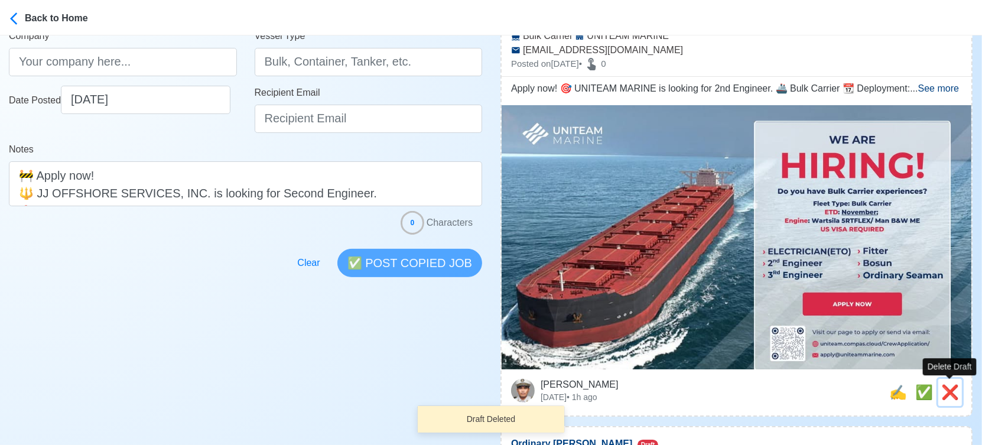
click at [946, 391] on span "❌" at bounding box center [950, 392] width 18 height 16
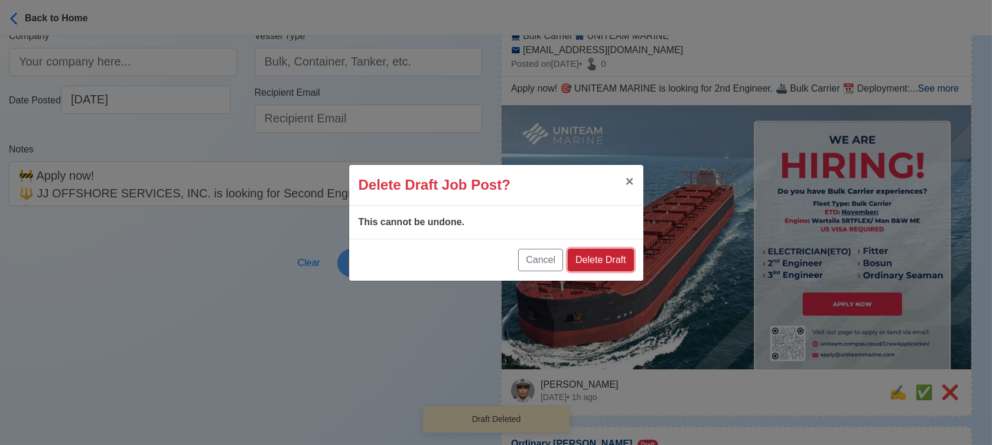
click at [622, 259] on button "Delete Draft" at bounding box center [601, 260] width 66 height 22
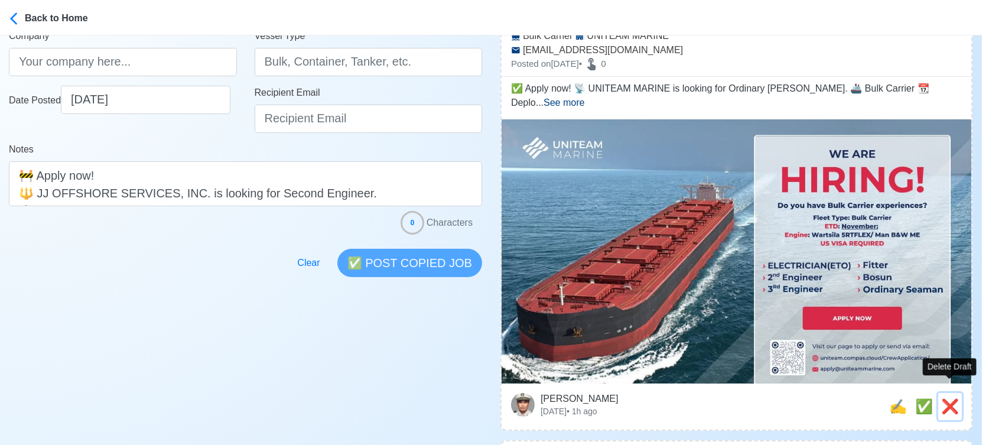
click at [952, 398] on span "❌" at bounding box center [950, 406] width 18 height 16
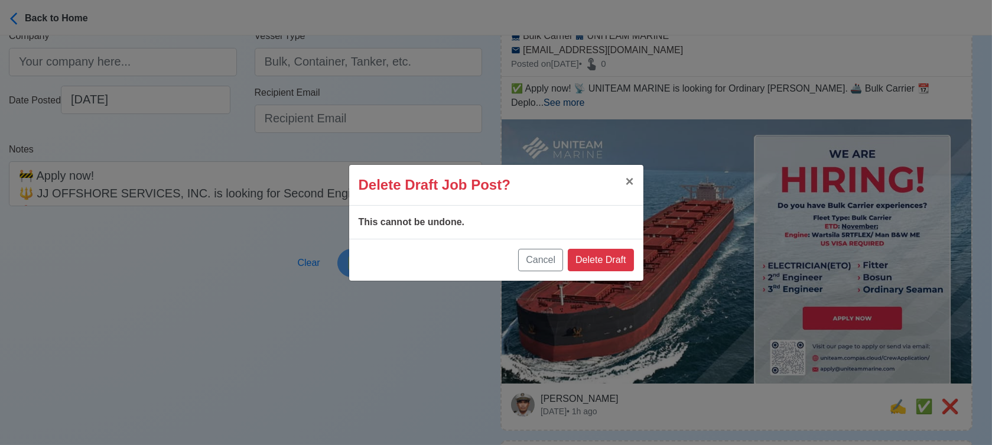
drag, startPoint x: 637, startPoint y: 263, endPoint x: 626, endPoint y: 260, distance: 11.6
click at [635, 263] on div "Cancel Delete Draft" at bounding box center [496, 260] width 294 height 42
click at [626, 260] on button "Delete Draft" at bounding box center [601, 260] width 66 height 22
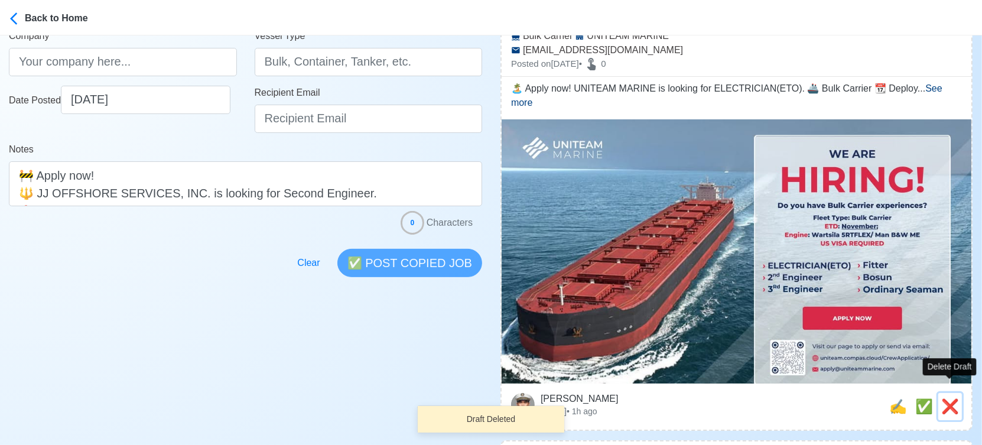
click at [952, 398] on span "❌" at bounding box center [950, 406] width 18 height 16
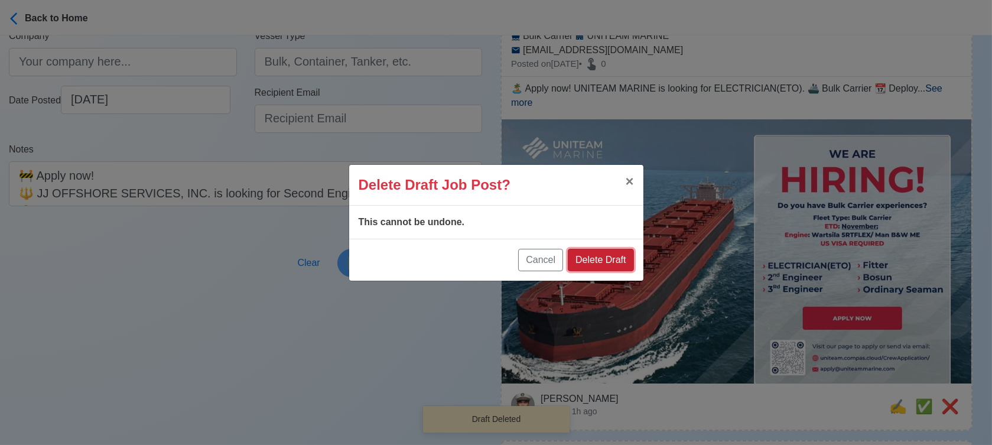
click at [607, 255] on button "Delete Draft" at bounding box center [601, 260] width 66 height 22
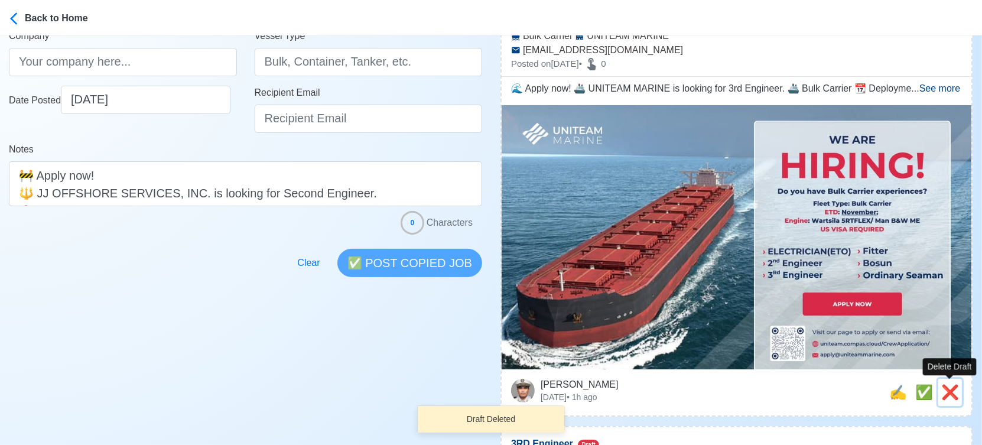
click at [947, 393] on span "❌" at bounding box center [950, 392] width 18 height 16
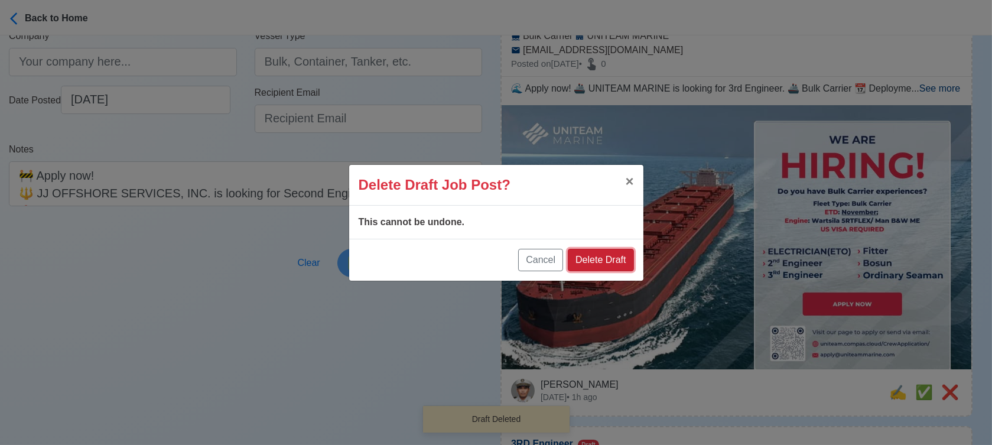
click at [585, 253] on button "Delete Draft" at bounding box center [601, 260] width 66 height 22
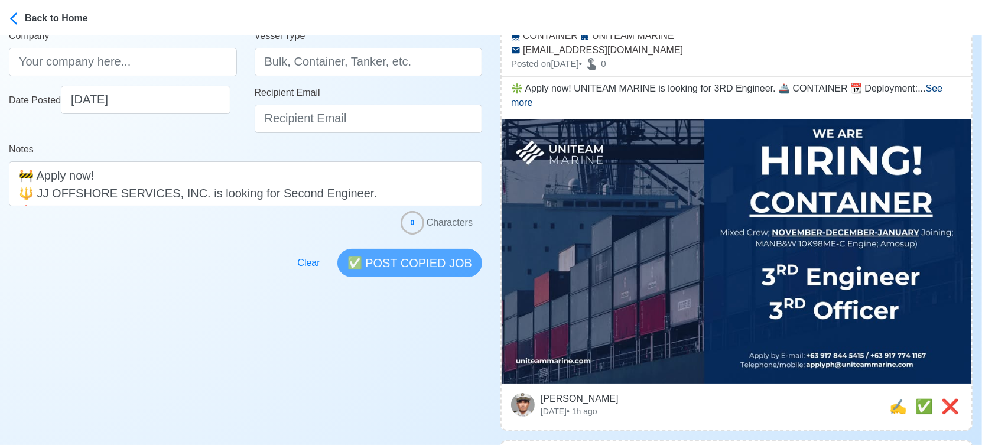
scroll to position [393, 0]
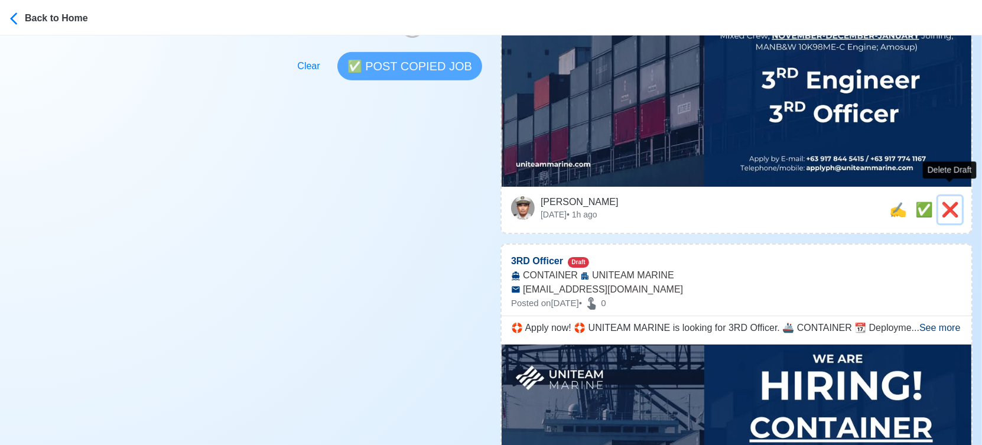
click at [952, 201] on span "❌" at bounding box center [950, 209] width 18 height 16
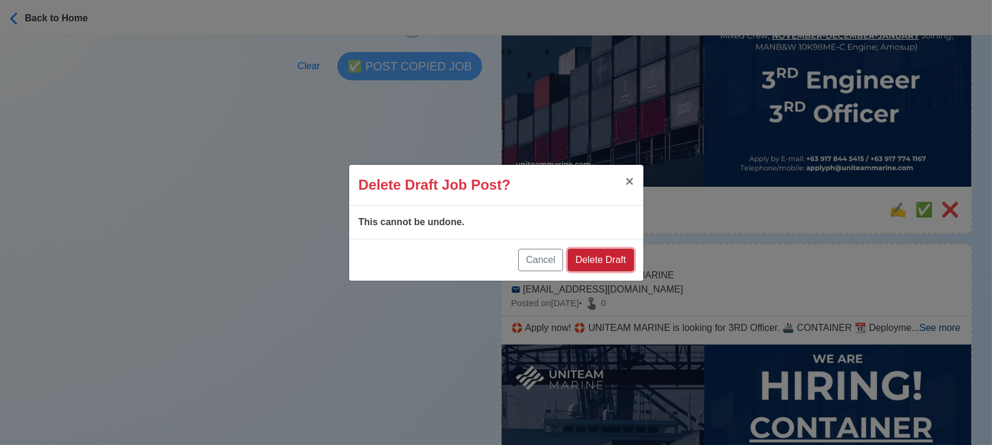
click at [627, 251] on button "Delete Draft" at bounding box center [601, 260] width 66 height 22
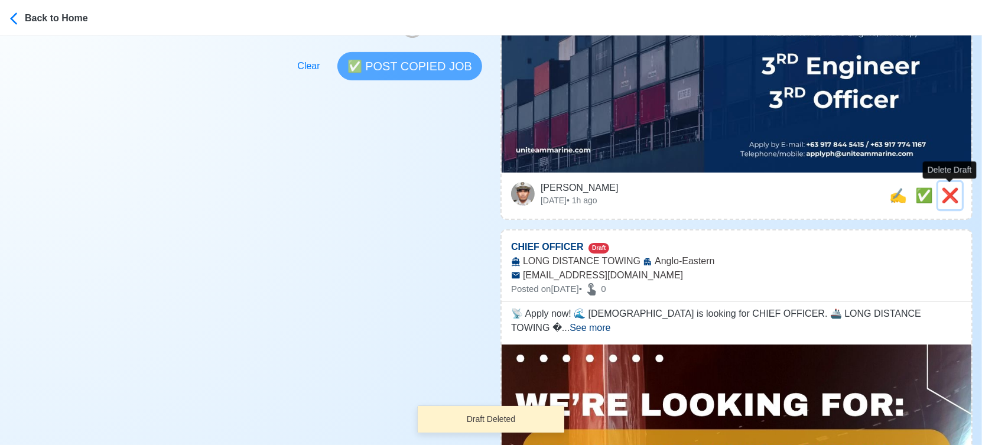
click at [944, 187] on span "❌" at bounding box center [950, 195] width 18 height 16
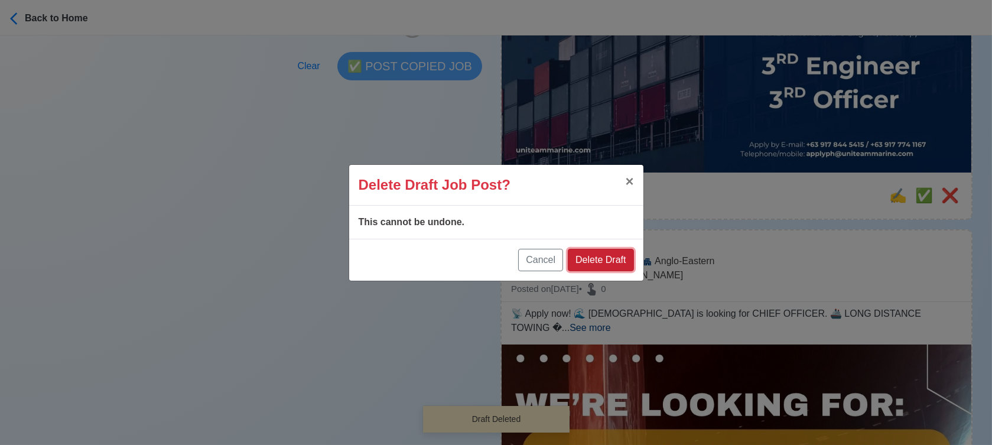
drag, startPoint x: 622, startPoint y: 259, endPoint x: 648, endPoint y: 244, distance: 29.6
click at [622, 259] on button "Delete Draft" at bounding box center [601, 260] width 66 height 22
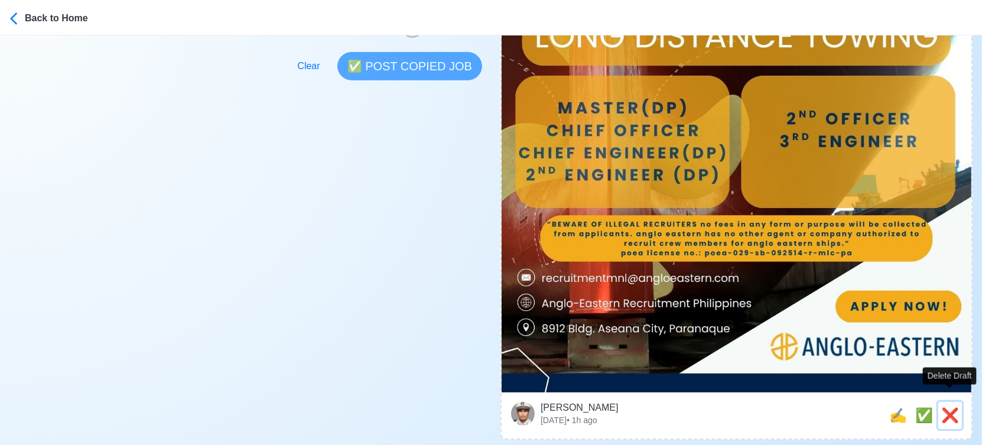
click at [951, 407] on span "❌" at bounding box center [950, 415] width 18 height 16
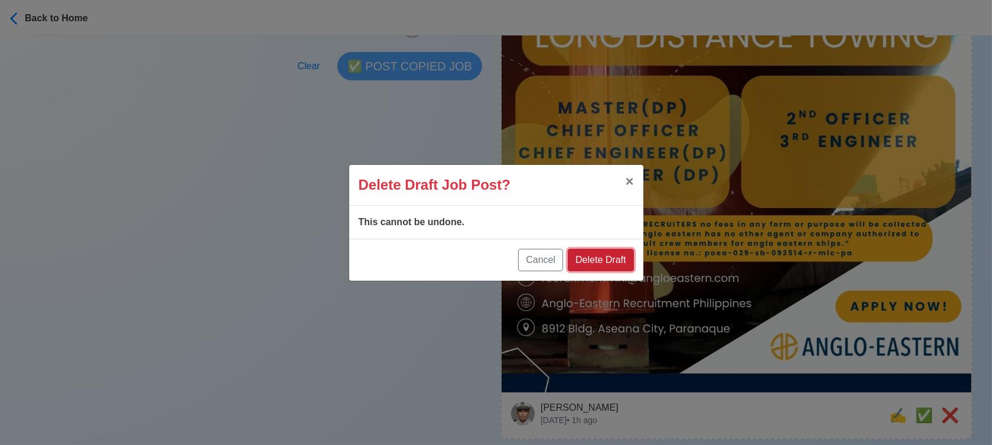
click at [601, 263] on button "Delete Draft" at bounding box center [601, 260] width 66 height 22
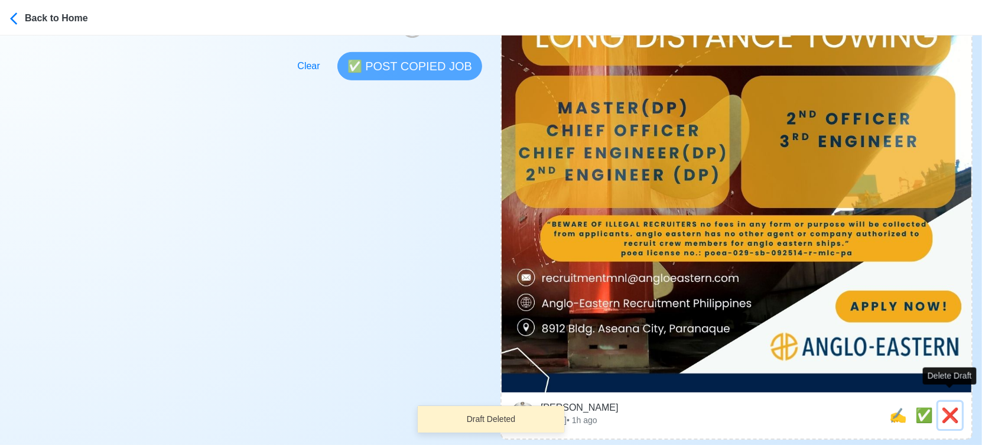
click at [955, 407] on span "❌" at bounding box center [950, 415] width 18 height 16
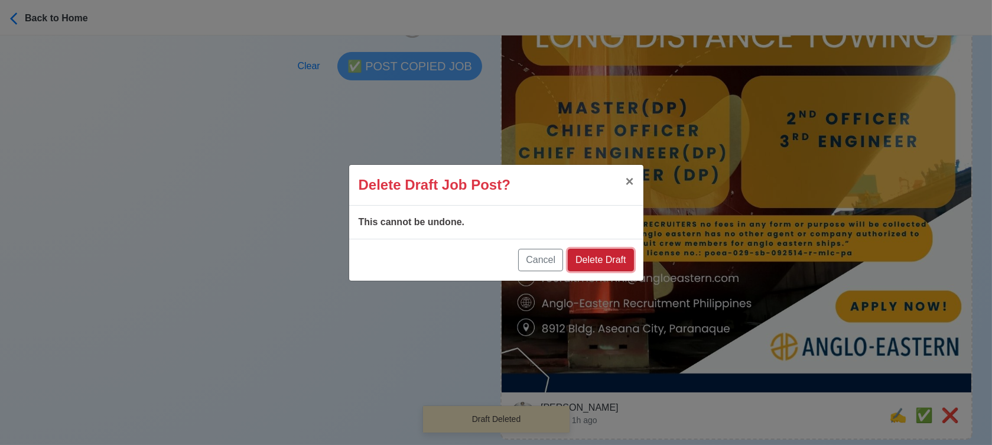
click at [614, 257] on button "Delete Draft" at bounding box center [601, 260] width 66 height 22
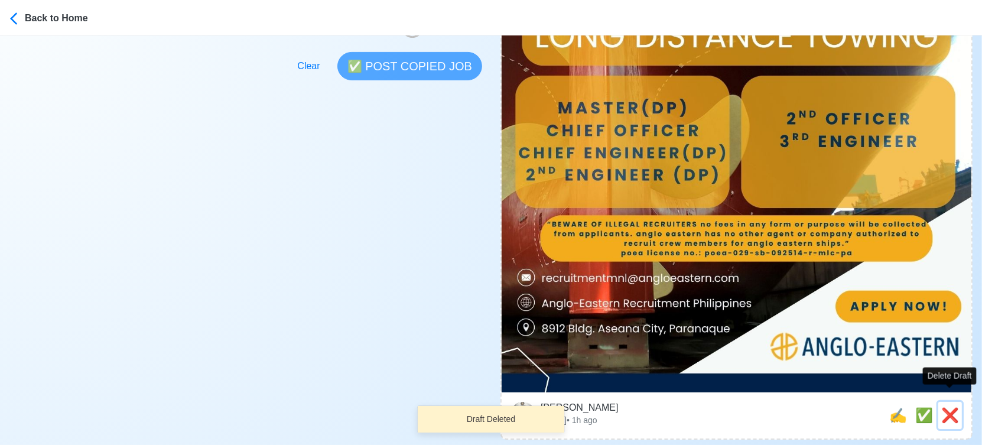
click at [951, 407] on span "❌" at bounding box center [950, 415] width 18 height 16
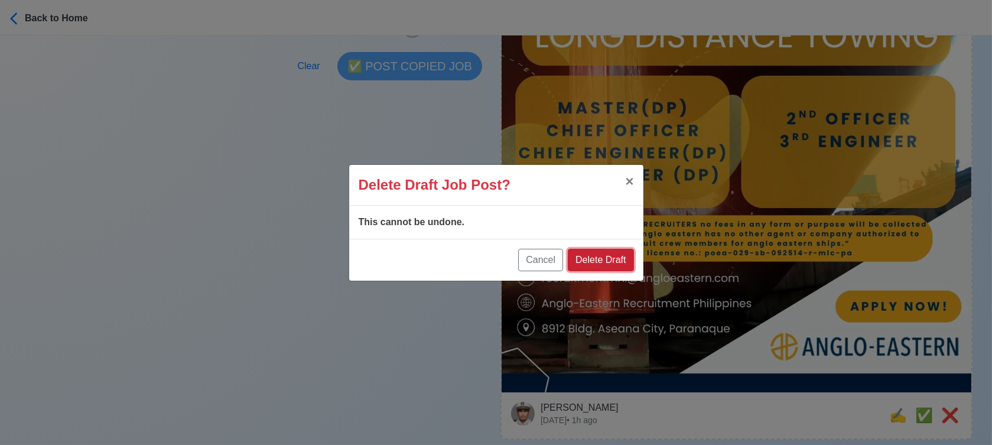
click at [615, 257] on button "Delete Draft" at bounding box center [601, 260] width 66 height 22
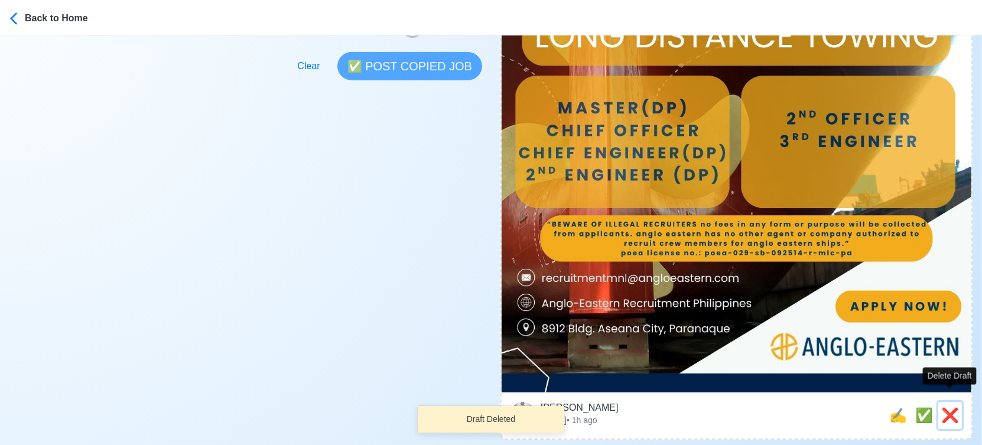
click at [948, 407] on span "❌" at bounding box center [950, 415] width 18 height 16
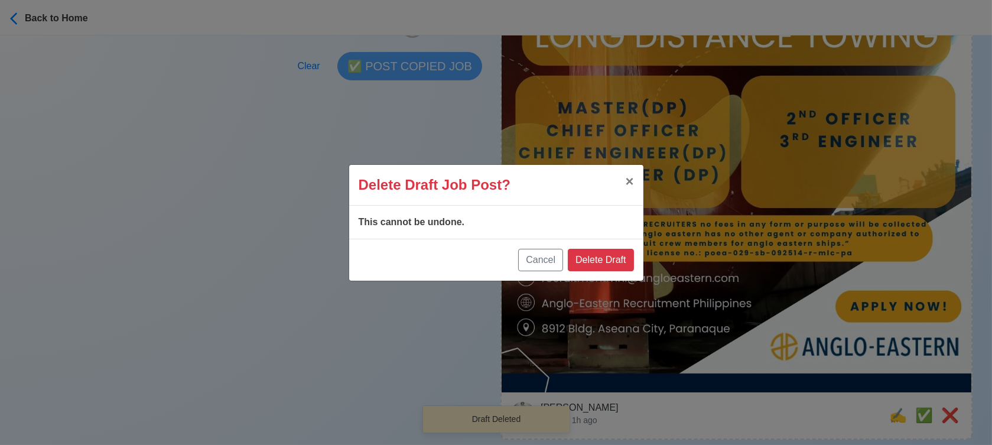
click at [619, 246] on div "Cancel Delete Draft" at bounding box center [496, 260] width 294 height 42
click at [615, 258] on button "Delete Draft" at bounding box center [601, 260] width 66 height 22
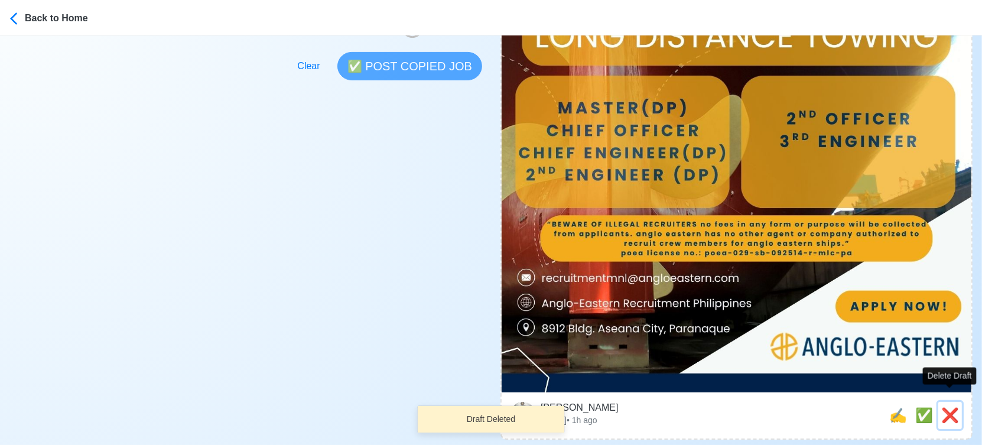
click at [953, 407] on span "❌" at bounding box center [950, 415] width 18 height 16
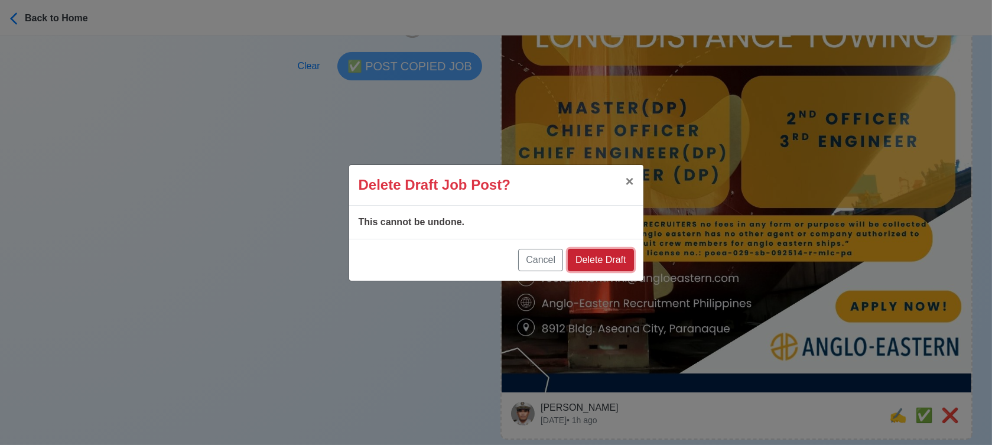
click at [603, 256] on button "Delete Draft" at bounding box center [601, 260] width 66 height 22
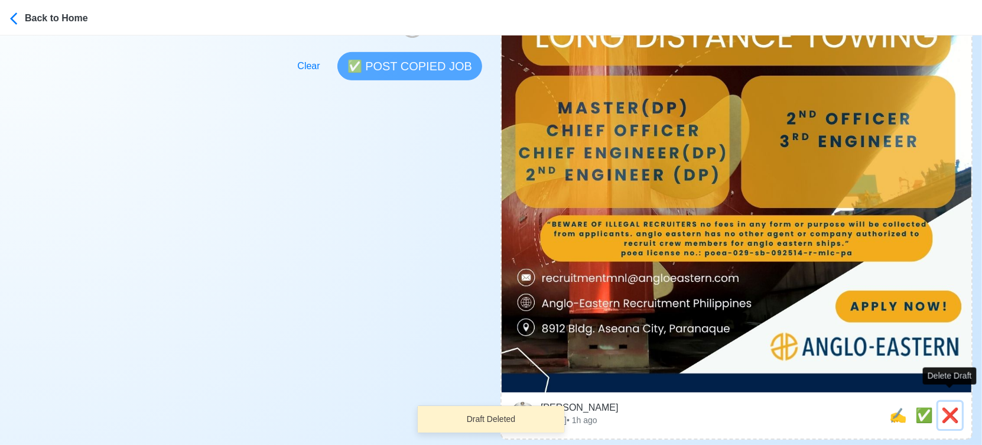
click at [955, 407] on span "❌" at bounding box center [950, 415] width 18 height 16
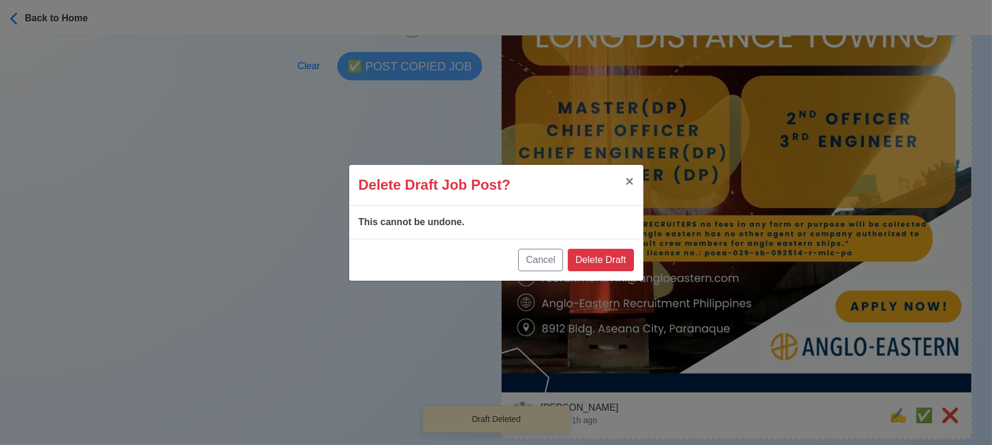
click at [591, 246] on div "Cancel Delete Draft" at bounding box center [496, 260] width 294 height 42
click at [596, 259] on button "Delete Draft" at bounding box center [601, 260] width 66 height 22
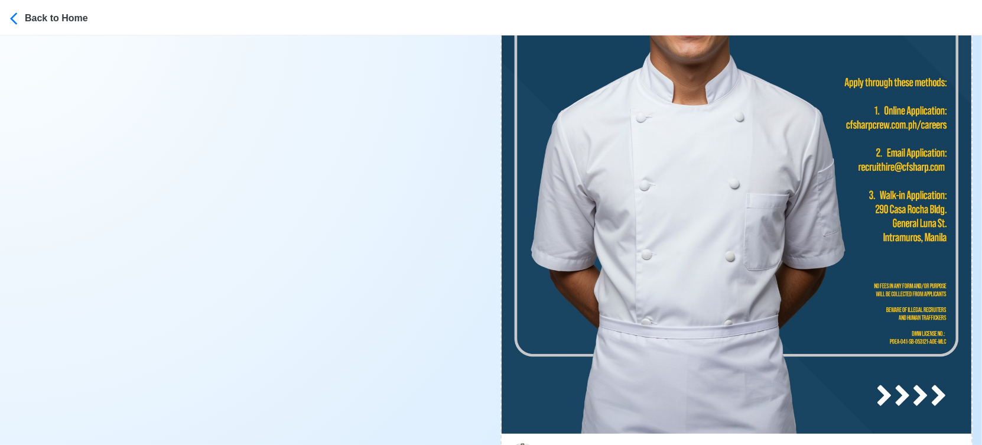
scroll to position [591, 0]
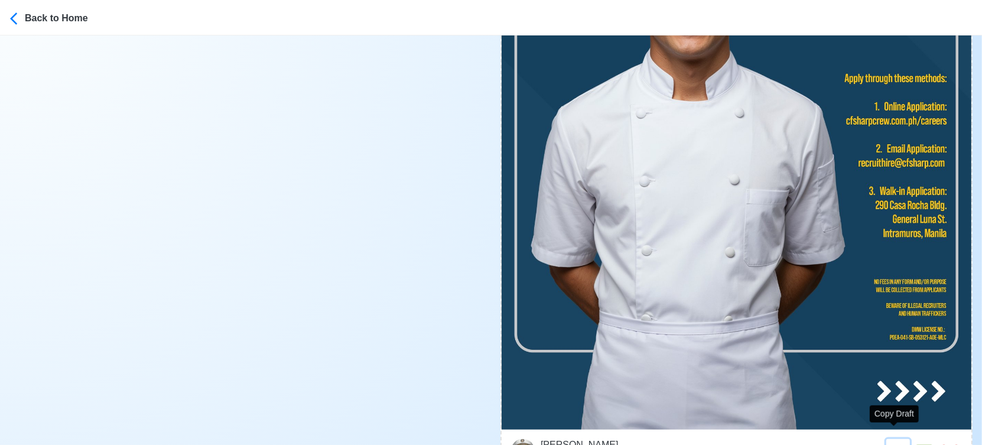
click at [894, 444] on span "✍️" at bounding box center [898, 452] width 18 height 16
type input "COOK - ICE [PERSON_NAME]"
select select
type input "CFSHARP"
type input "Passenger Vessel"
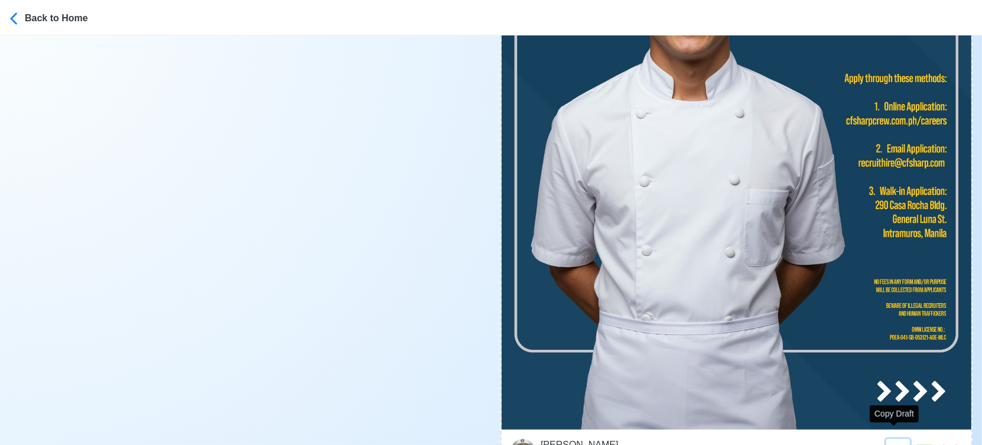
type input "[EMAIL_ADDRESS][DOMAIN_NAME]"
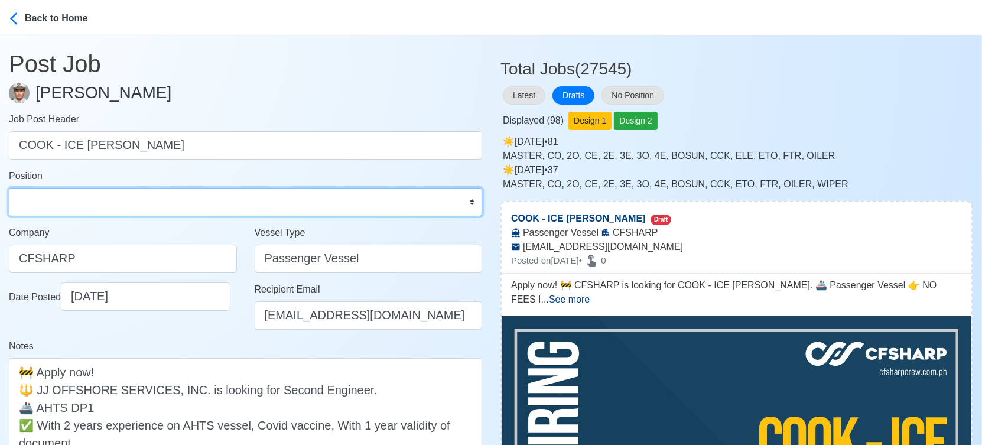
click at [73, 190] on select "Master Chief Officer 2nd Officer 3rd Officer Junior Officer Chief Engineer 2nd …" at bounding box center [245, 202] width 473 height 28
select select "Cook"
click at [9, 188] on select "Master Chief Officer 2nd Officer 3rd Officer Junior Officer Chief Engineer 2nd …" at bounding box center [245, 202] width 473 height 28
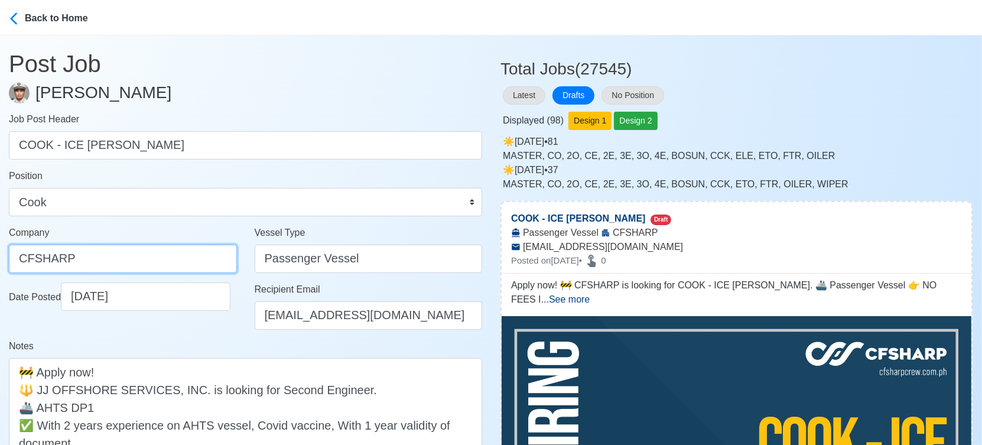
click at [147, 256] on input "CFSHARP" at bounding box center [123, 258] width 228 height 28
type input "[PERSON_NAME] CREW MANAGEMENT INC"
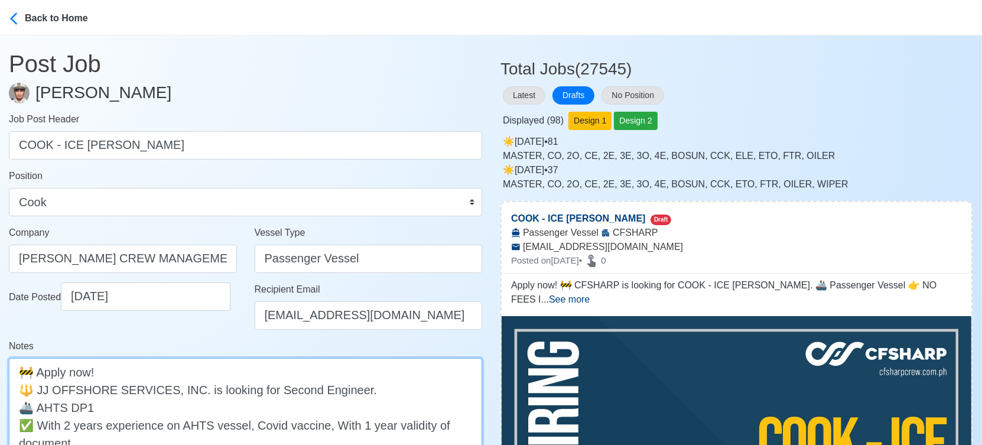
click at [52, 386] on textarea "Apply now! 🚧 CFSHARP is looking for COOK - ICE [PERSON_NAME]. 🚢 Passenger Vesse…" at bounding box center [245, 424] width 473 height 133
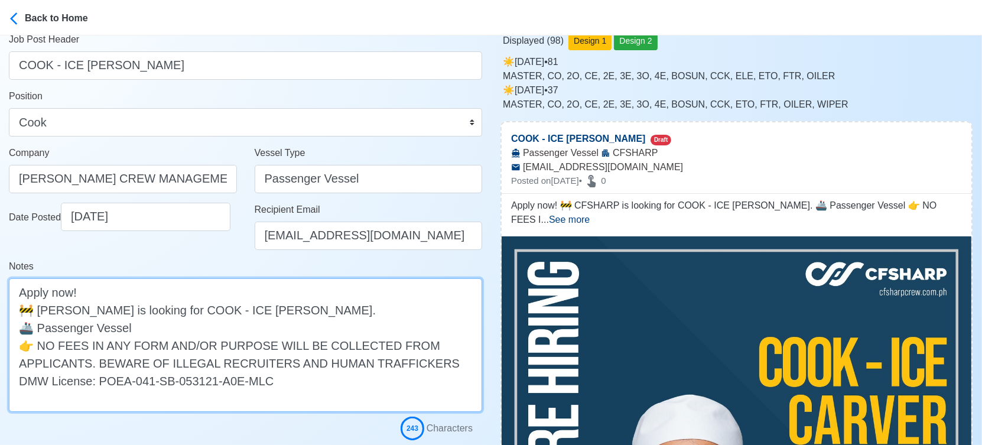
scroll to position [197, 0]
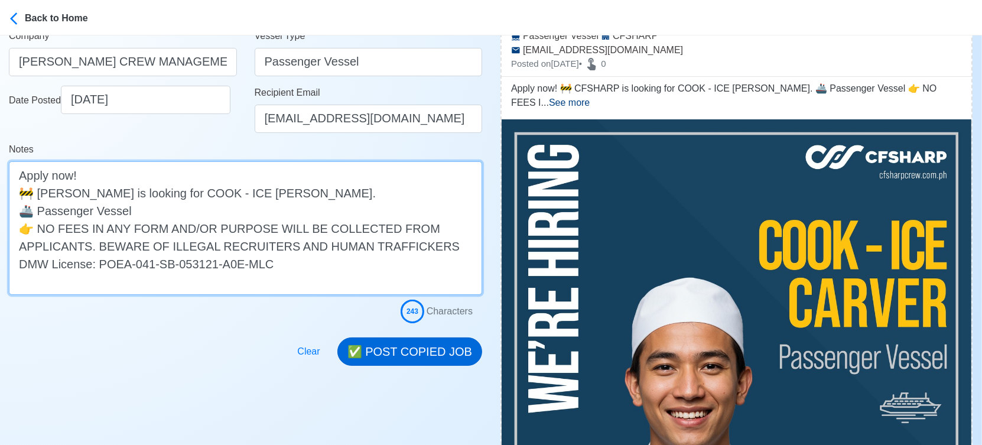
type textarea "Apply now! 🚧 [PERSON_NAME] is looking for COOK - ICE [PERSON_NAME]. 🚢 Passenger…"
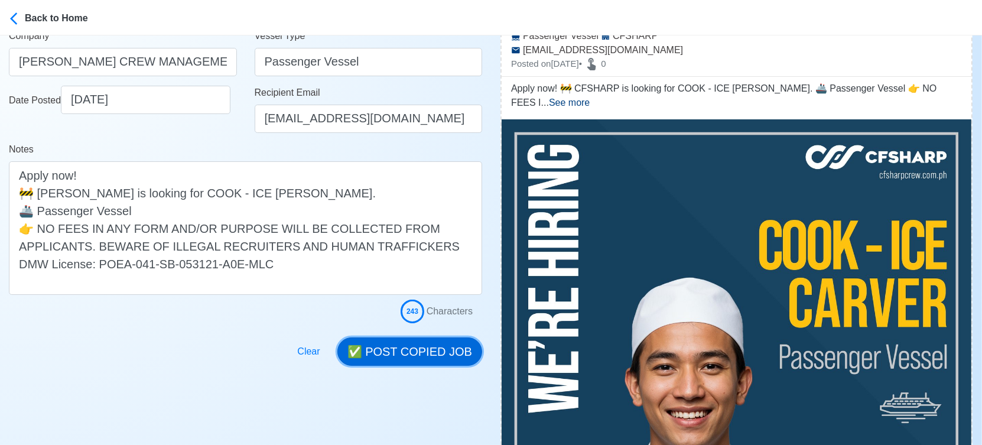
click at [433, 351] on button "✅ POST COPIED JOB" at bounding box center [409, 351] width 145 height 28
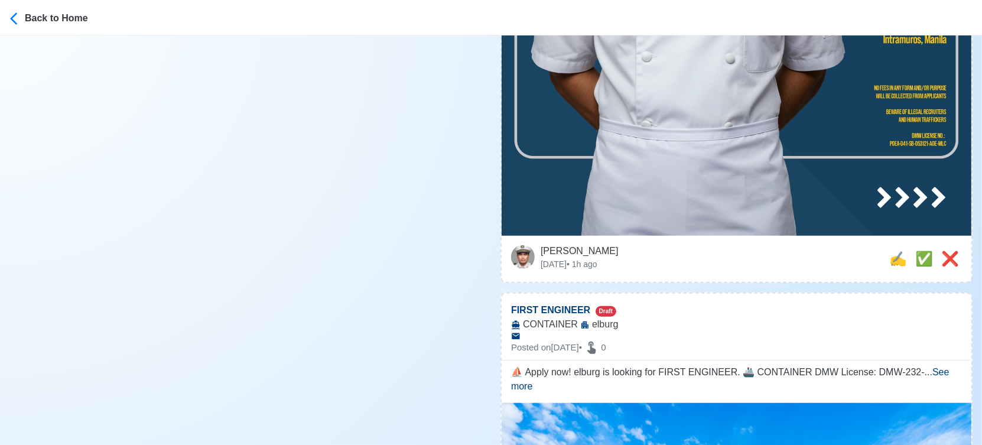
scroll to position [787, 0]
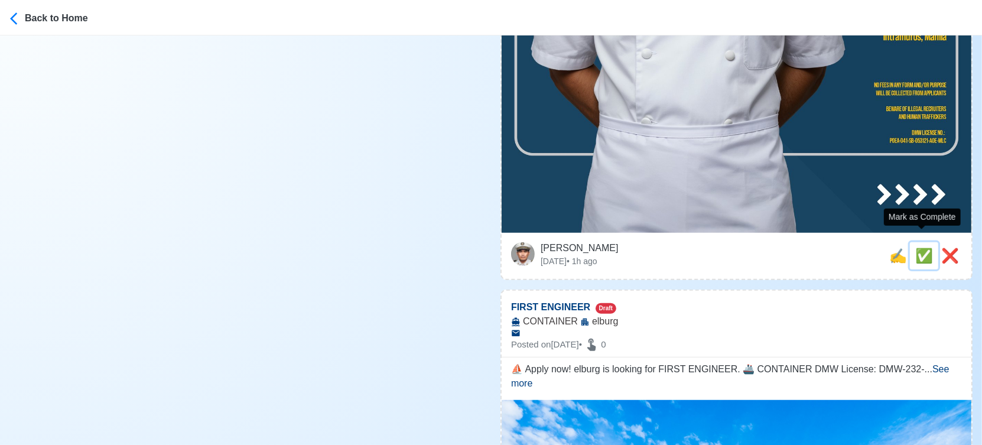
click at [916, 247] on span "✅" at bounding box center [924, 255] width 18 height 16
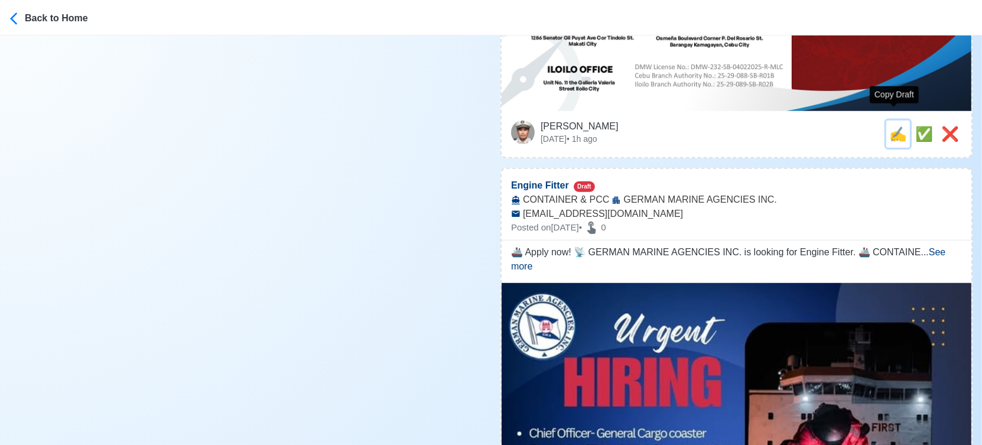
click at [894, 126] on span "✍️" at bounding box center [898, 134] width 18 height 16
type input "FIRST ENGINEER"
select select
type input "elburg"
type input "CONTAINER"
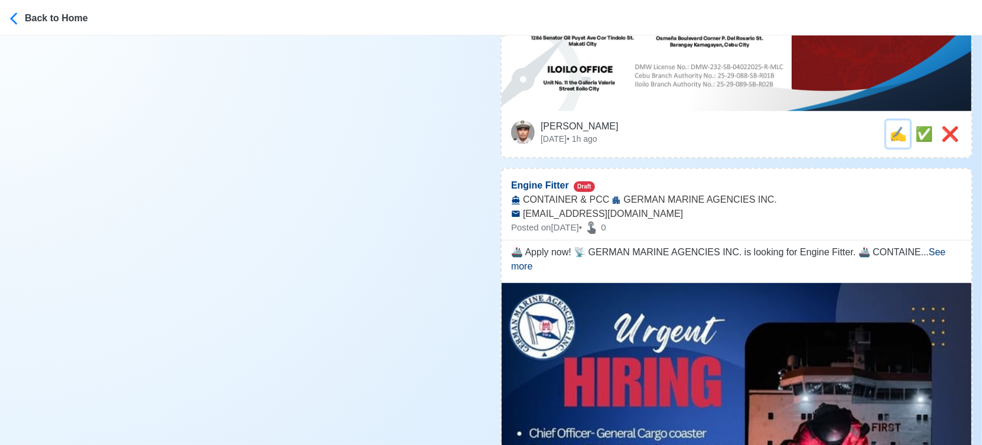
scroll to position [0, 0]
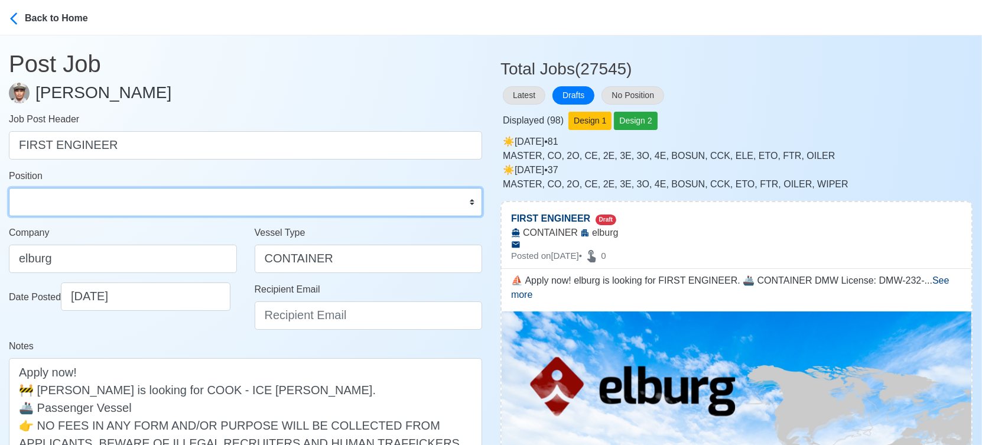
click at [110, 207] on select "Master Chief Officer 2nd Officer 3rd Officer Junior Officer Chief Engineer 2nd …" at bounding box center [245, 202] width 473 height 28
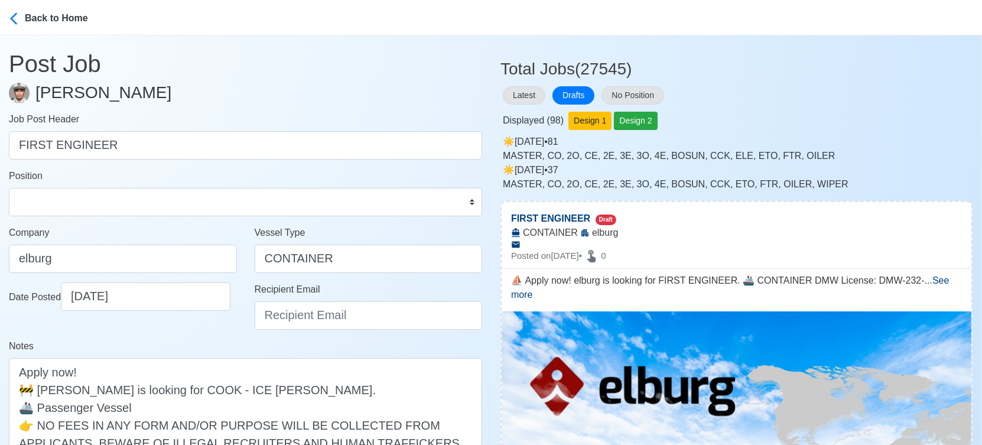
click at [415, 343] on div "Notes ⛵ Apply now! elburg is looking for FIRST ENGINEER. 🚢 CONTAINER DMW Licens…" at bounding box center [245, 397] width 473 height 117
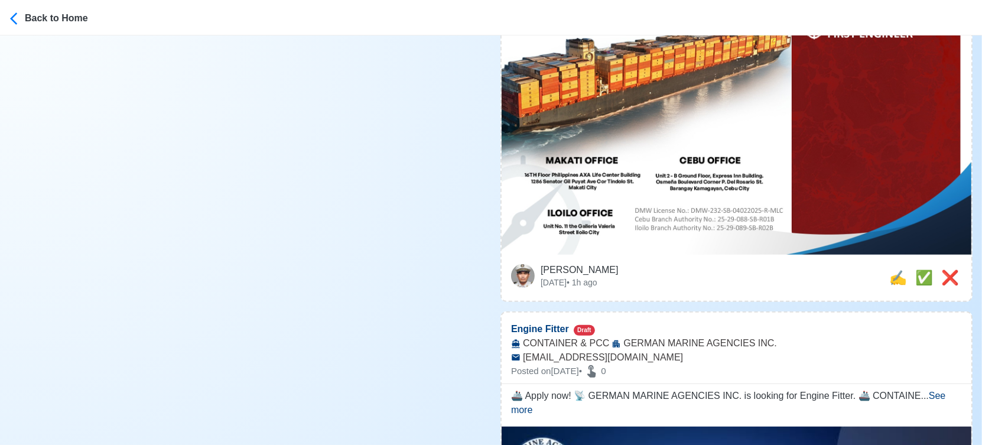
scroll to position [656, 0]
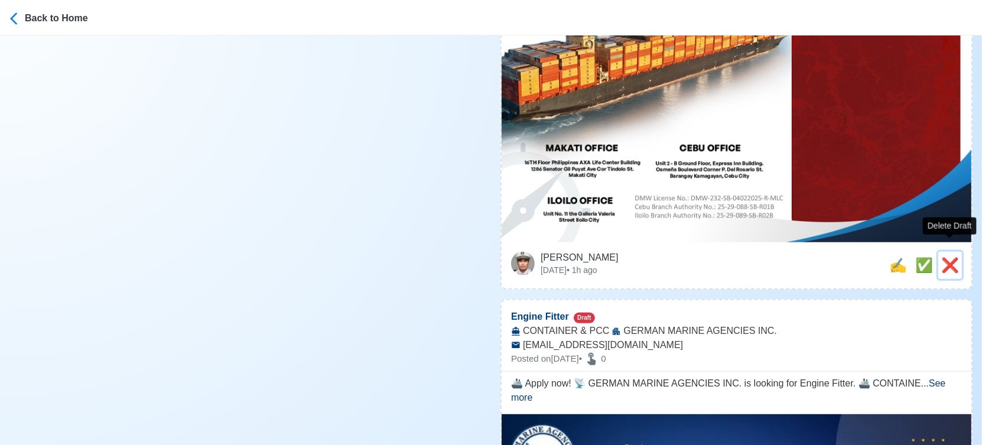
click at [950, 257] on span "❌" at bounding box center [950, 265] width 18 height 16
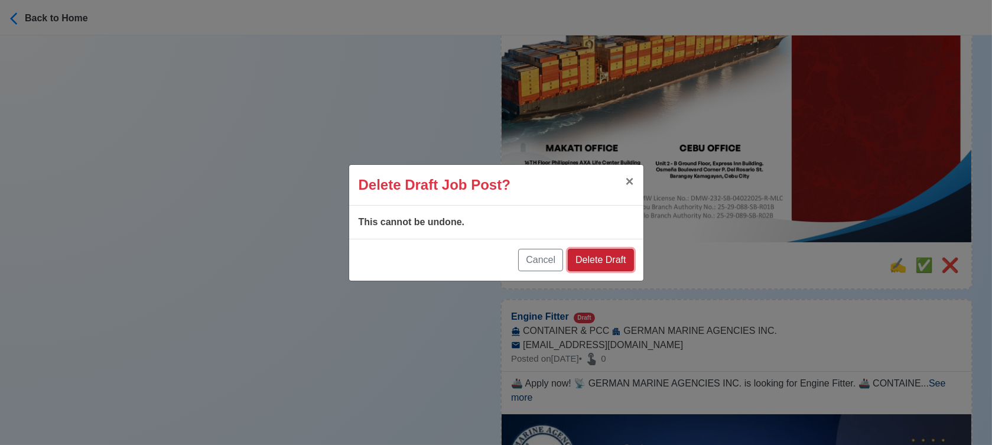
click at [617, 259] on button "Delete Draft" at bounding box center [601, 260] width 66 height 22
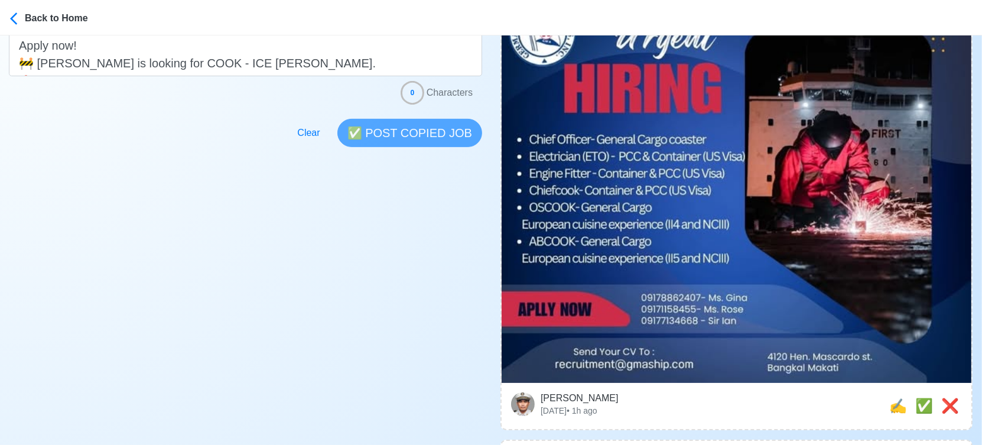
scroll to position [328, 0]
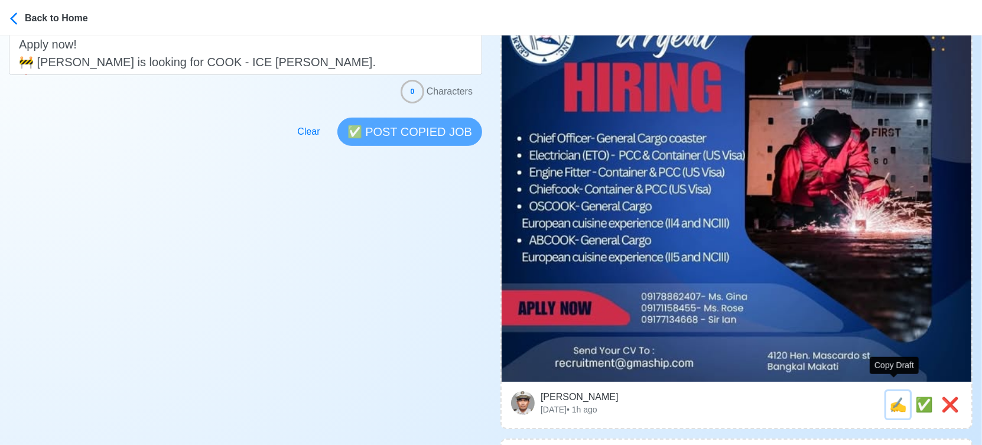
click at [894, 396] on span "✍️" at bounding box center [898, 404] width 18 height 16
type input "Engine Fitter"
type input "GERMAN MARINE AGENCIES INC."
type input "CONTAINER & PCC"
type input "[EMAIL_ADDRESS][DOMAIN_NAME]"
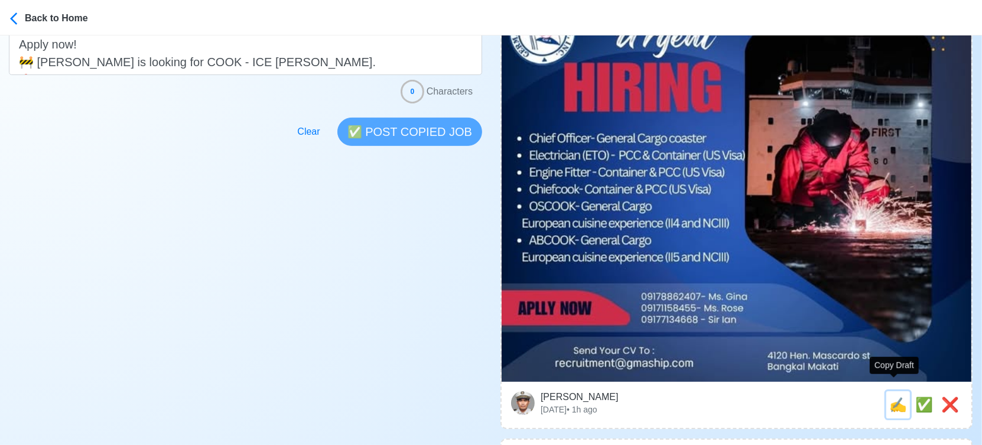
scroll to position [0, 0]
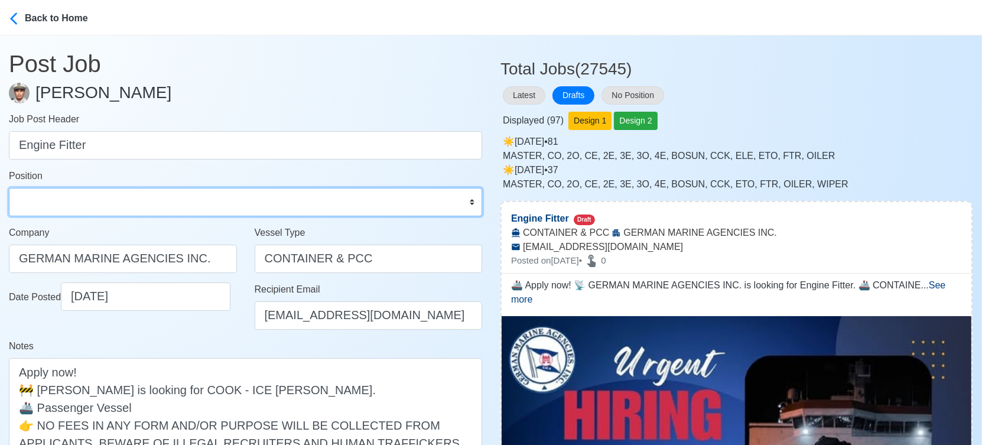
drag, startPoint x: 147, startPoint y: 202, endPoint x: 129, endPoint y: 188, distance: 22.3
click at [146, 202] on select "Master Chief Officer 2nd Officer 3rd Officer Junior Officer Chief Engineer 2nd …" at bounding box center [245, 202] width 473 height 28
select select "Fitter"
click at [9, 188] on select "Master Chief Officer 2nd Officer 3rd Officer Junior Officer Chief Engineer 2nd …" at bounding box center [245, 202] width 473 height 28
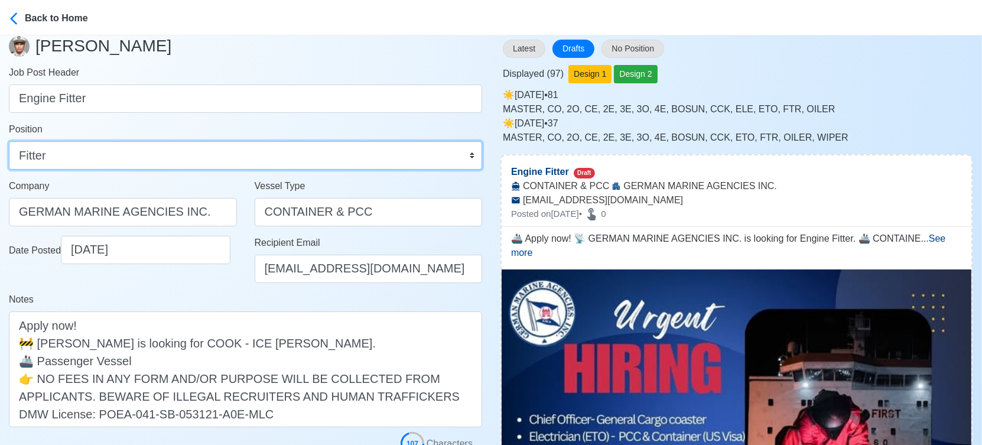
scroll to position [197, 0]
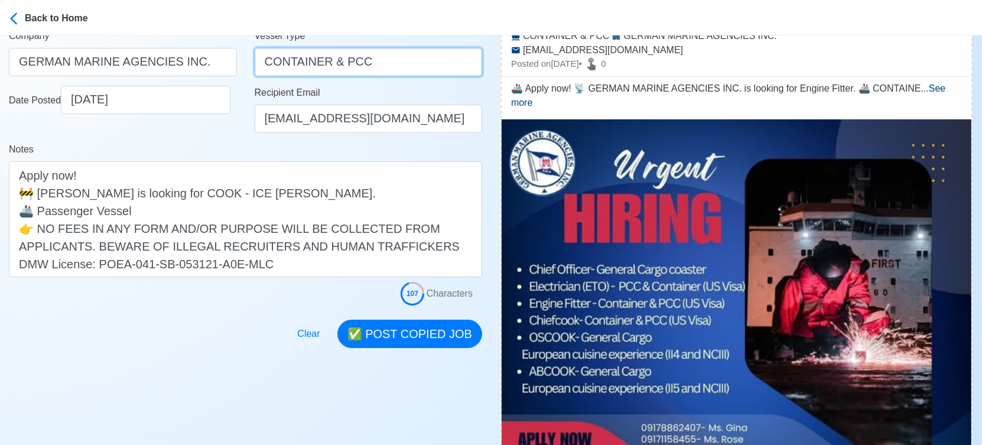
drag, startPoint x: 332, startPoint y: 56, endPoint x: 498, endPoint y: 84, distance: 168.8
type input "CONTAINER"
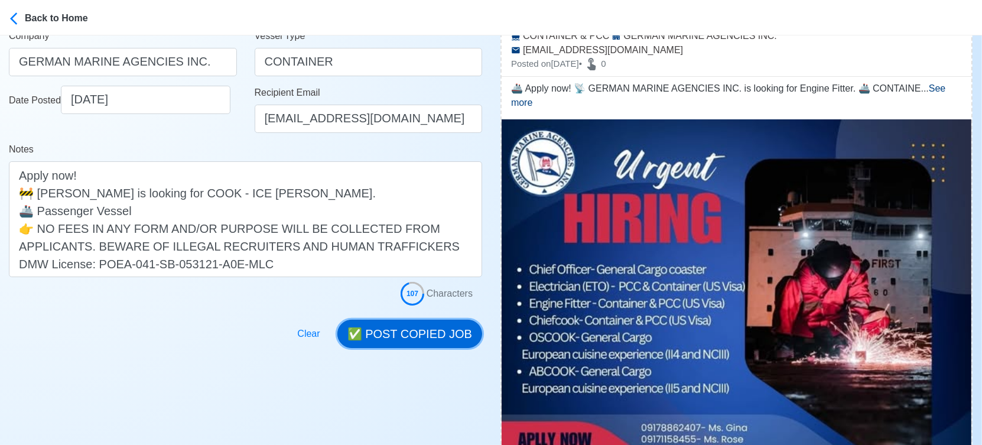
click at [405, 340] on button "✅ POST COPIED JOB" at bounding box center [409, 334] width 145 height 28
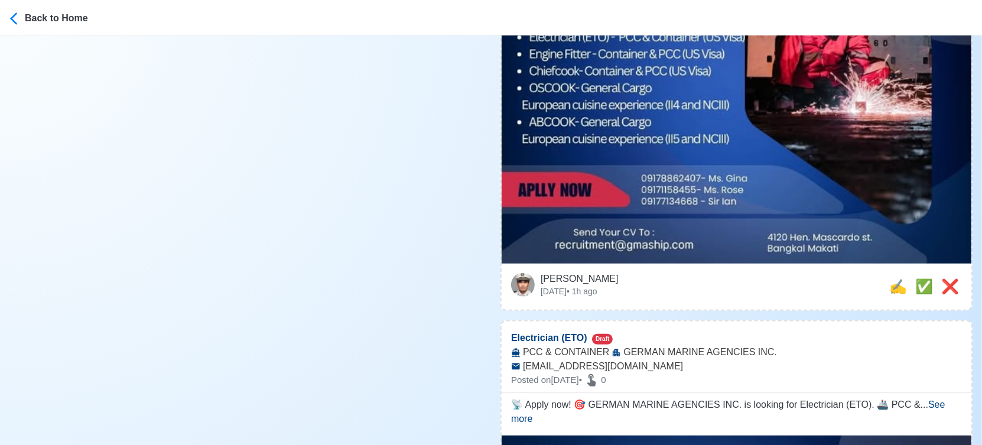
scroll to position [328, 0]
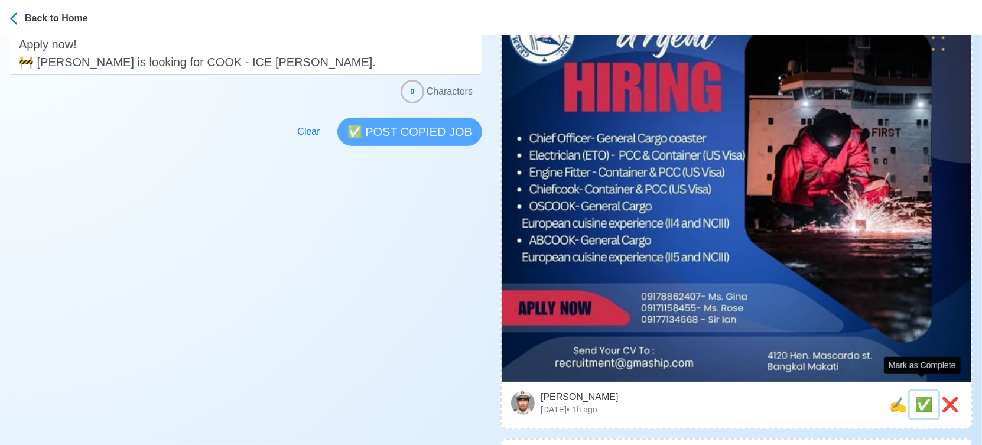
click at [920, 396] on span "✅" at bounding box center [924, 404] width 18 height 16
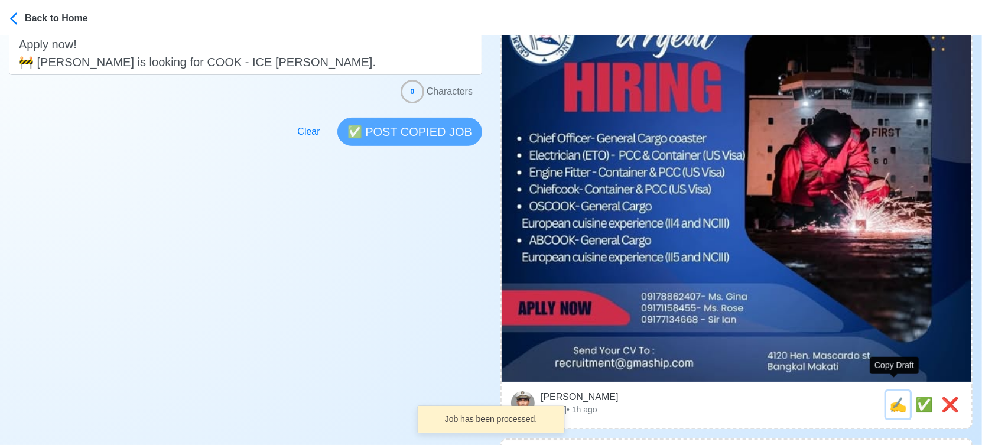
click at [893, 396] on span "✍️" at bounding box center [898, 404] width 18 height 16
type input "Electrician (ETO)"
select select
type input "GERMAN MARINE AGENCIES INC."
type input "PCC & CONTAINER"
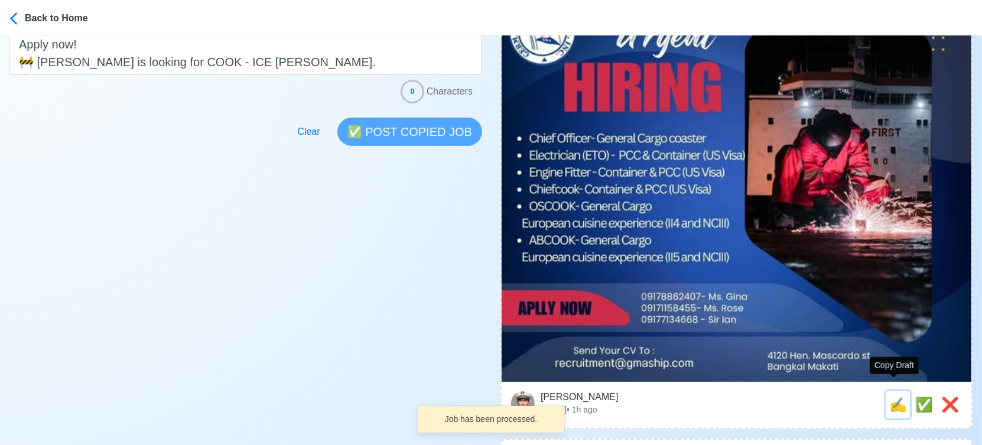
type input "[EMAIL_ADDRESS][DOMAIN_NAME]"
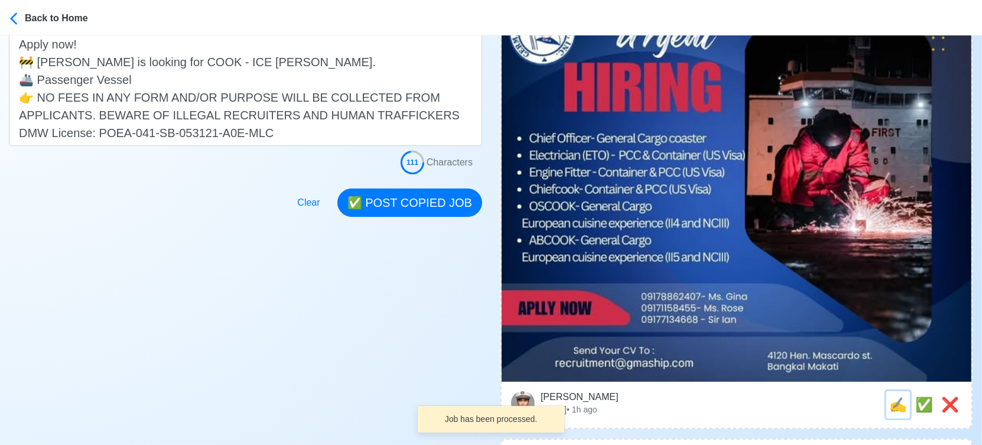
scroll to position [0, 0]
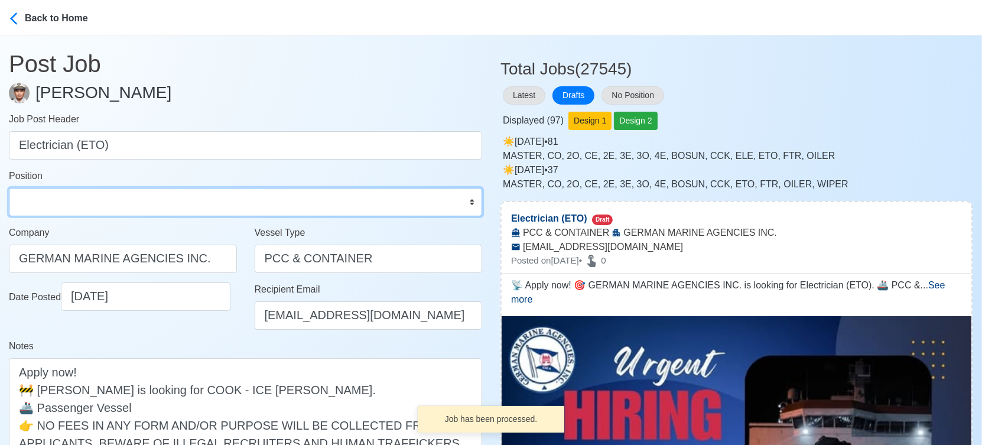
click at [63, 202] on select "Master Chief Officer 2nd Officer 3rd Officer Junior Officer Chief Engineer 2nd …" at bounding box center [245, 202] width 473 height 28
select select "ETO/ETR"
click at [9, 188] on select "Master Chief Officer 2nd Officer 3rd Officer Junior Officer Chief Engineer 2nd …" at bounding box center [245, 202] width 473 height 28
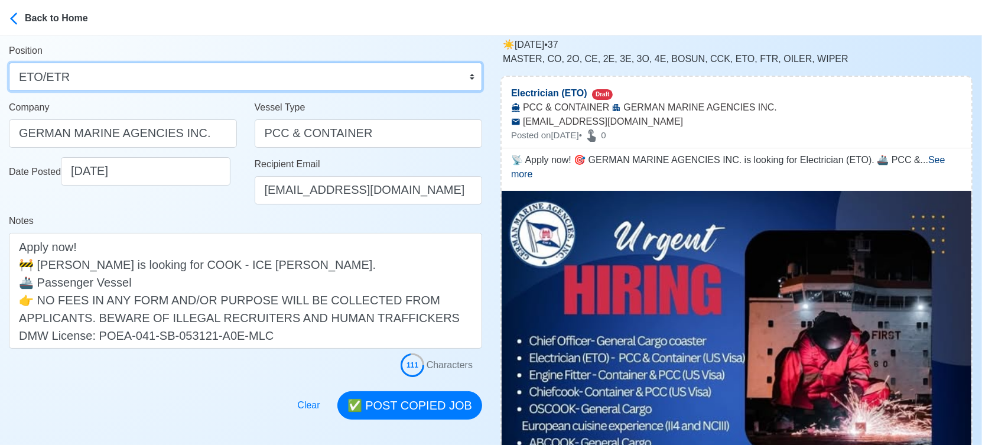
scroll to position [131, 0]
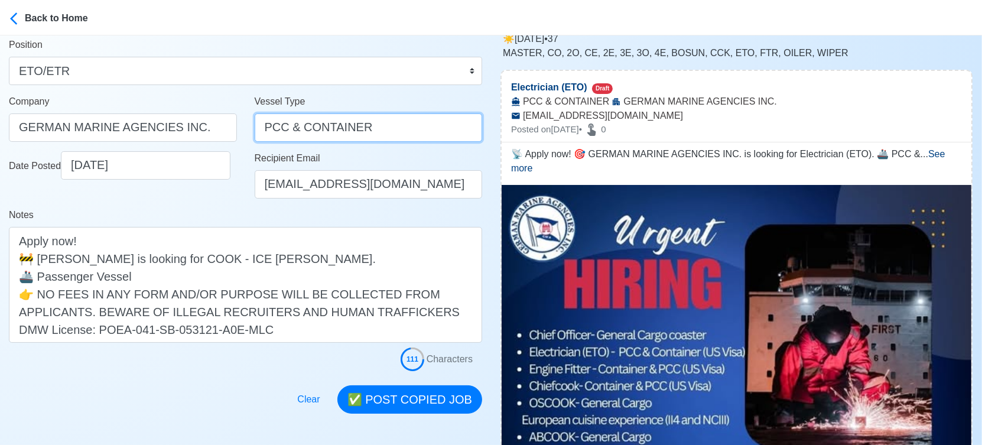
drag, startPoint x: 285, startPoint y: 124, endPoint x: 422, endPoint y: 122, distance: 137.0
click at [422, 122] on input "PCC & CONTAINER" at bounding box center [369, 127] width 228 height 28
type input "PCC"
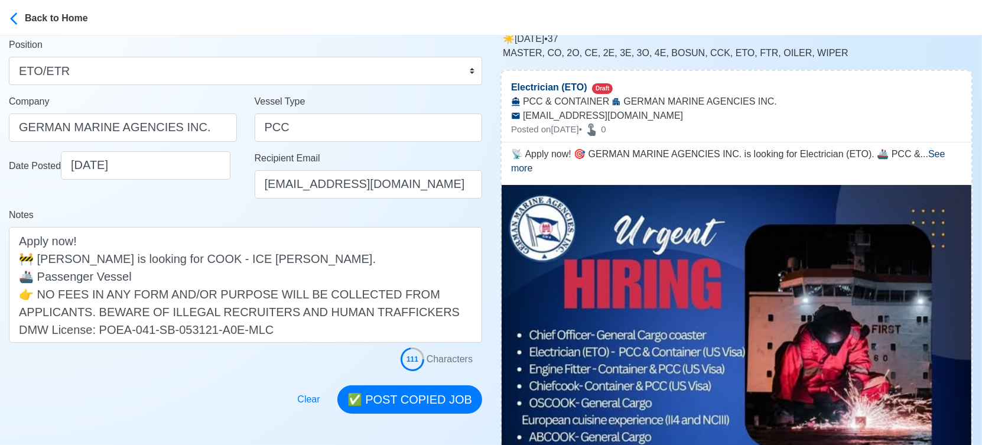
click at [213, 208] on div "Notes 📡 Apply now! 🎯 GERMAN MARINE AGENCIES INC. is looking for Electrician (ET…" at bounding box center [245, 275] width 473 height 135
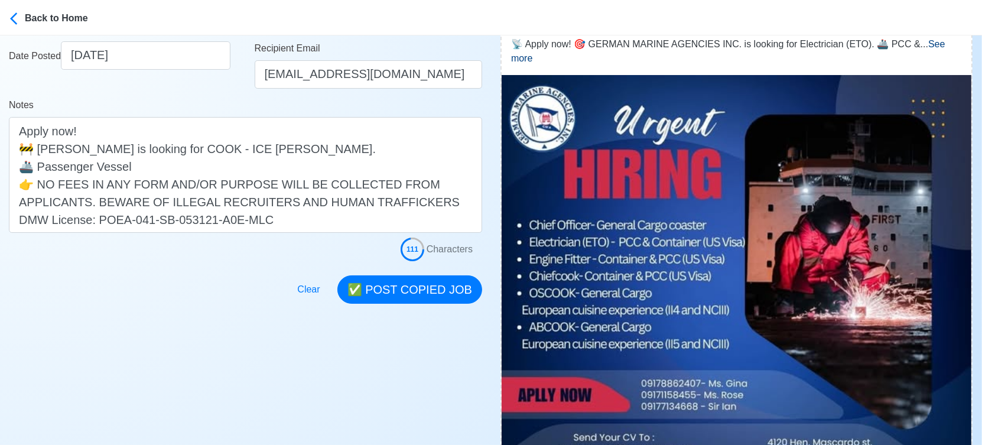
scroll to position [262, 0]
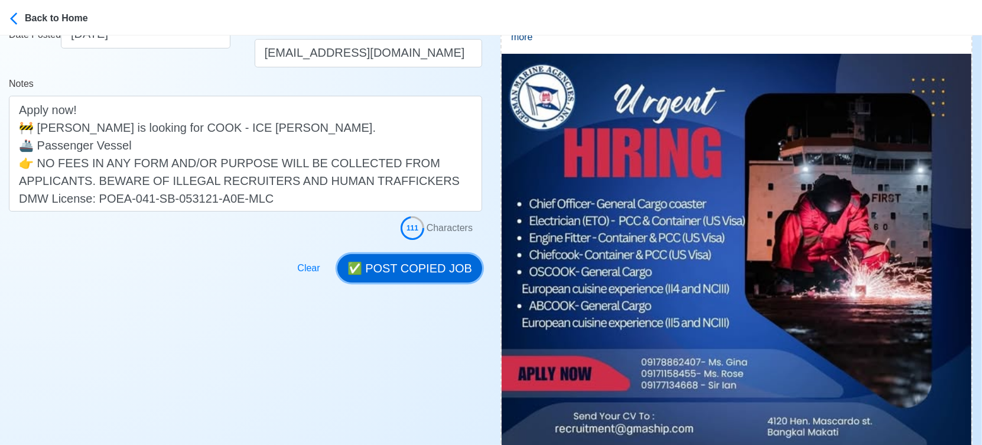
click at [379, 266] on button "✅ POST COPIED JOB" at bounding box center [409, 268] width 145 height 28
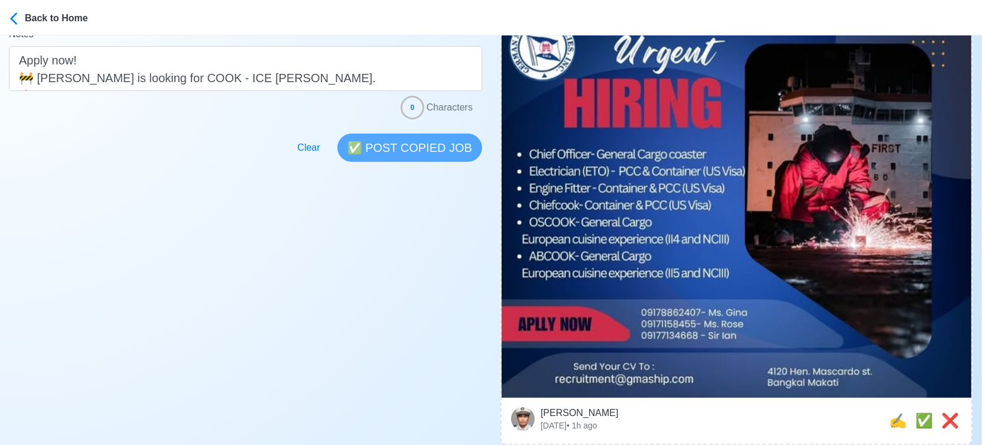
scroll to position [459, 0]
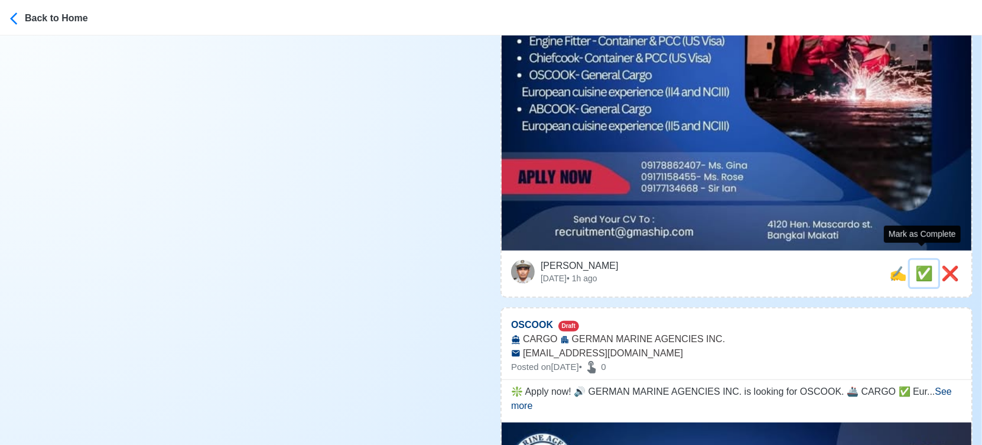
click at [920, 265] on span "✅" at bounding box center [924, 273] width 18 height 16
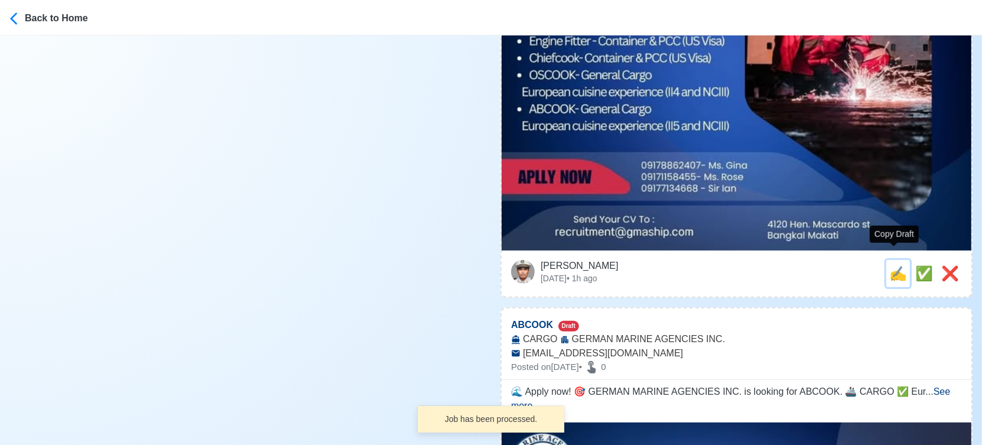
click at [889, 265] on span "✍️" at bounding box center [898, 273] width 18 height 16
type input "OSCOOK"
select select
type input "GERMAN MARINE AGENCIES INC."
type input "CARGO"
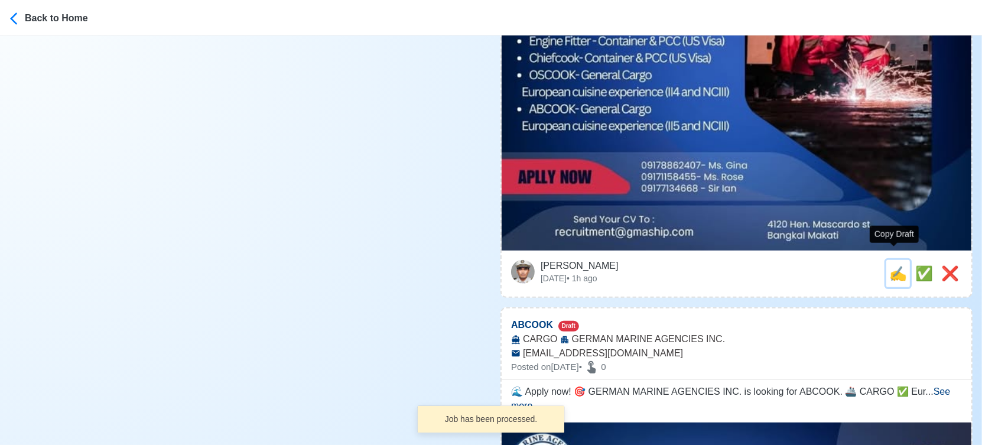
type input "[EMAIL_ADDRESS][DOMAIN_NAME]"
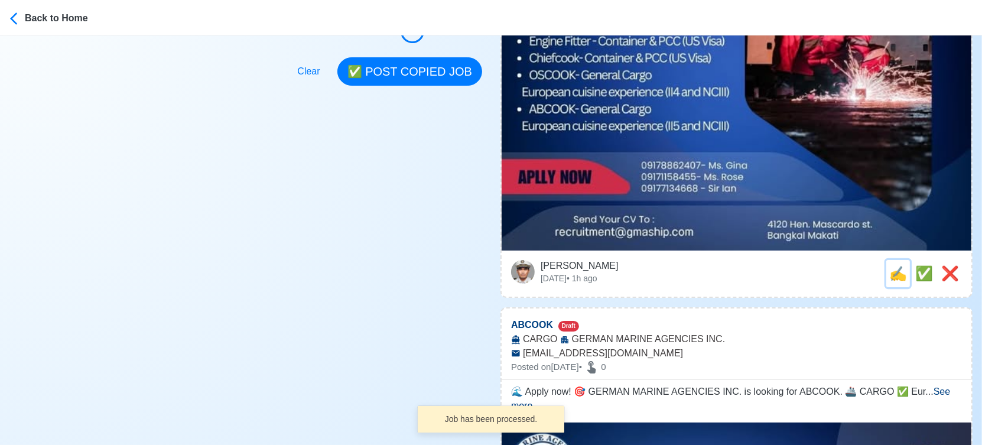
scroll to position [0, 0]
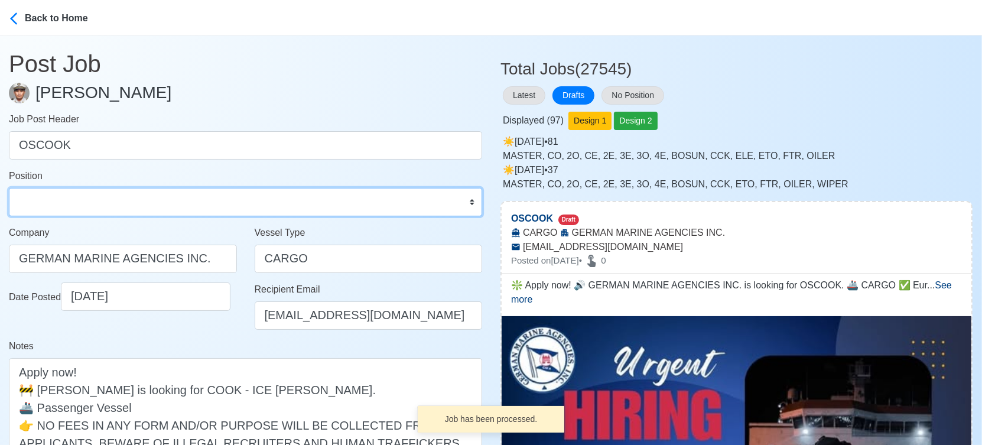
click at [106, 203] on select "Master Chief Officer 2nd Officer 3rd Officer Junior Officer Chief Engineer 2nd …" at bounding box center [245, 202] width 473 height 28
select select "Ordinary [PERSON_NAME]"
click at [9, 188] on select "Master Chief Officer 2nd Officer 3rd Officer Junior Officer Chief Engineer 2nd …" at bounding box center [245, 202] width 473 height 28
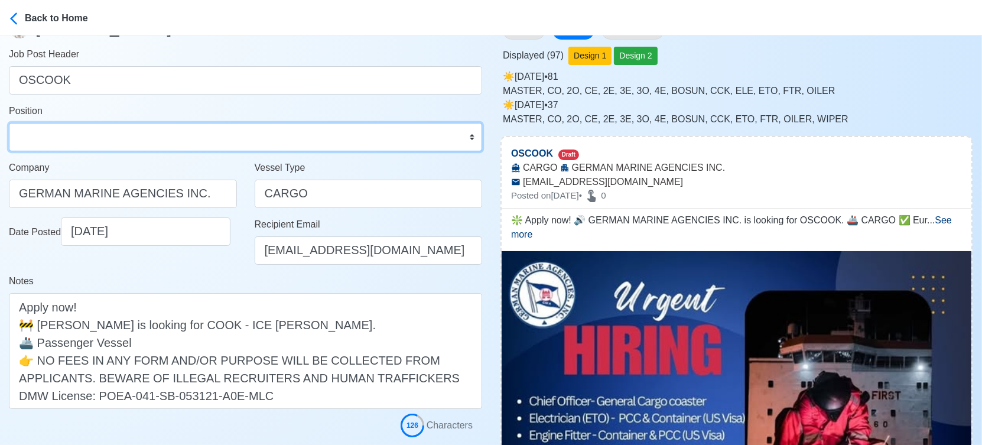
scroll to position [66, 0]
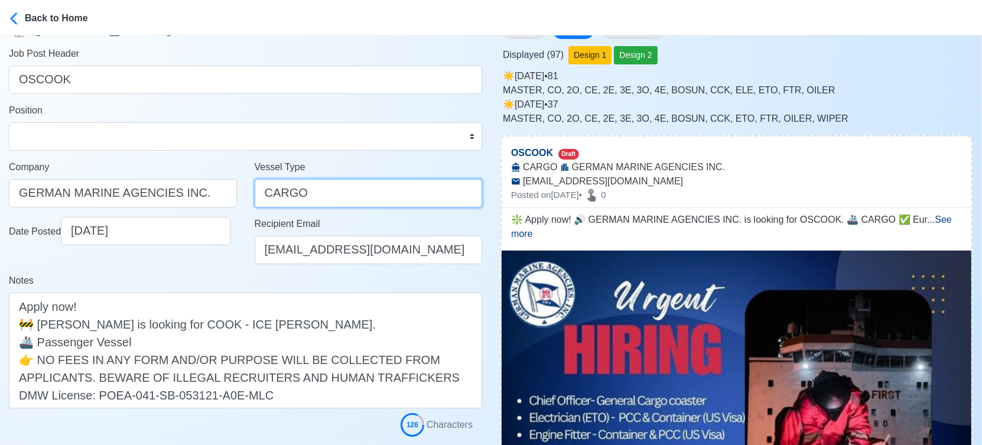
click at [265, 194] on input "CARGO" at bounding box center [369, 193] width 228 height 28
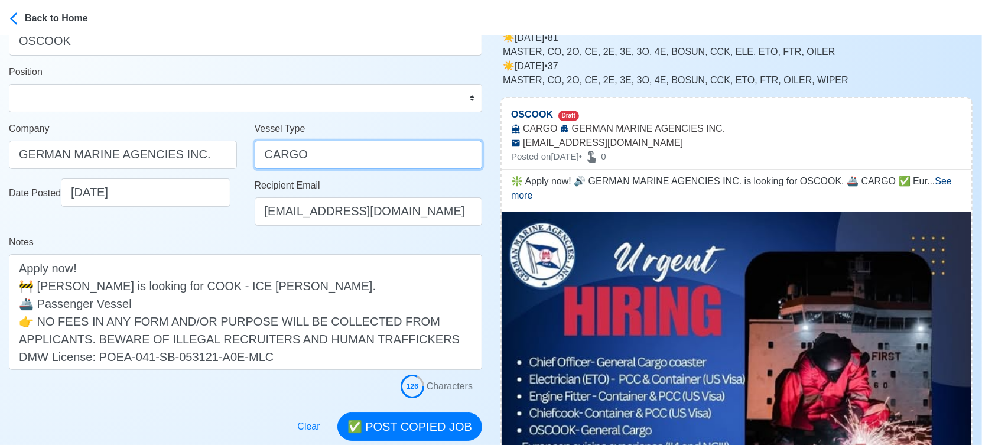
scroll to position [197, 0]
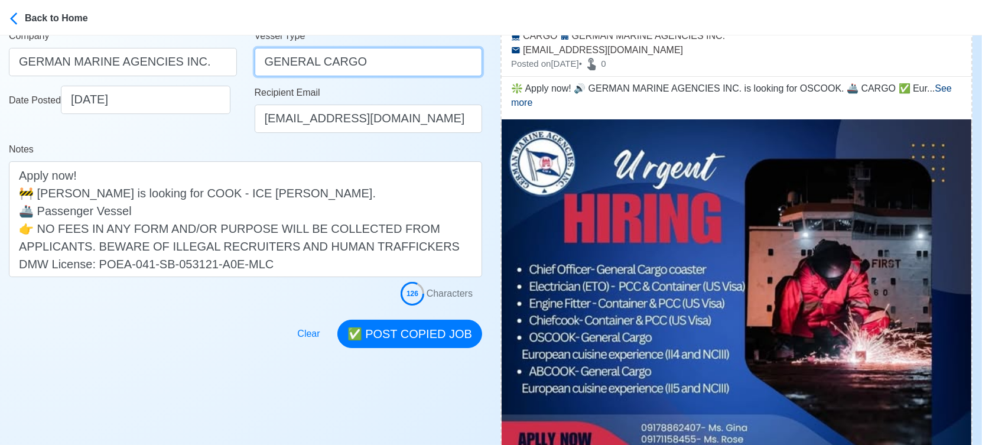
type input "GENERAL CARGO"
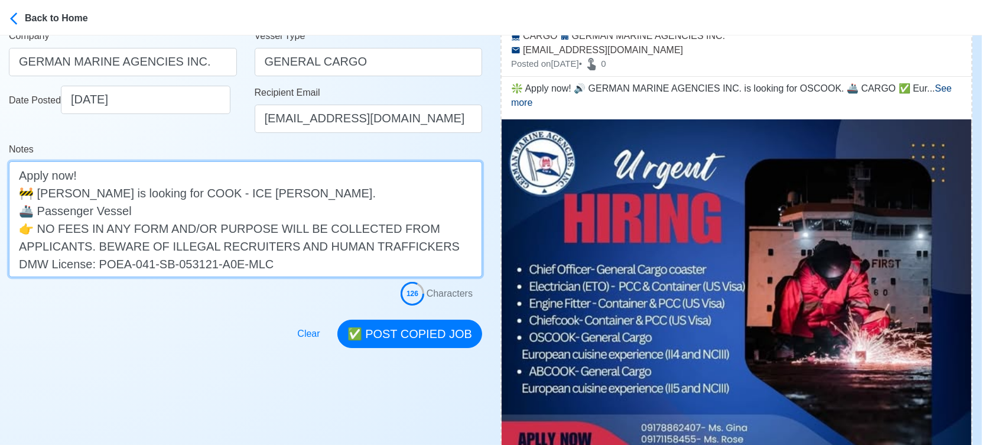
click at [43, 211] on textarea "❇️ Apply now! 🔊 GERMAN MARINE AGENCIES INC. is looking for OSCOOK. 🚢 CARGO ✅ Eu…" at bounding box center [245, 219] width 473 height 116
click at [38, 211] on textarea "❇️ Apply now! 🔊 GERMAN MARINE AGENCIES INC. is looking for OSCOOK. 🚢 CARGO ✅ Eu…" at bounding box center [245, 219] width 473 height 116
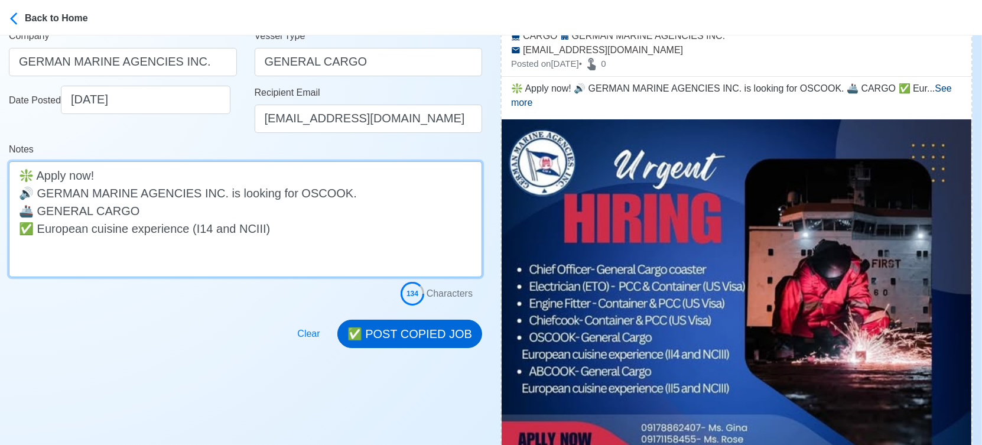
type textarea "❇️ Apply now! 🔊 GERMAN MARINE AGENCIES INC. is looking for OSCOOK. 🚢 GENERAL CA…"
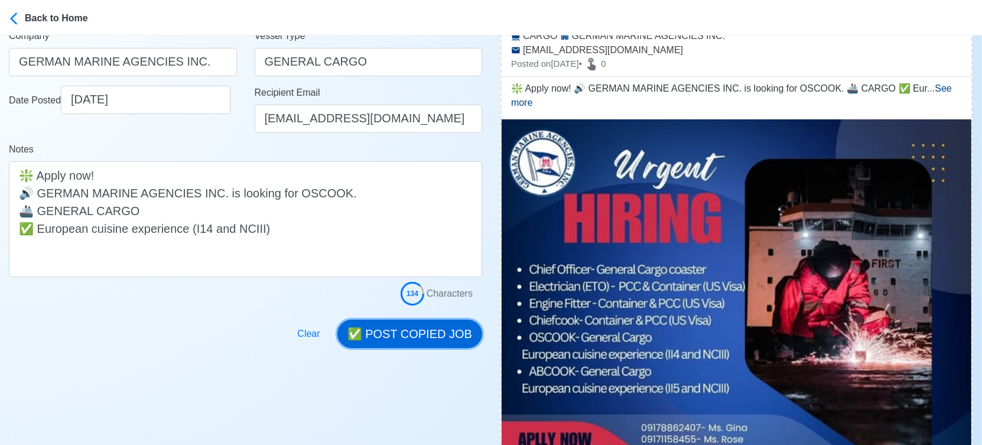
click at [409, 322] on button "✅ POST COPIED JOB" at bounding box center [409, 334] width 145 height 28
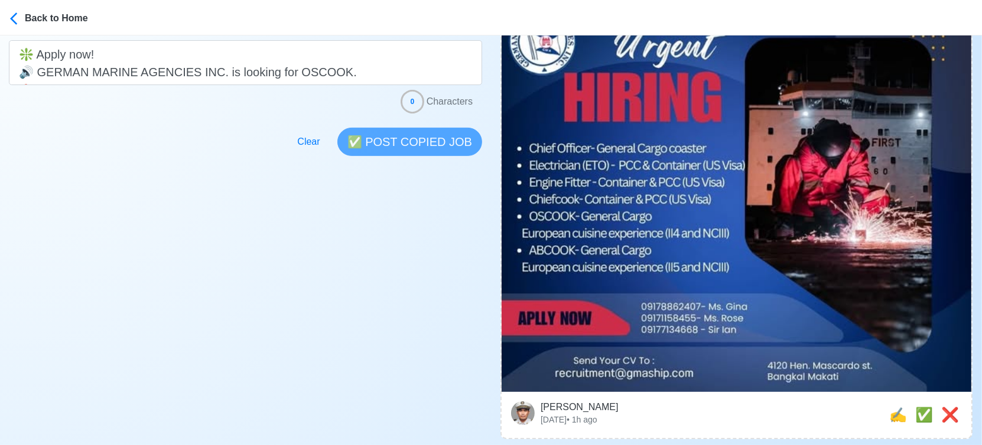
scroll to position [393, 0]
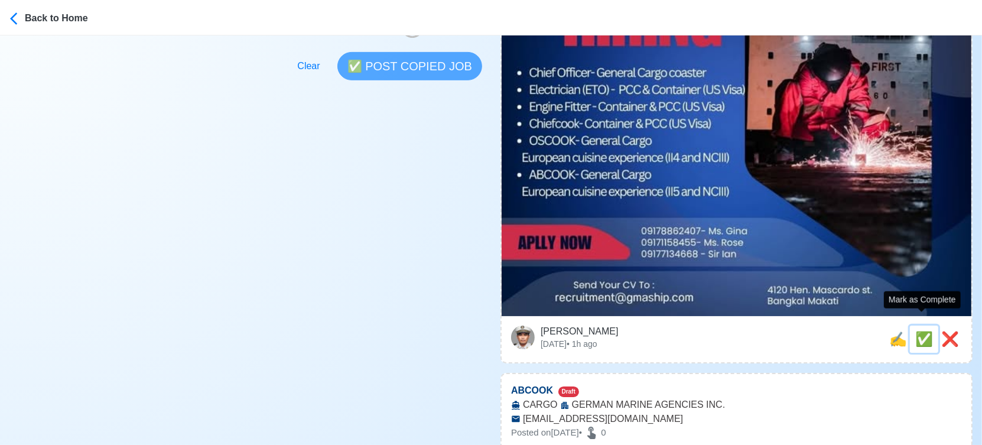
click at [923, 331] on span "✅" at bounding box center [924, 339] width 18 height 16
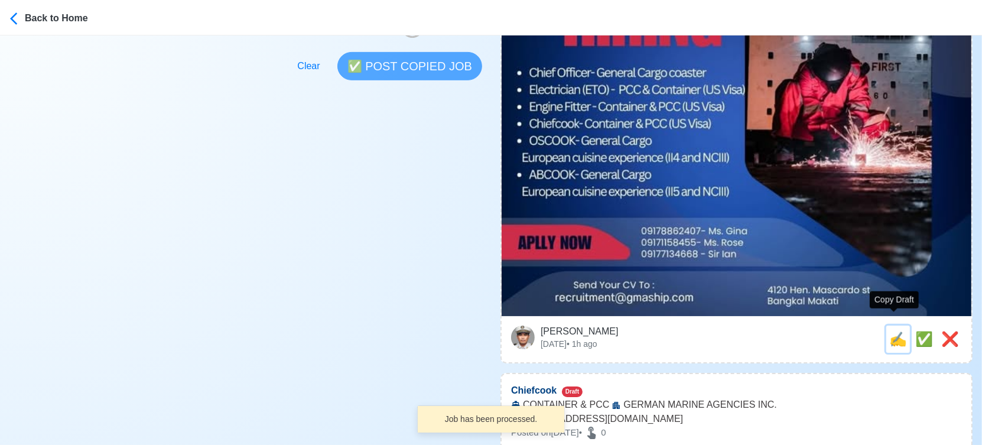
click at [895, 331] on span "✍️" at bounding box center [898, 339] width 18 height 16
type input "ABCOOK"
select select
type input "GERMAN MARINE AGENCIES INC."
type input "CARGO"
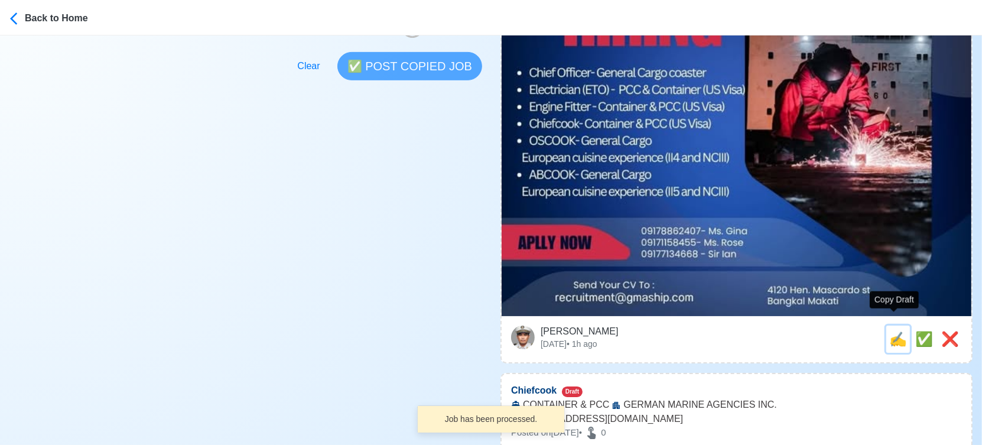
type input "[EMAIL_ADDRESS][DOMAIN_NAME]"
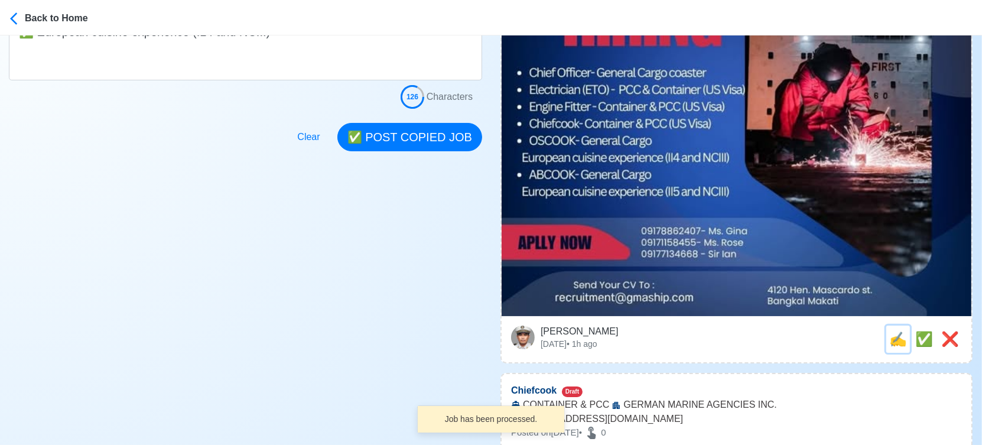
scroll to position [0, 0]
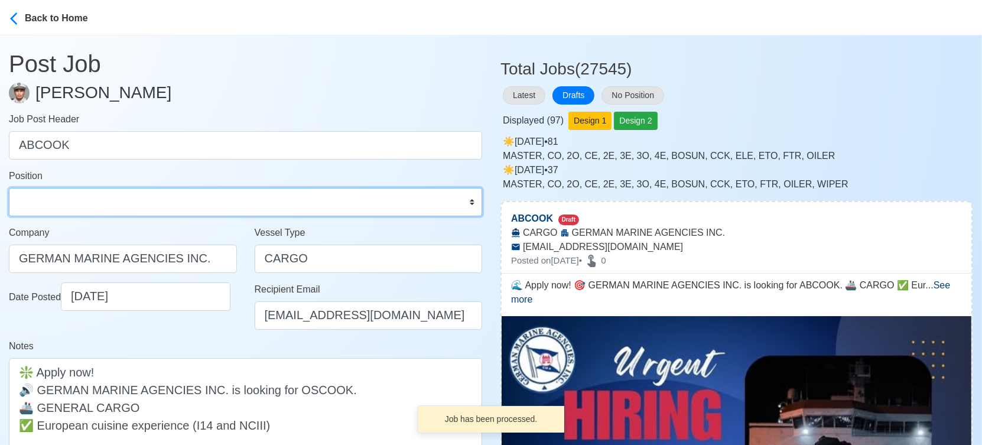
drag, startPoint x: 96, startPoint y: 202, endPoint x: 105, endPoint y: 191, distance: 13.5
click at [96, 201] on select "Master Chief Officer 2nd Officer 3rd Officer Junior Officer Chief Engineer 2nd …" at bounding box center [245, 202] width 473 height 28
select select "[PERSON_NAME]"
click at [9, 188] on select "Master Chief Officer 2nd Officer 3rd Officer Junior Officer Chief Engineer 2nd …" at bounding box center [245, 202] width 473 height 28
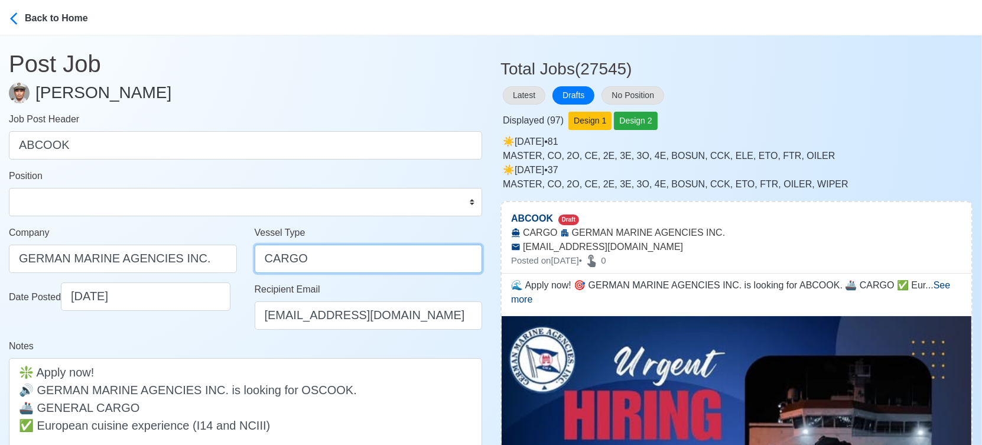
click at [267, 256] on input "CARGO" at bounding box center [369, 258] width 228 height 28
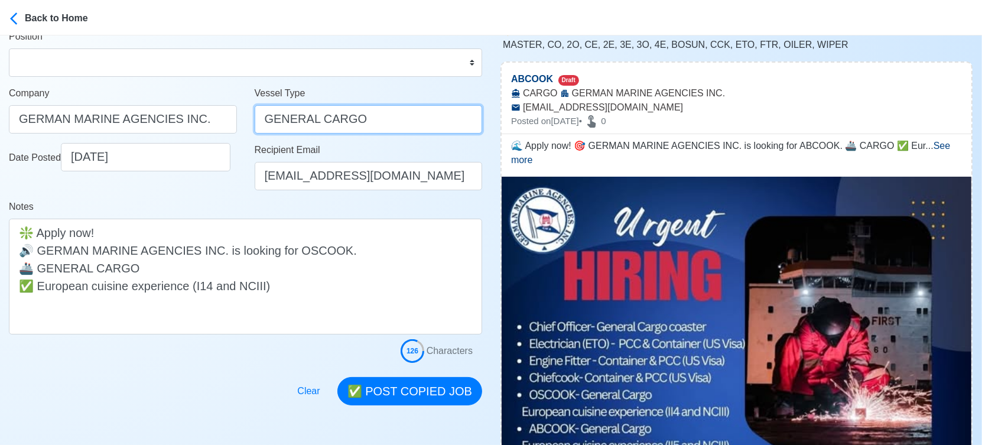
scroll to position [197, 0]
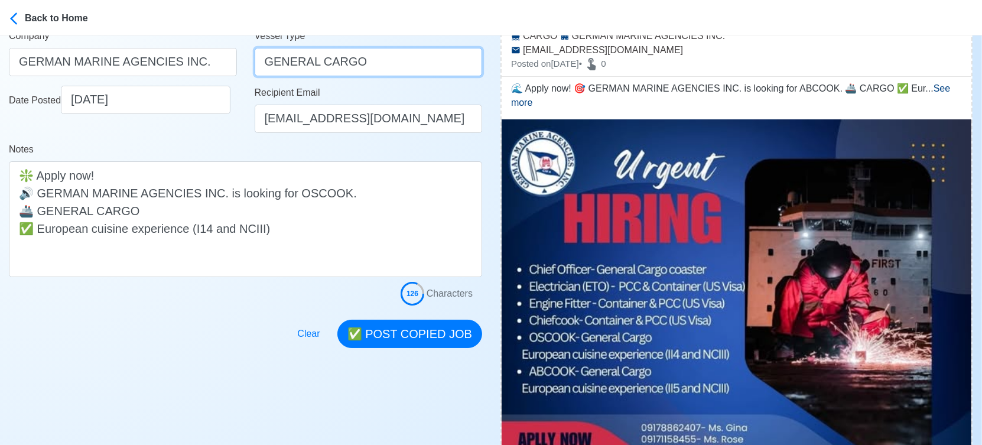
type input "GENERAL CARGO"
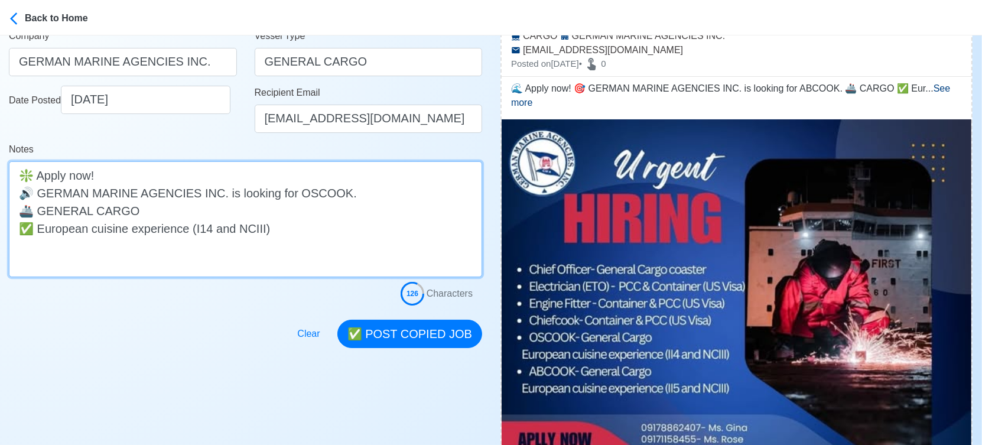
click at [38, 211] on textarea "🌊 Apply now! 🎯 GERMAN MARINE AGENCIES INC. is looking for ABCOOK. 🚢 CARGO ✅ Eur…" at bounding box center [245, 219] width 473 height 116
type textarea "🌊 Apply now! 🎯 GERMAN MARINE AGENCIES INC. is looking for ABCOOK. 🚢 GENERAL CAR…"
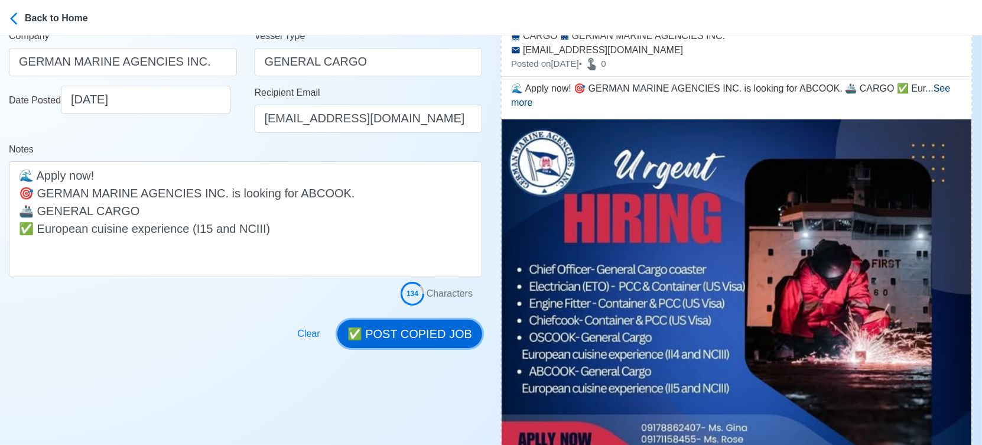
click at [445, 339] on button "✅ POST COPIED JOB" at bounding box center [409, 334] width 145 height 28
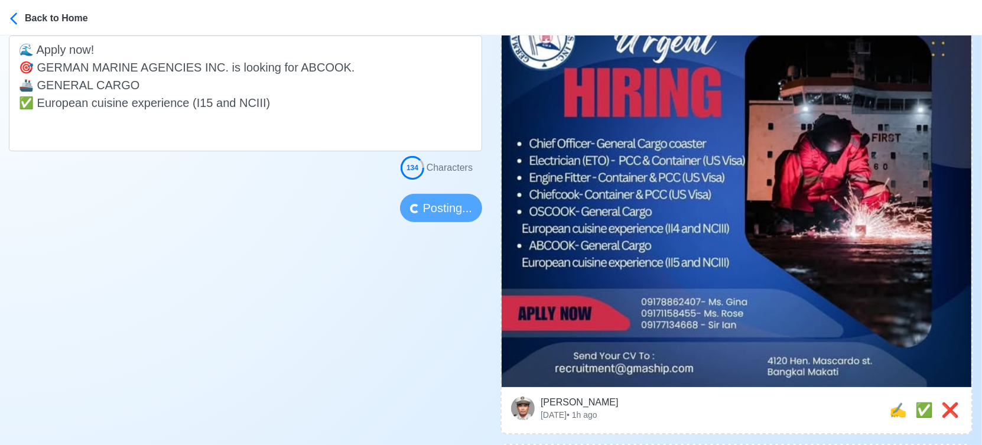
scroll to position [393, 0]
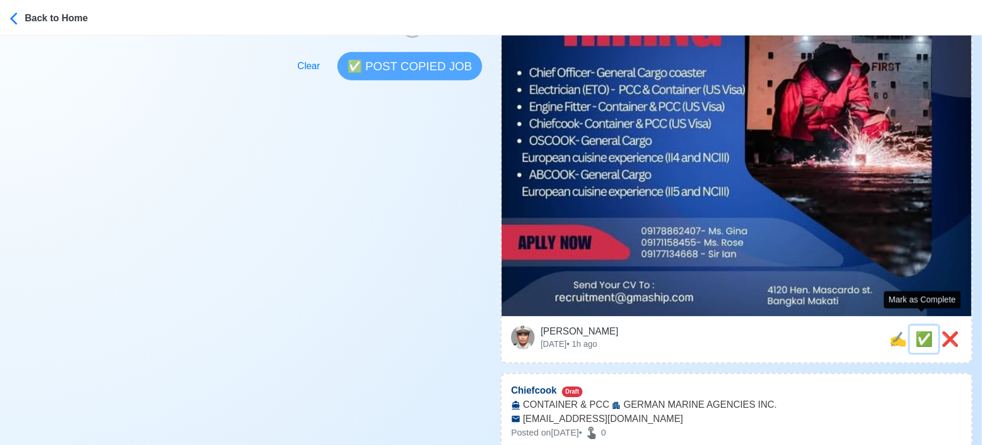
click at [920, 331] on span "✅" at bounding box center [924, 339] width 18 height 16
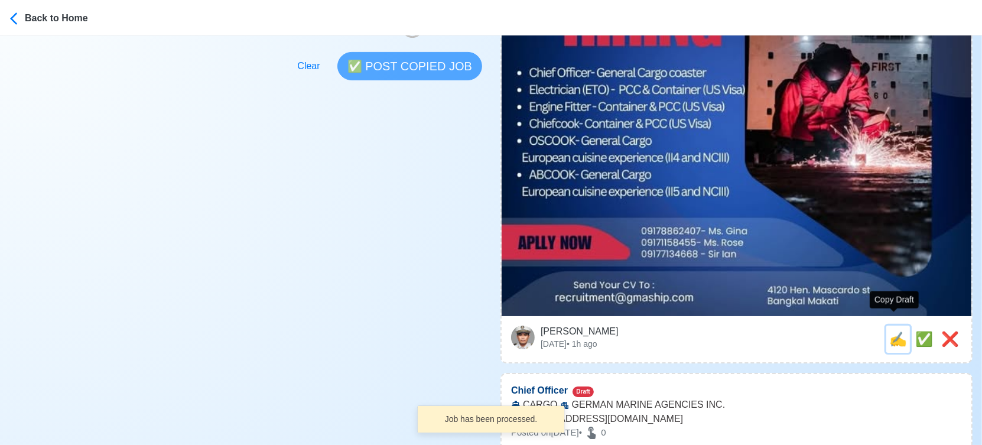
click at [896, 331] on span "✍️" at bounding box center [898, 339] width 18 height 16
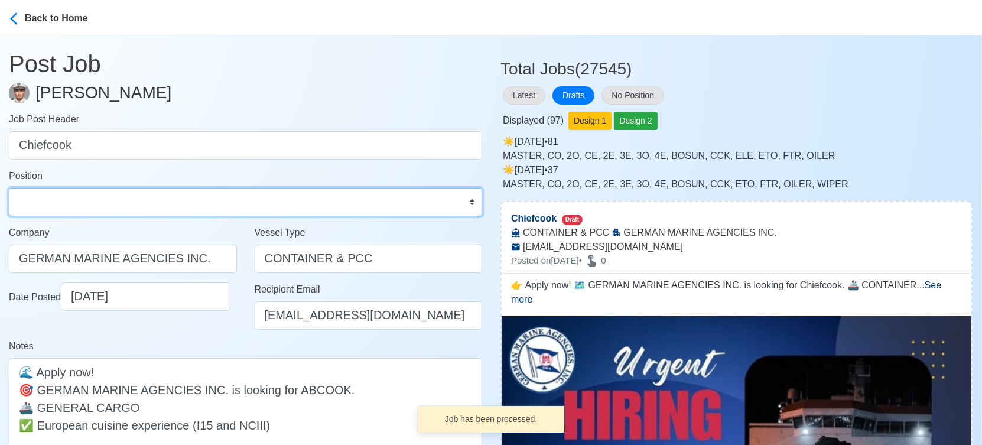
click at [164, 203] on select "Master Chief Officer 2nd Officer 3rd Officer Junior Officer Chief Engineer 2nd …" at bounding box center [245, 202] width 473 height 28
click at [9, 188] on select "Master Chief Officer 2nd Officer 3rd Officer Junior Officer Chief Engineer 2nd …" at bounding box center [245, 202] width 473 height 28
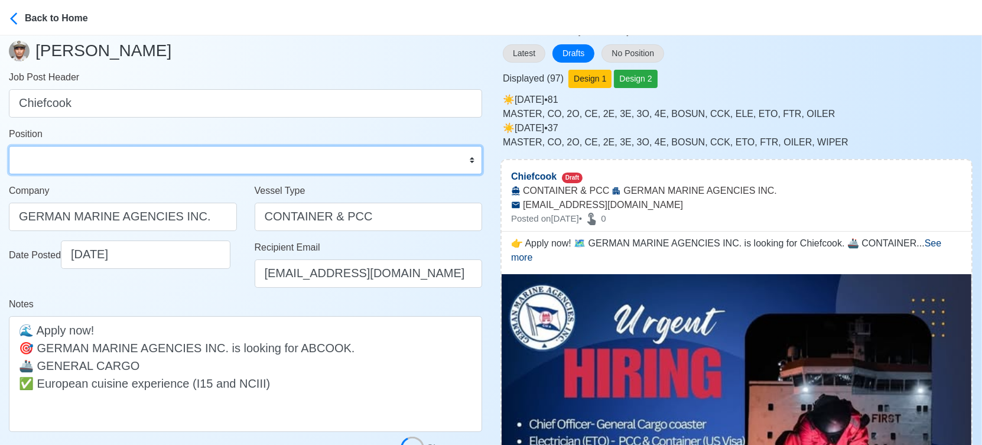
scroll to position [197, 0]
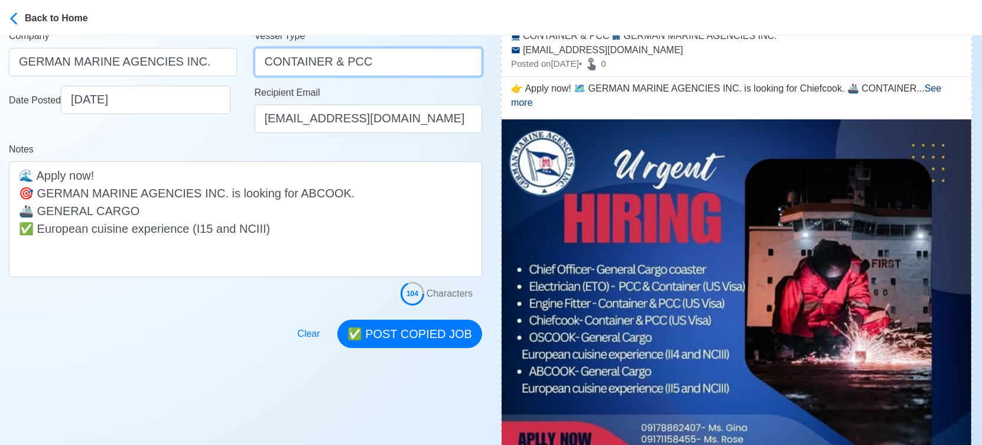
drag, startPoint x: 335, startPoint y: 60, endPoint x: 400, endPoint y: 67, distance: 65.3
click at [400, 67] on input "CONTAINER & PCC" at bounding box center [369, 62] width 228 height 28
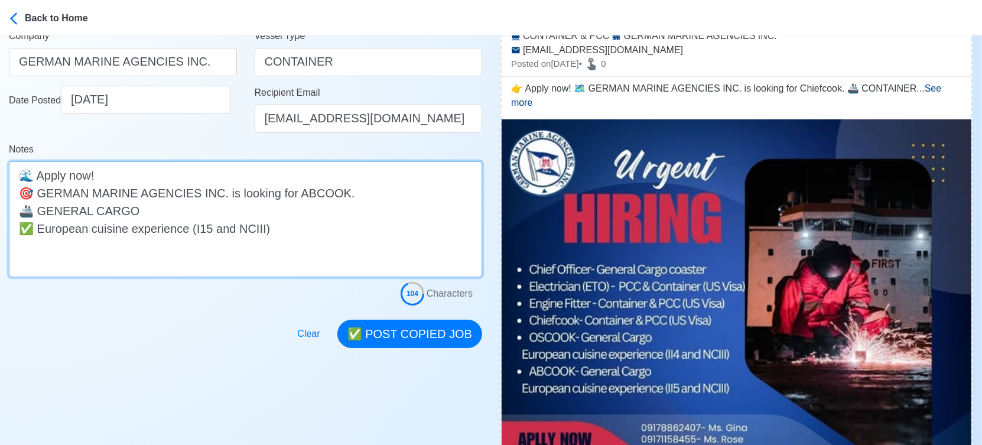
click at [182, 234] on textarea "👉 Apply now! 🗺️ GERMAN MARINE AGENCIES INC. is looking for Chiefcook. 🚢 CONTAIN…" at bounding box center [245, 219] width 473 height 116
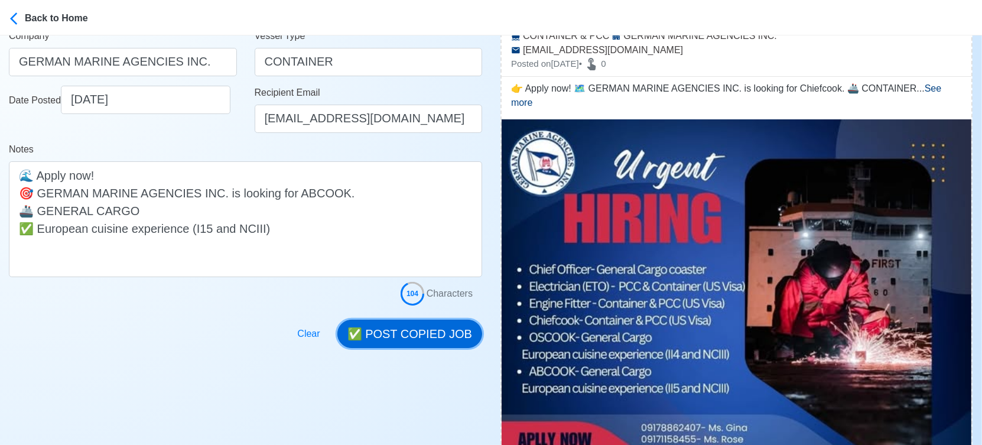
click at [415, 332] on button "✅ POST COPIED JOB" at bounding box center [409, 334] width 145 height 28
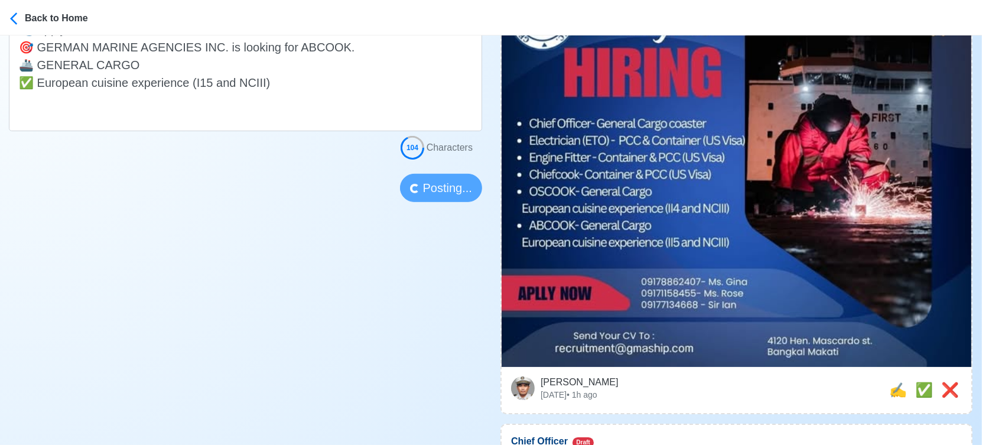
scroll to position [393, 0]
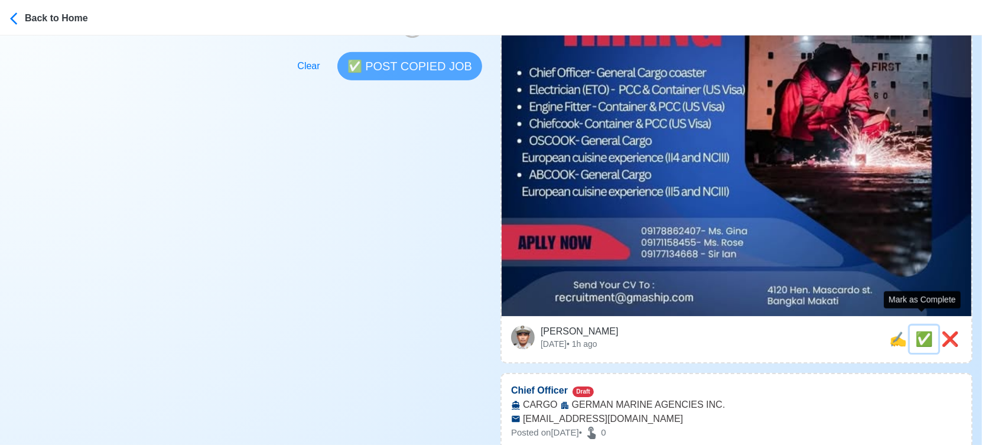
click at [920, 331] on span "✅" at bounding box center [924, 339] width 18 height 16
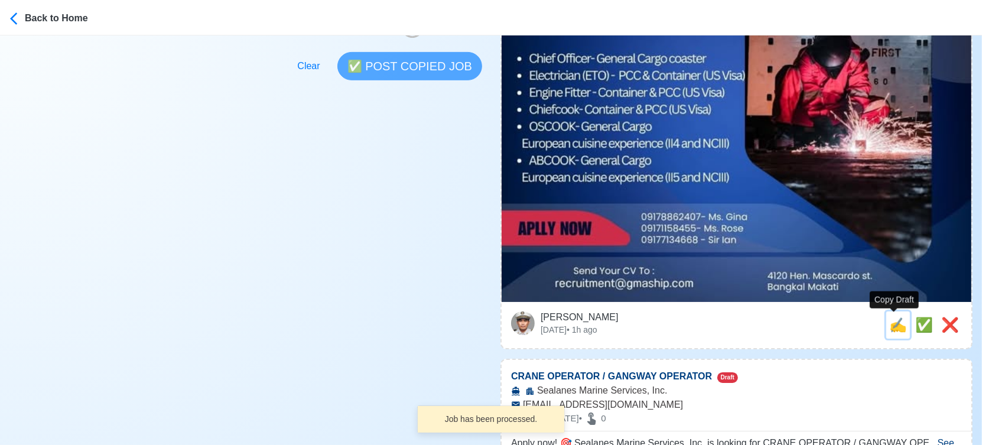
click at [893, 326] on span "✍️" at bounding box center [898, 325] width 18 height 16
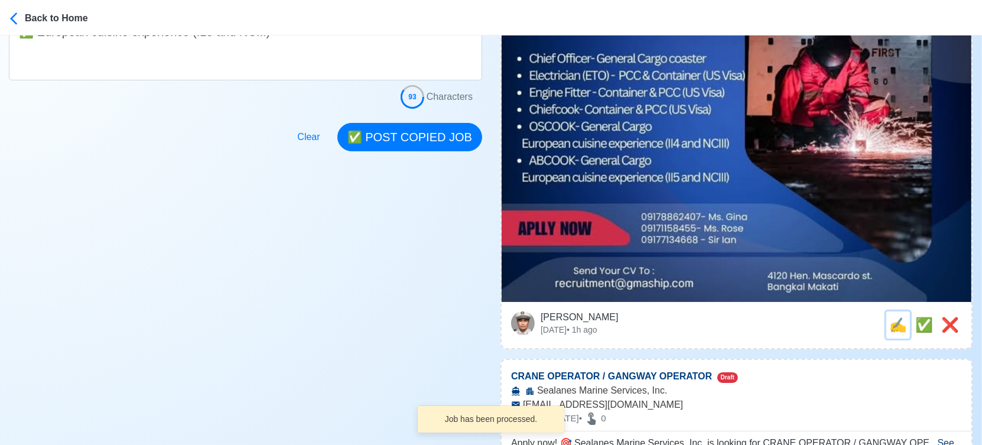
scroll to position [0, 0]
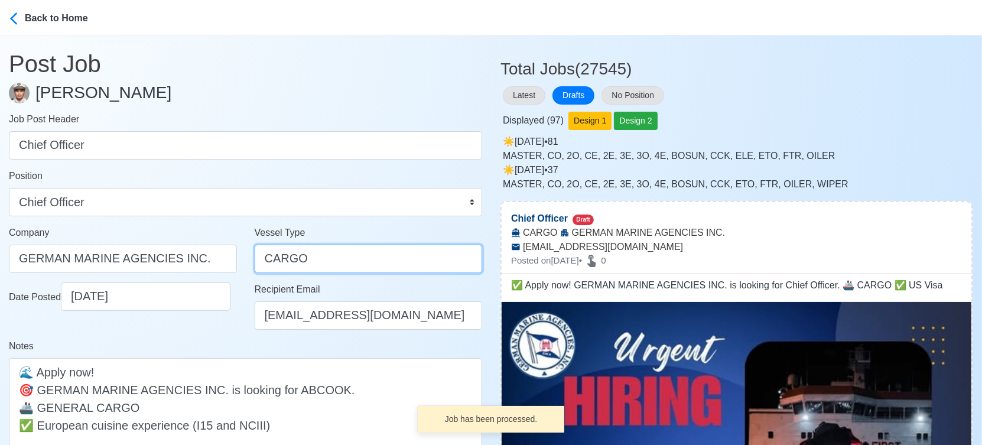
click at [262, 259] on input "CARGO" at bounding box center [369, 258] width 228 height 28
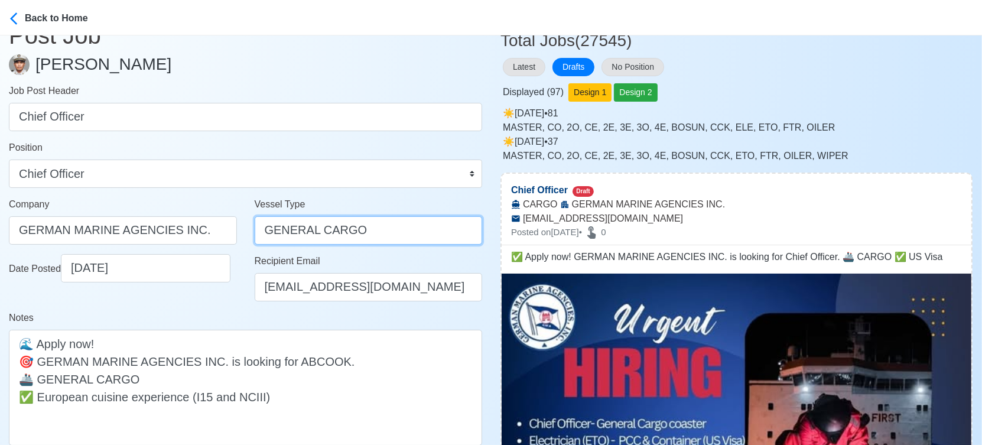
scroll to position [197, 0]
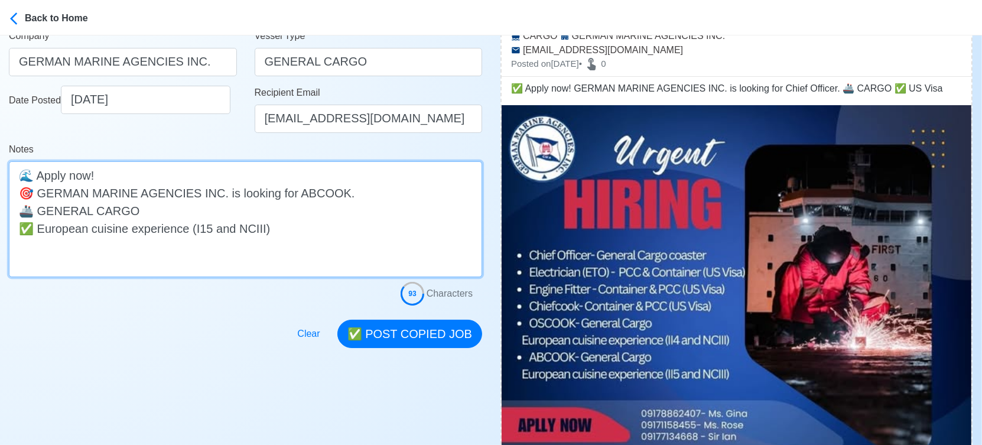
click at [37, 211] on textarea "✅ Apply now! GERMAN MARINE AGENCIES INC. is looking for Chief Officer. 🚢 CARGO …" at bounding box center [245, 219] width 473 height 116
click at [178, 211] on textarea "✅ Apply now! GERMAN MARINE AGENCIES INC. is looking for Chief Officer. 🚢 GENERA…" at bounding box center [245, 219] width 473 height 116
drag, startPoint x: 116, startPoint y: 236, endPoint x: -14, endPoint y: 228, distance: 130.8
click at [0, 228] on html "Back to Home Post Job [PERSON_NAME] Job Post Header Chief Officer Position Mast…" at bounding box center [491, 25] width 982 height 445
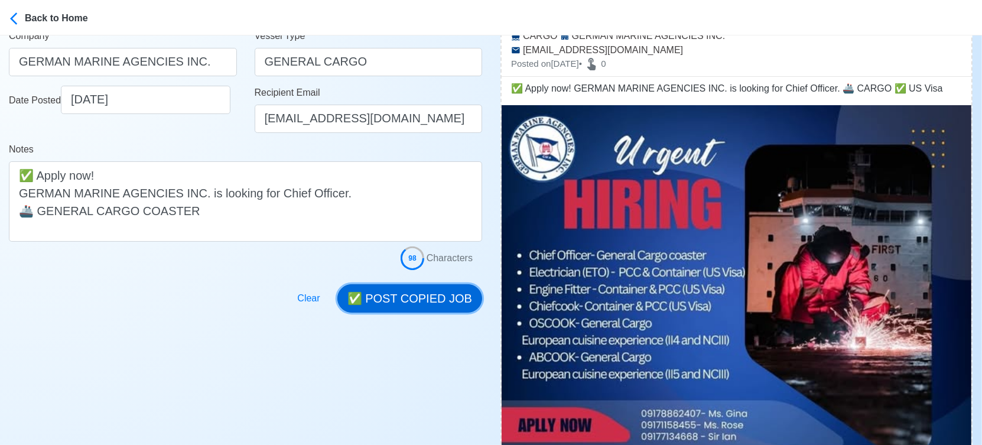
click at [412, 305] on button "✅ POST COPIED JOB" at bounding box center [409, 298] width 145 height 28
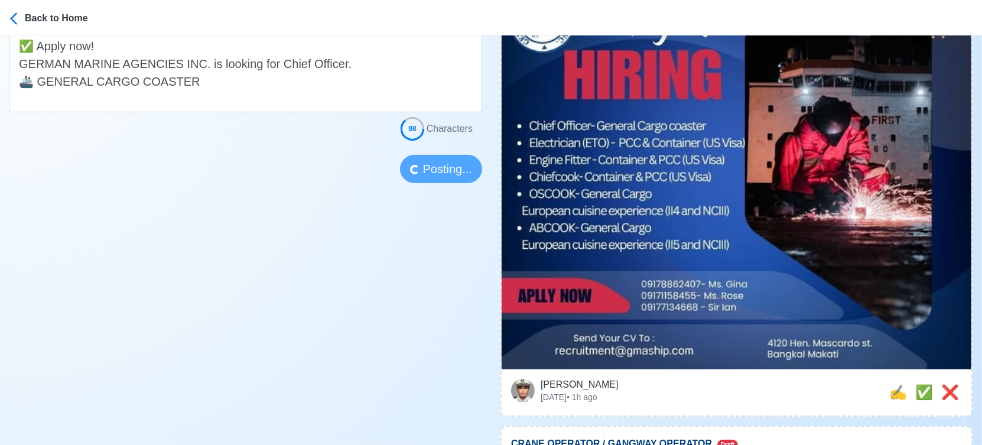
scroll to position [328, 0]
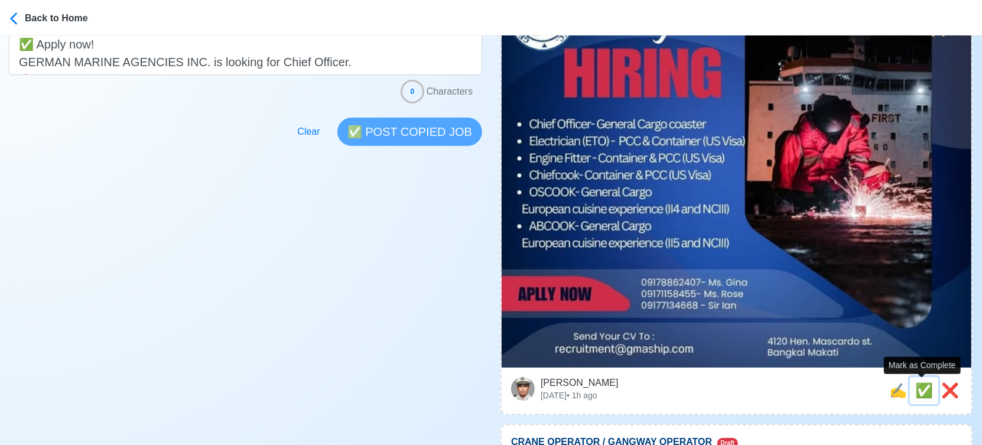
click at [921, 389] on span "✅" at bounding box center [924, 390] width 18 height 16
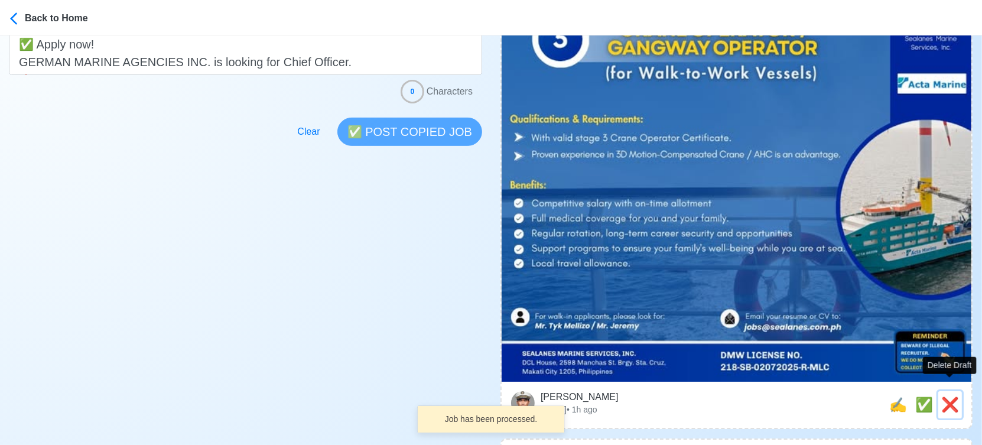
click at [949, 396] on span "❌" at bounding box center [950, 404] width 18 height 16
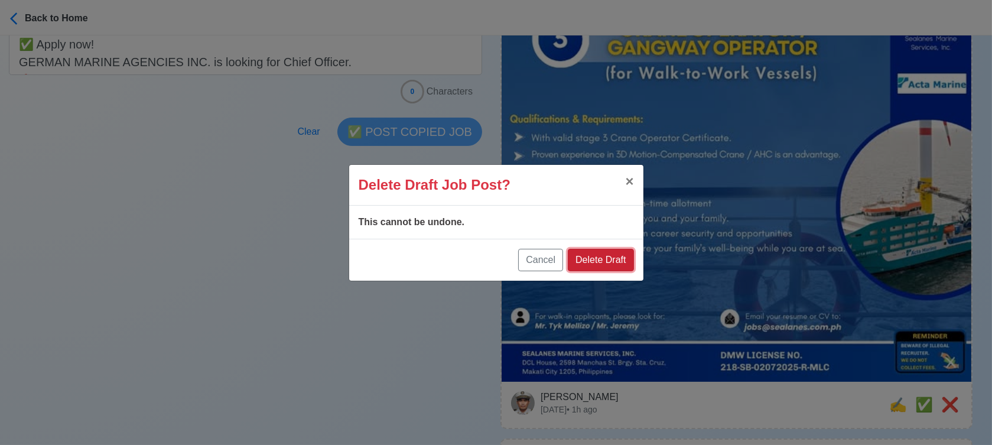
click at [615, 262] on button "Delete Draft" at bounding box center [601, 260] width 66 height 22
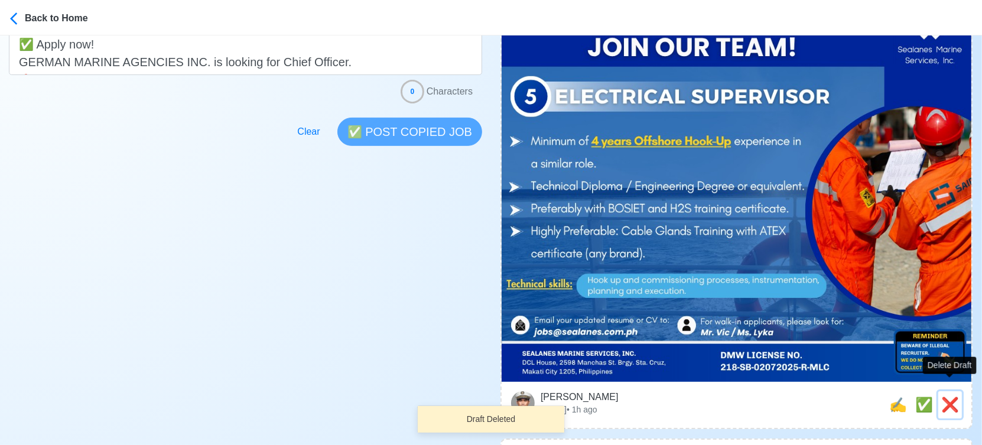
click at [945, 396] on span "❌" at bounding box center [950, 404] width 18 height 16
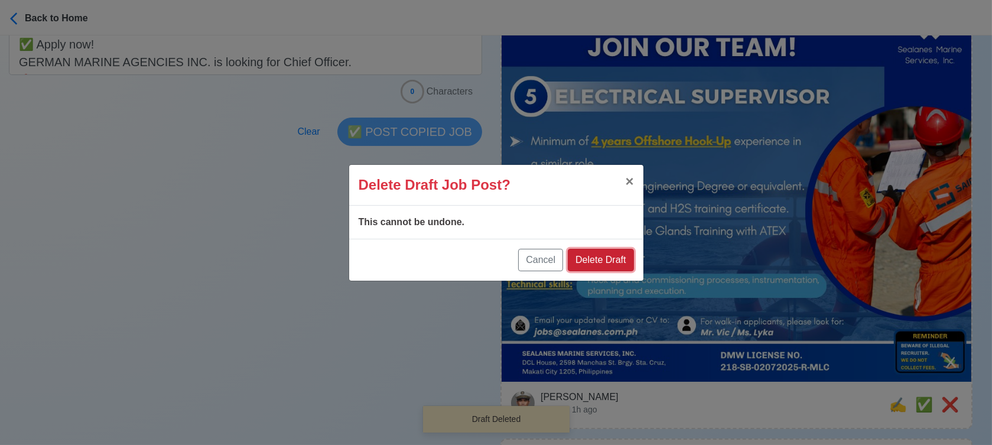
drag, startPoint x: 614, startPoint y: 265, endPoint x: 628, endPoint y: 263, distance: 14.8
click at [614, 263] on button "Delete Draft" at bounding box center [601, 260] width 66 height 22
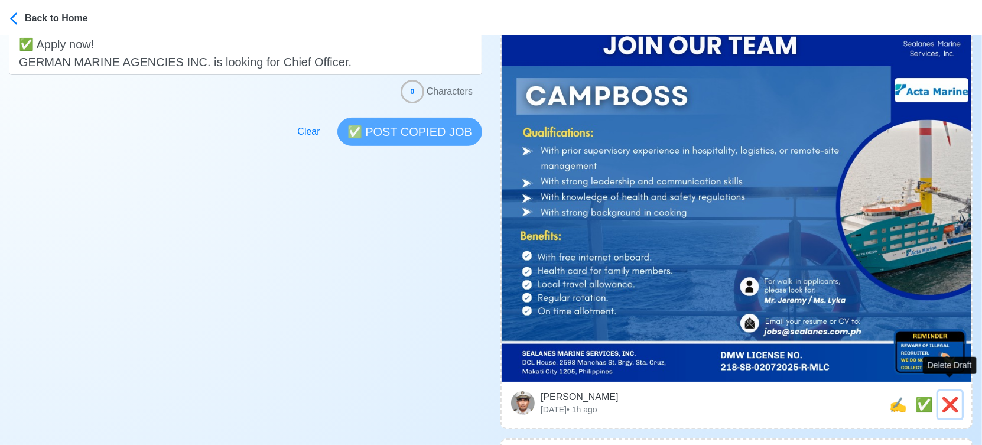
click at [950, 396] on span "❌" at bounding box center [950, 404] width 18 height 16
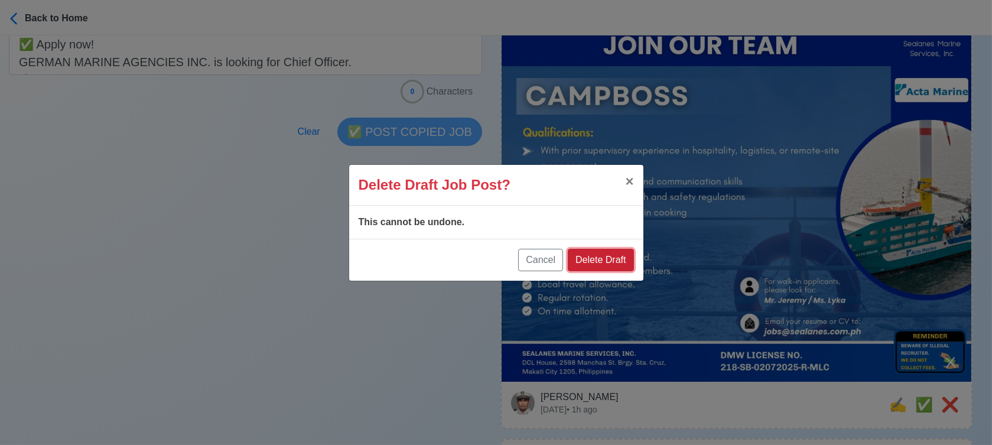
click at [622, 255] on button "Delete Draft" at bounding box center [601, 260] width 66 height 22
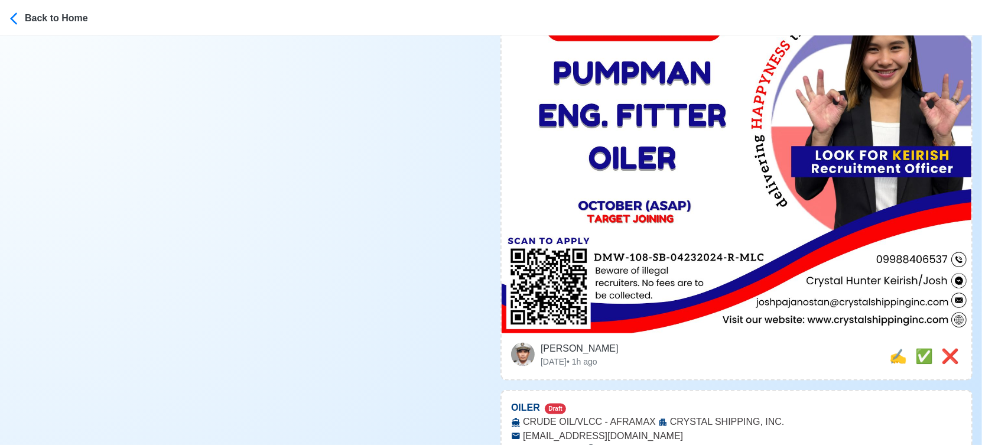
scroll to position [1574, 0]
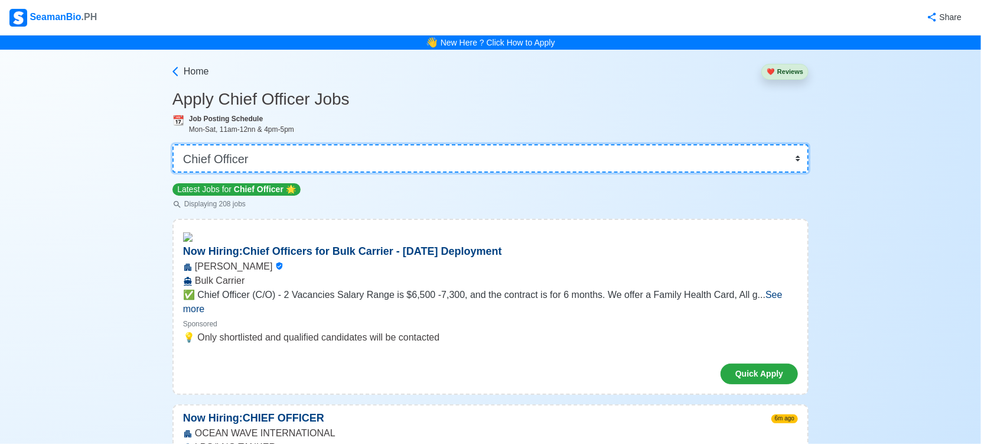
click at [433, 155] on select "👉 Select Rank or Position Master Chief Officer 2nd Officer 3rd Officer Junior O…" at bounding box center [490, 158] width 636 height 28
click at [174, 144] on select "👉 Select Rank or Position Master Chief Officer 2nd Officer 3rd Officer Junior O…" at bounding box center [490, 158] width 636 height 28
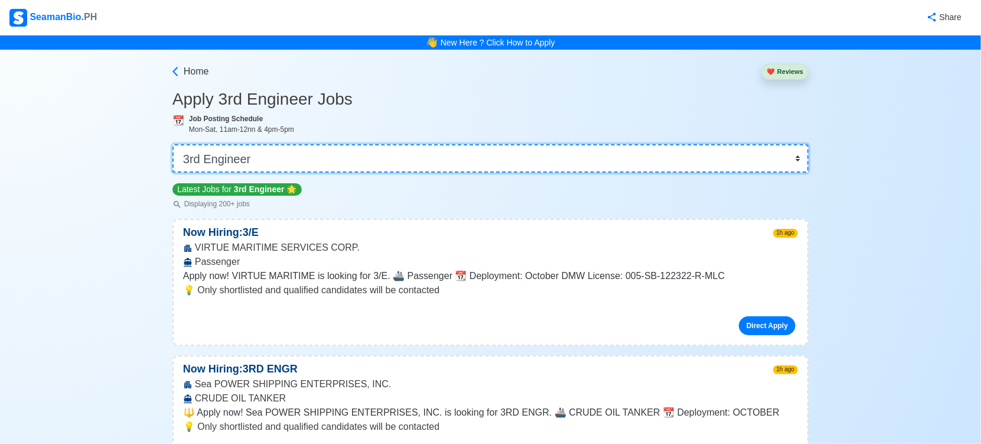
click at [291, 162] on select "👉 Select Rank or Position Master Chief Officer 2nd Officer 3rd Officer Junior O…" at bounding box center [490, 158] width 636 height 28
select select "Chief Officer"
click at [174, 144] on select "👉 Select Rank or Position Master Chief Officer 2nd Officer 3rd Officer Junior O…" at bounding box center [490, 158] width 636 height 28
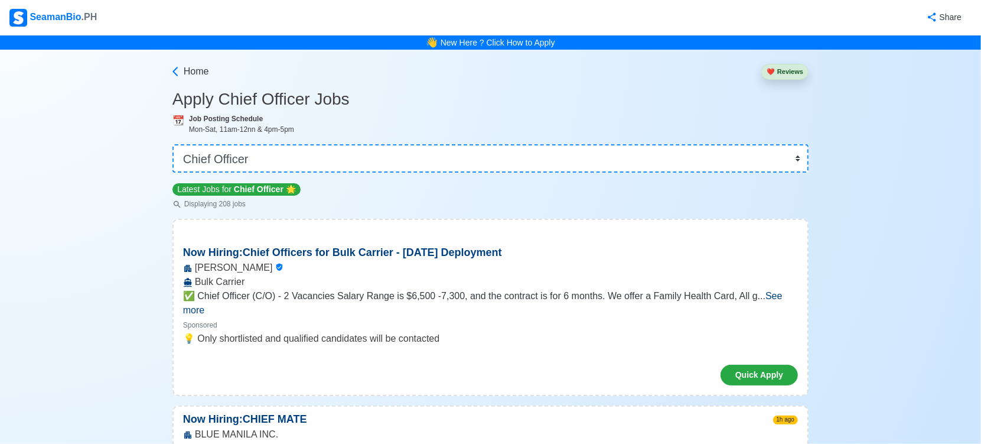
scroll to position [10400, 0]
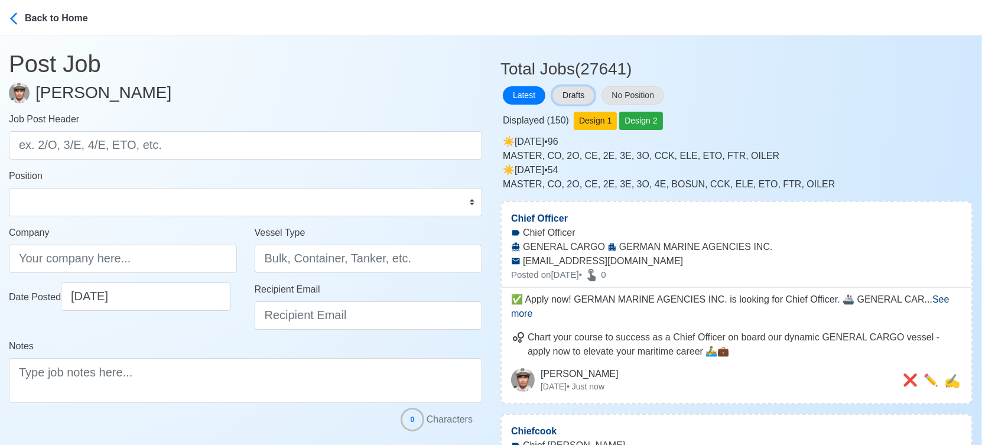
click at [573, 94] on button "Drafts" at bounding box center [573, 95] width 42 height 18
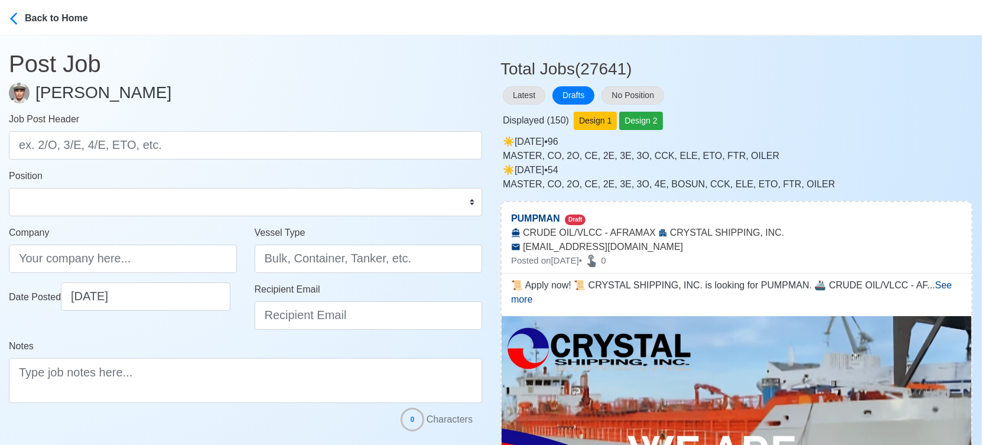
click at [839, 120] on div "Displayed ( 150 ) Design 1 Design 2" at bounding box center [736, 118] width 472 height 23
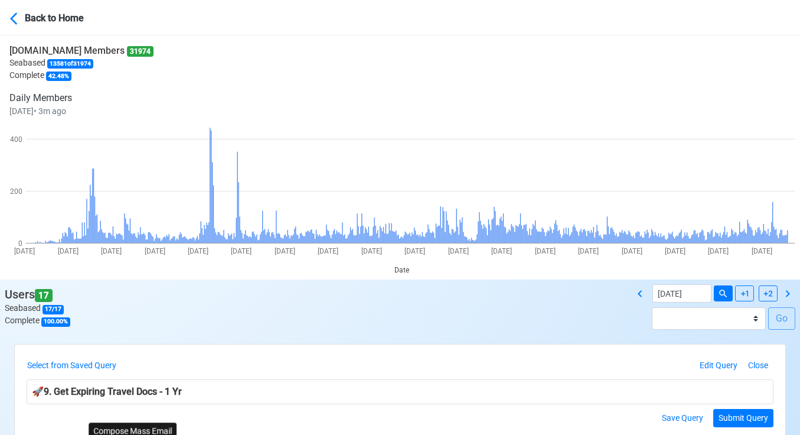
scroll to position [197, 0]
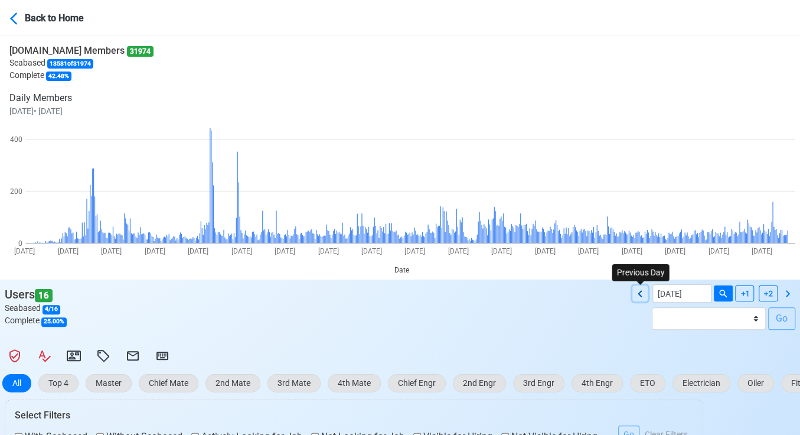
click at [636, 294] on icon at bounding box center [640, 293] width 14 height 14
type input "09/30/2025"
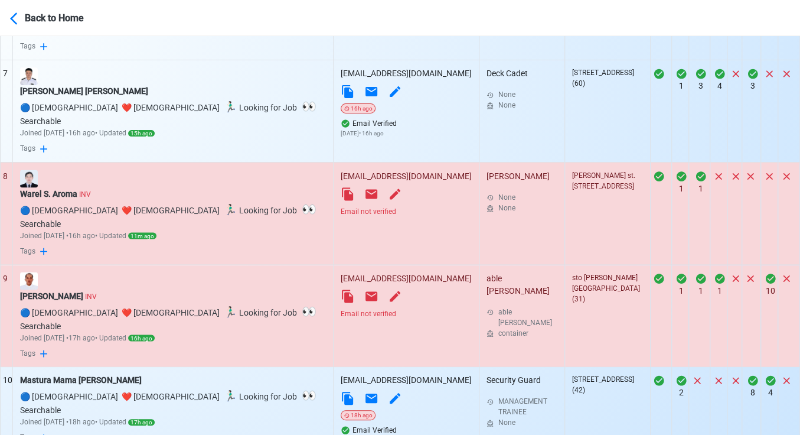
scroll to position [1037, 0]
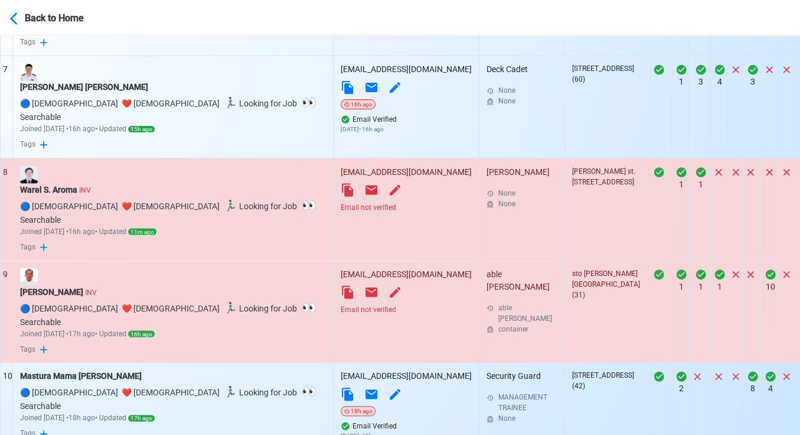
select select "100"
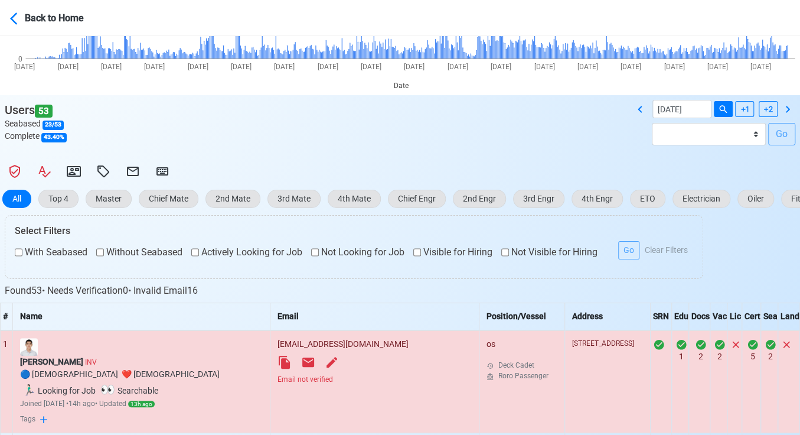
scroll to position [250, 0]
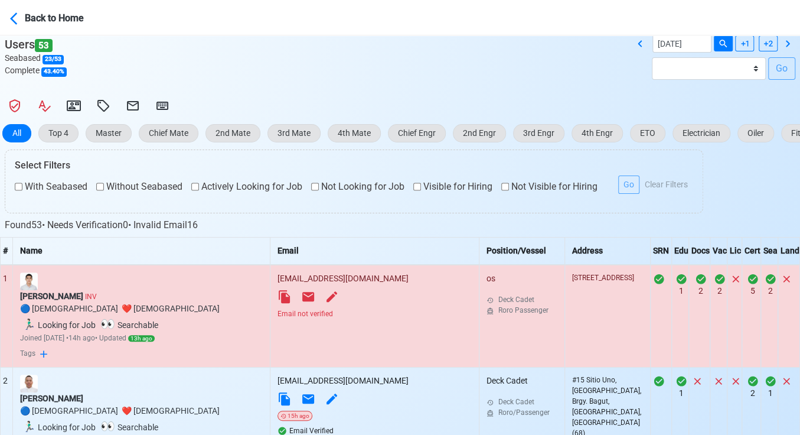
click at [331, 314] on div "Email not verified" at bounding box center [375, 313] width 194 height 11
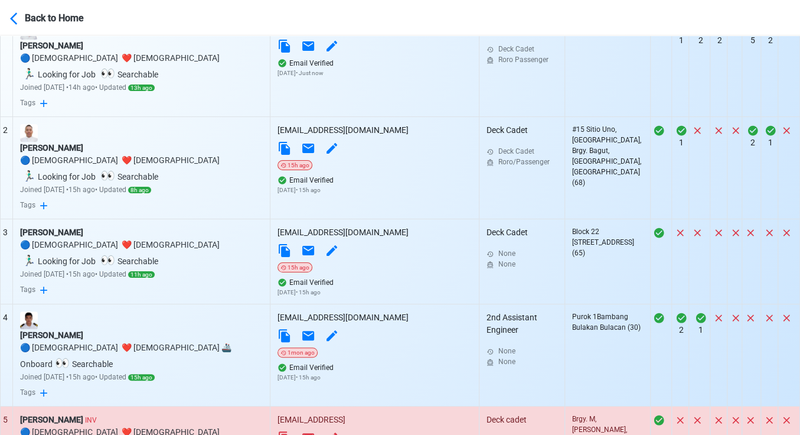
scroll to position [578, 0]
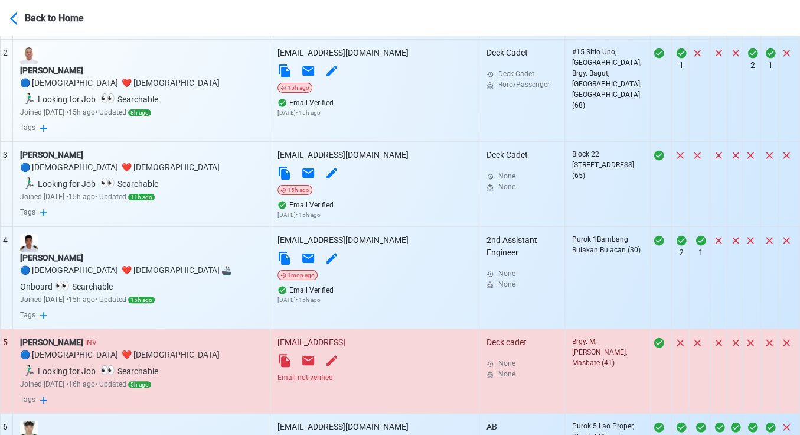
click at [358, 372] on div "Email not verified" at bounding box center [375, 377] width 194 height 11
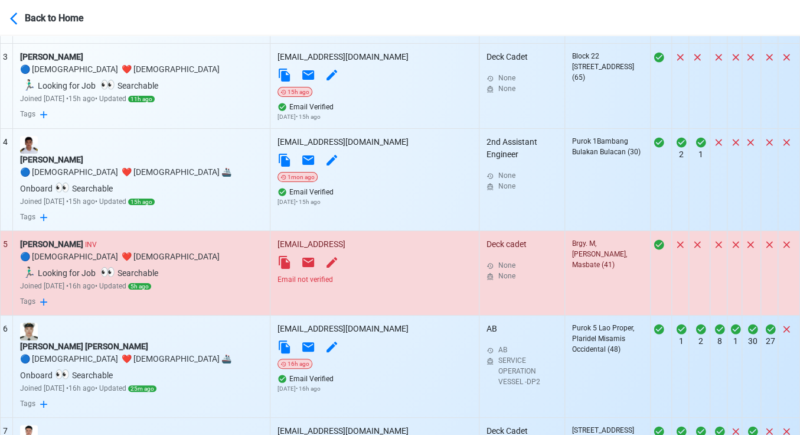
scroll to position [709, 0]
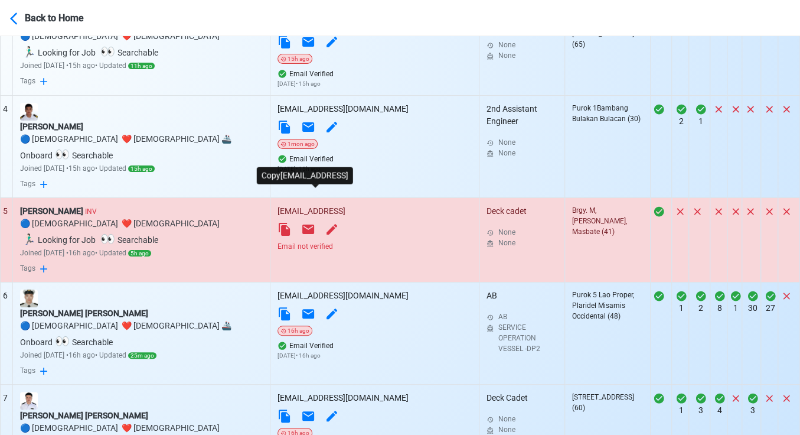
click at [290, 223] on icon at bounding box center [284, 229] width 11 height 13
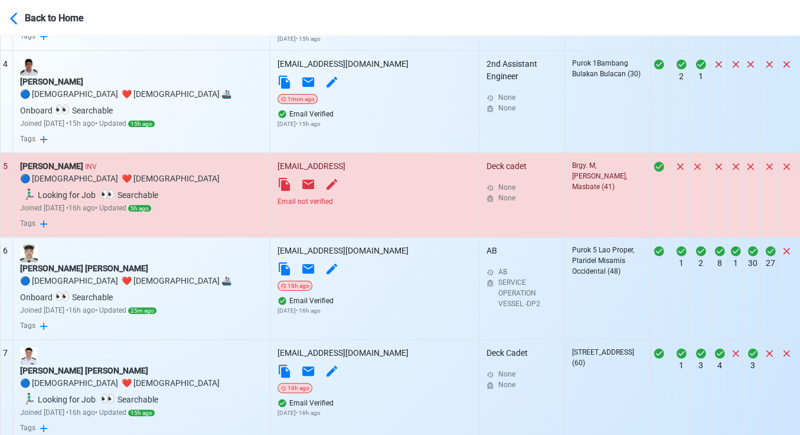
scroll to position [775, 0]
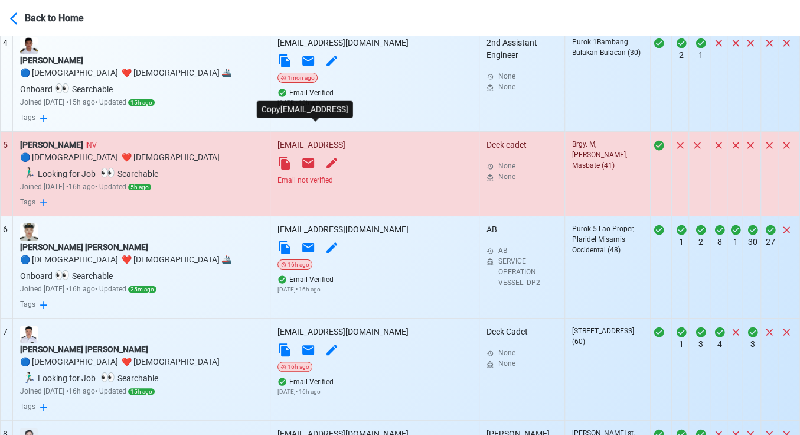
click at [292, 156] on icon at bounding box center [285, 163] width 14 height 14
click at [339, 156] on icon at bounding box center [332, 163] width 14 height 14
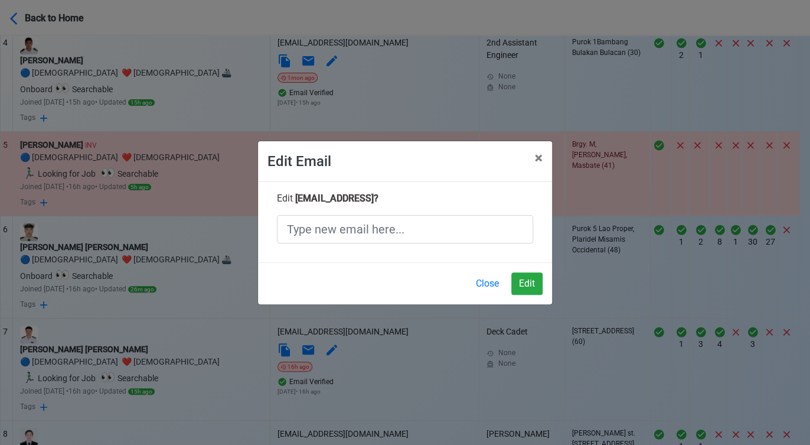
drag, startPoint x: 412, startPoint y: 200, endPoint x: 325, endPoint y: 197, distance: 87.5
click at [324, 197] on span "hayromanlapaz@gmail.con ?" at bounding box center [336, 198] width 83 height 11
click at [379, 198] on span "hayromanlapaz@gmail.con ?" at bounding box center [336, 198] width 83 height 11
drag, startPoint x: 415, startPoint y: 198, endPoint x: 295, endPoint y: 204, distance: 120.0
click at [295, 204] on span "hayromanlapaz@gmail.con ?" at bounding box center [336, 198] width 83 height 11
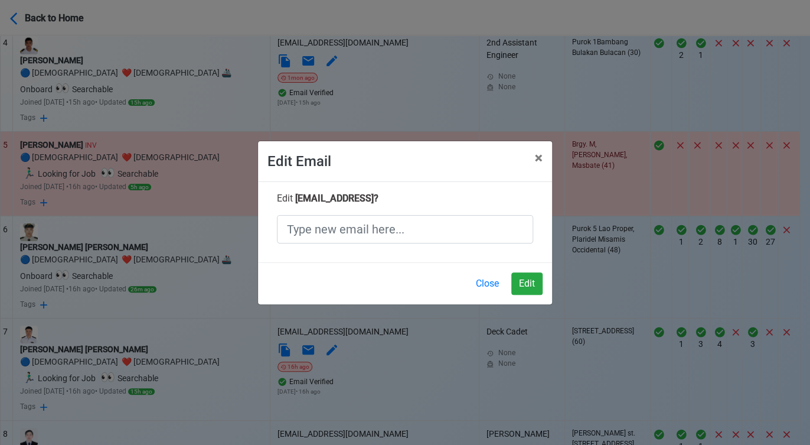
copy span "hayromanlapaz@gmail.con"
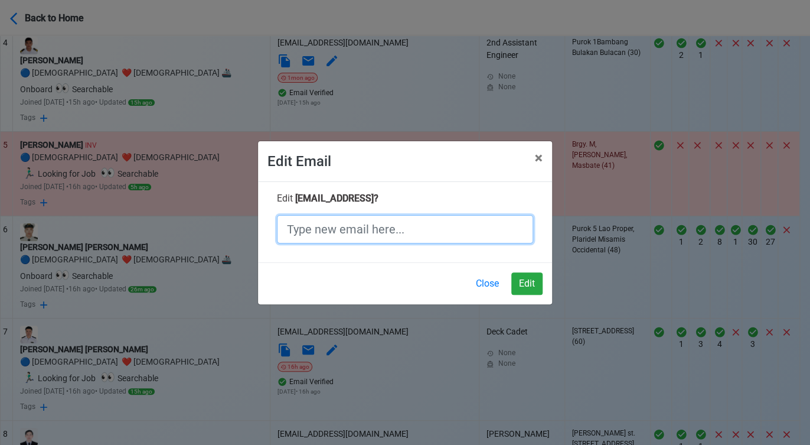
click at [371, 234] on input "text" at bounding box center [405, 229] width 256 height 28
paste input "hayromanlapaz@gmail.con"
drag, startPoint x: 444, startPoint y: 232, endPoint x: 250, endPoint y: 222, distance: 193.4
click at [250, 222] on div "Edit Email × Close Edit hayromanlapaz@gmail.con ? hayromanlapaz@gmail.com Close…" at bounding box center [405, 222] width 810 height 445
type input "hayromanlapaz@gmail.com"
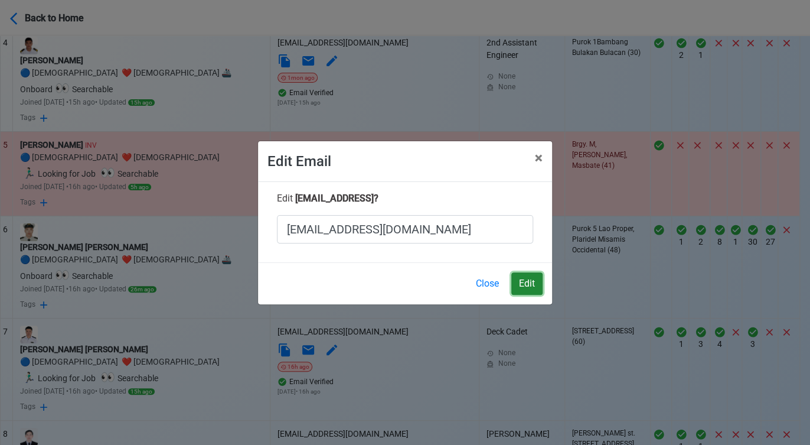
click at [526, 284] on button "Edit" at bounding box center [526, 283] width 31 height 22
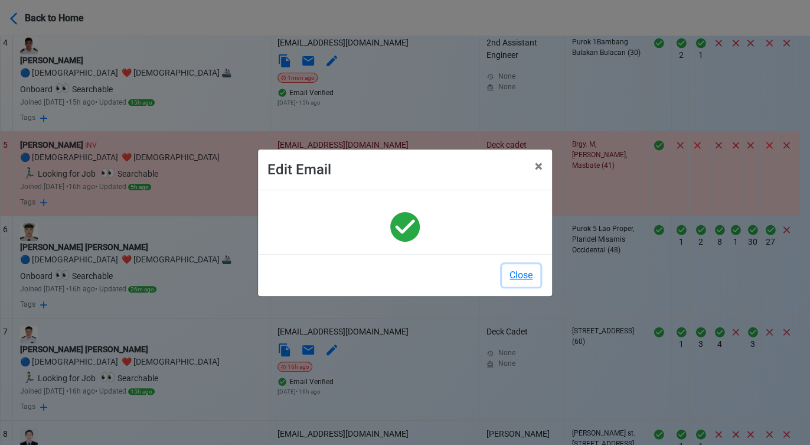
click at [516, 276] on button "Close" at bounding box center [521, 275] width 38 height 22
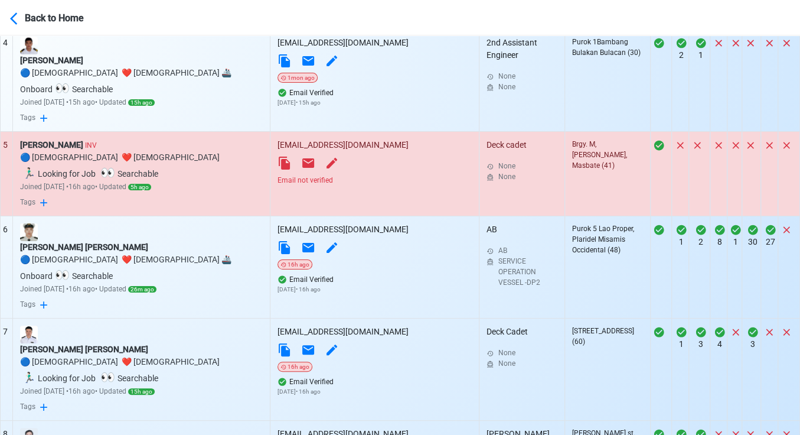
click at [330, 175] on div "Email not verified" at bounding box center [375, 180] width 194 height 11
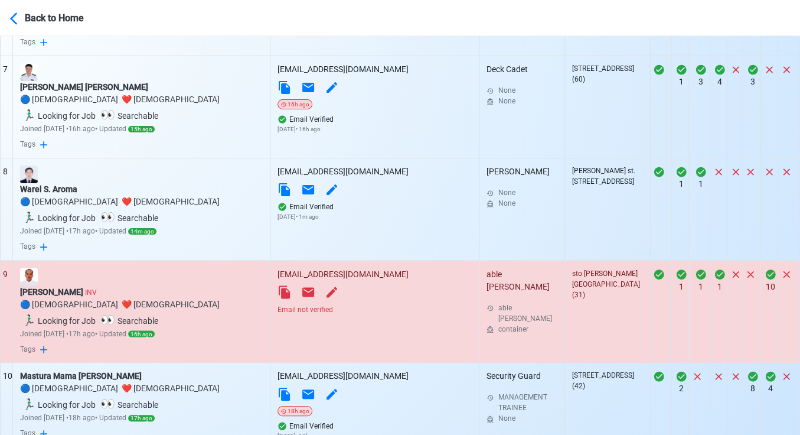
scroll to position [1103, 0]
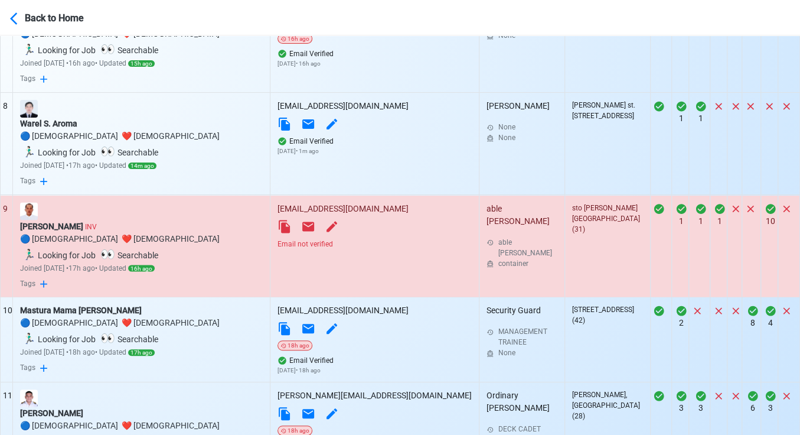
click at [355, 238] on div "Email not verified" at bounding box center [375, 243] width 194 height 11
